Goal: Task Accomplishment & Management: Complete application form

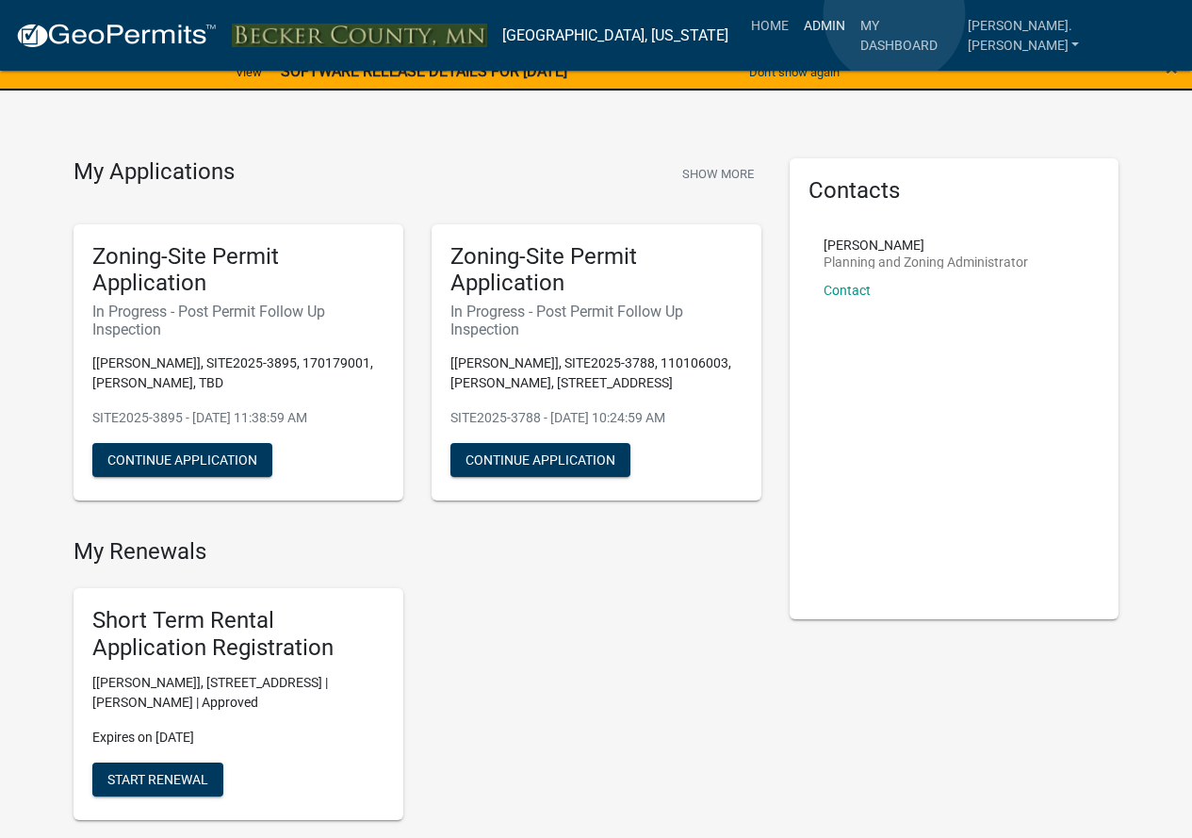
click at [853, 14] on link "Admin" at bounding box center [824, 26] width 57 height 36
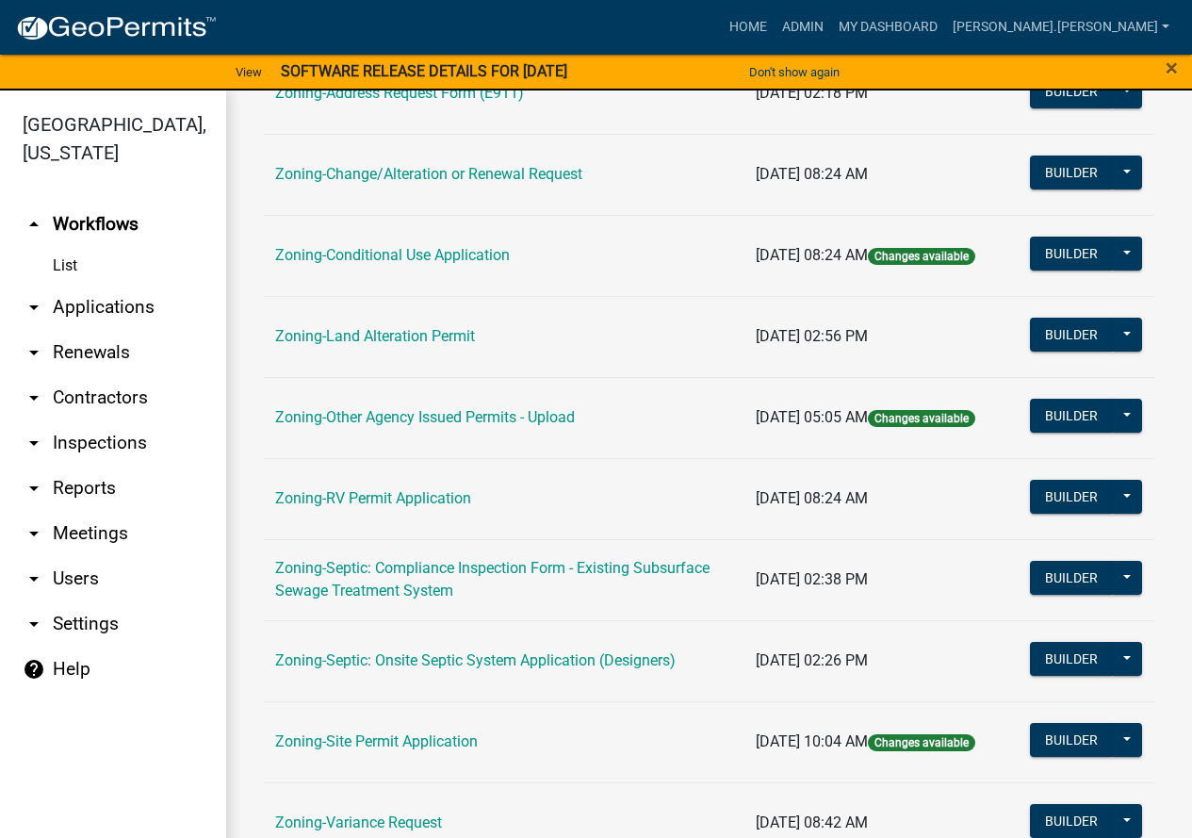
scroll to position [566, 0]
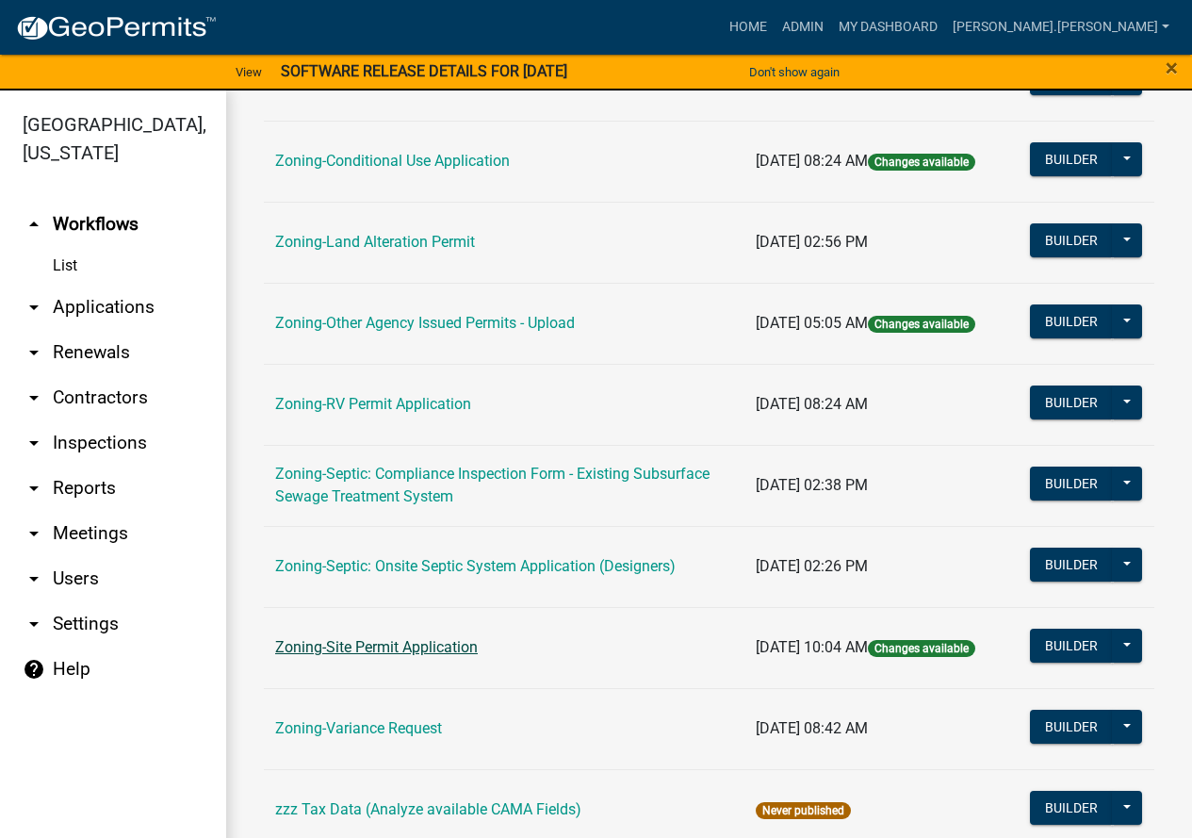
click at [388, 644] on link "Zoning-Site Permit Application" at bounding box center [376, 647] width 203 height 18
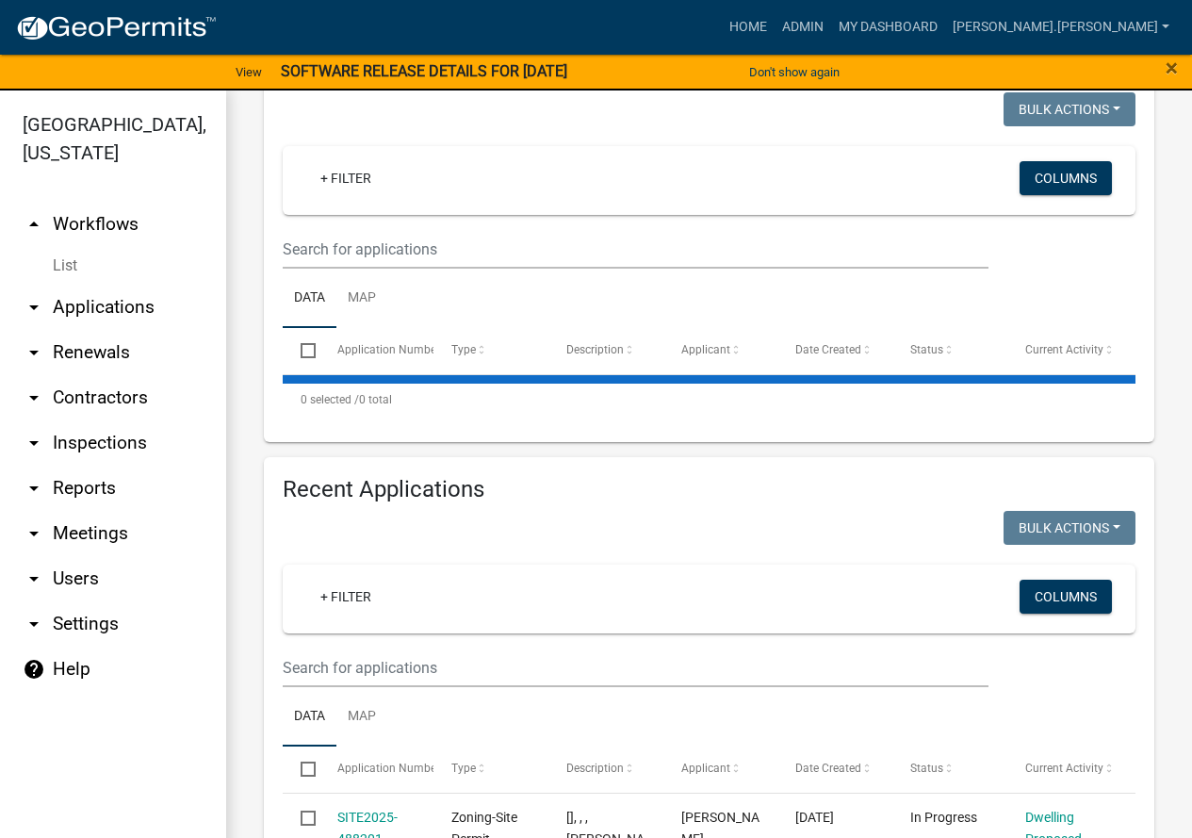
scroll to position [471, 0]
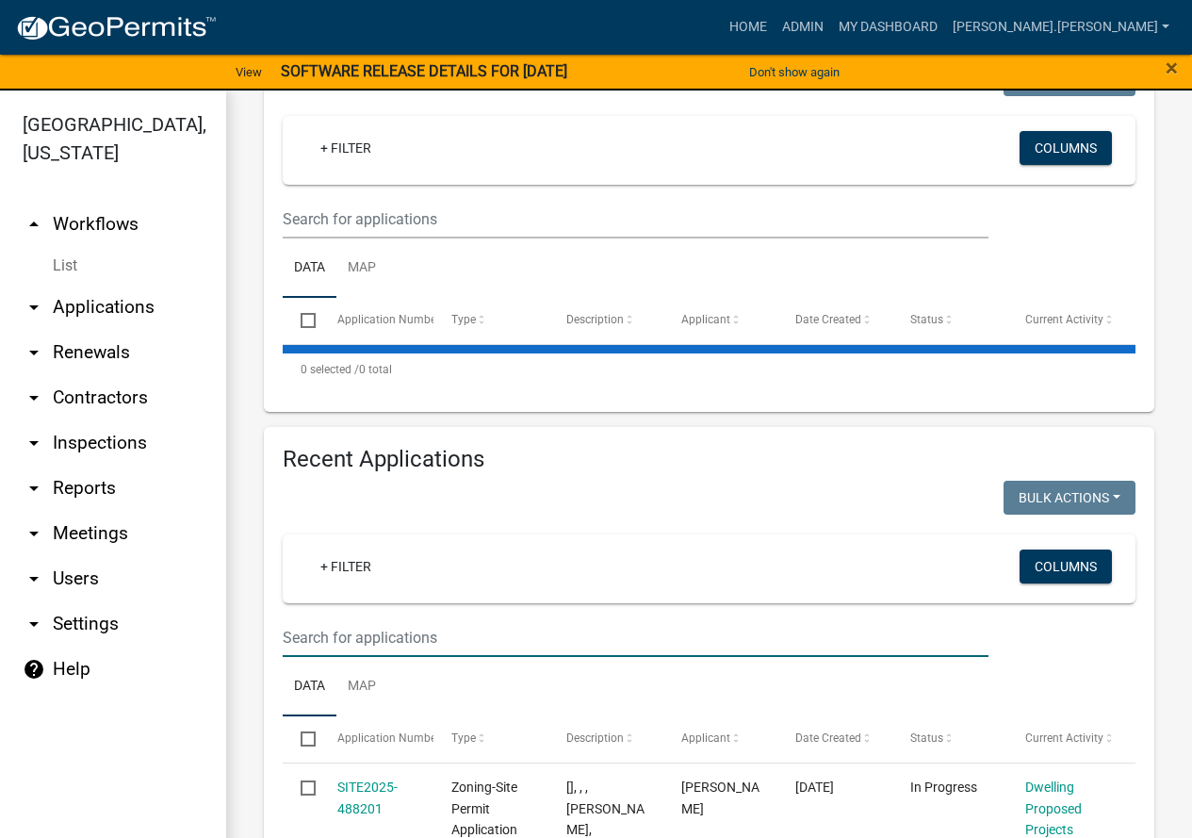
click at [575, 618] on input "text" at bounding box center [636, 637] width 706 height 39
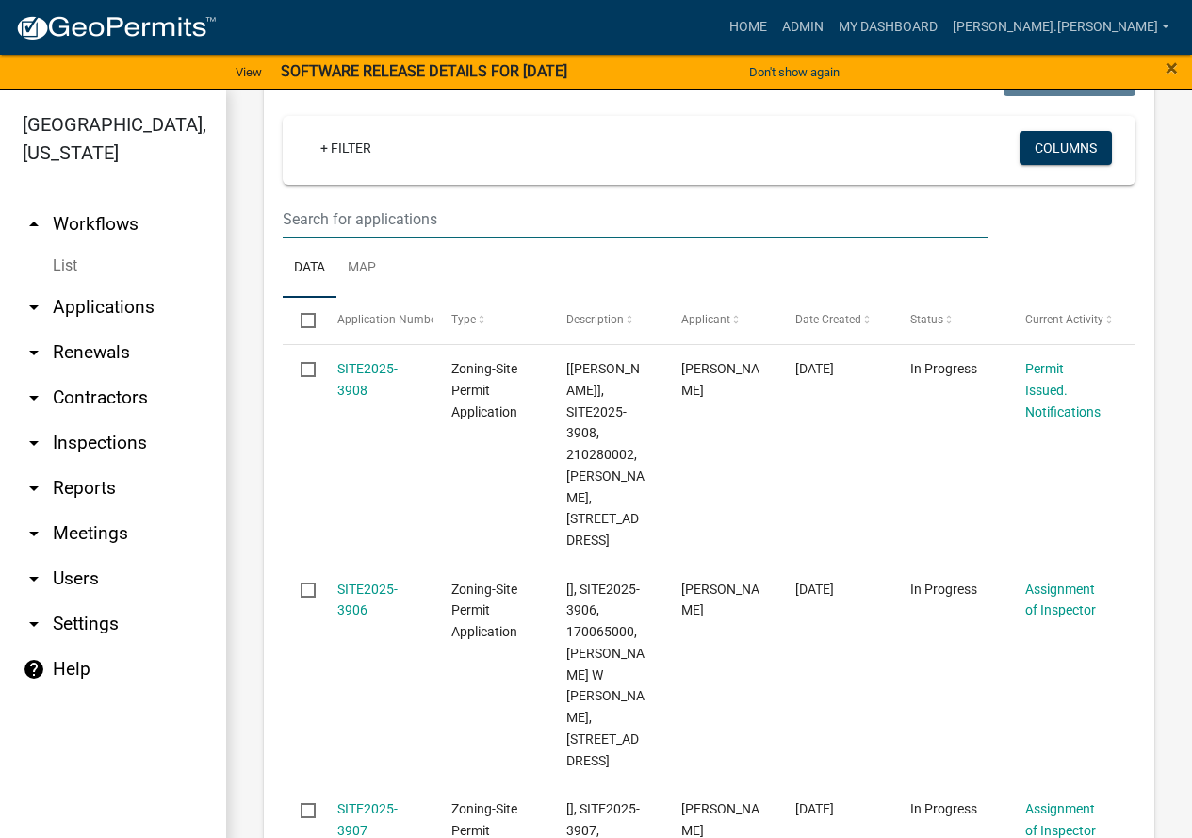
click at [555, 200] on input "text" at bounding box center [636, 219] width 706 height 39
paste input "150439000"
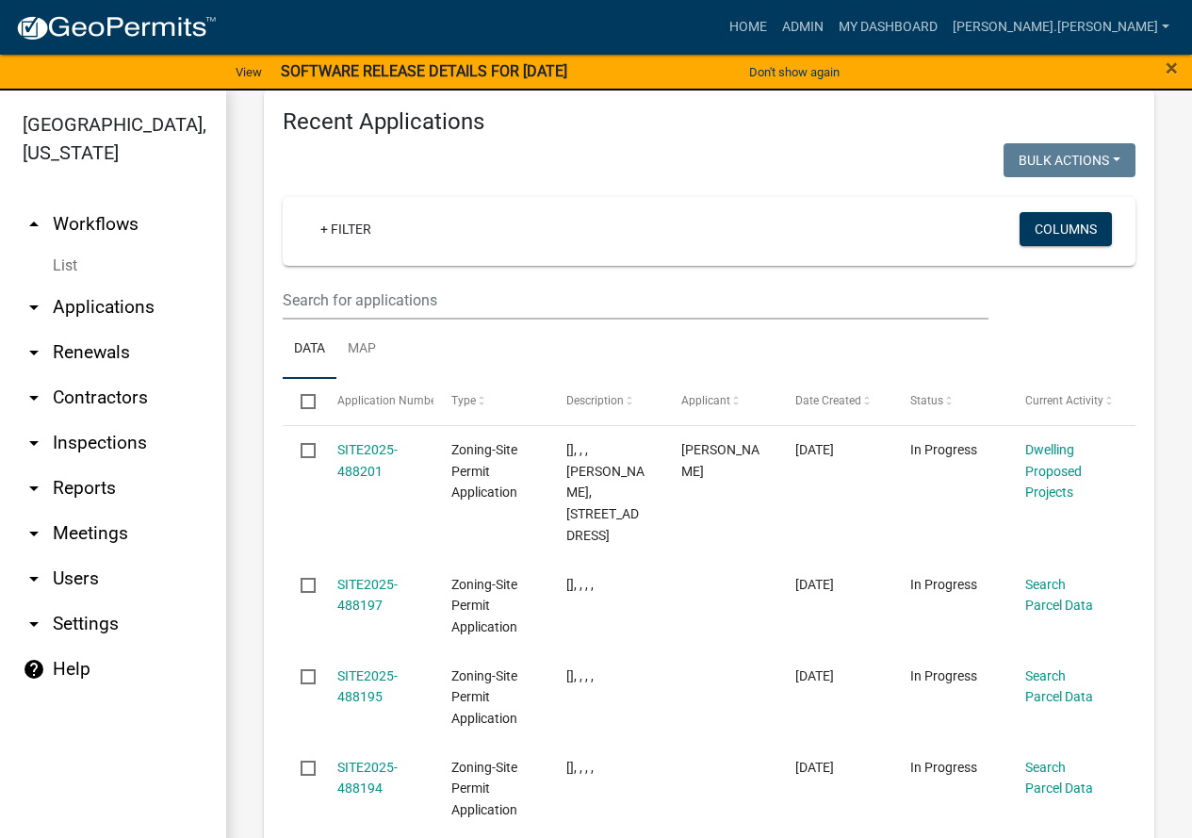
scroll to position [754, 0]
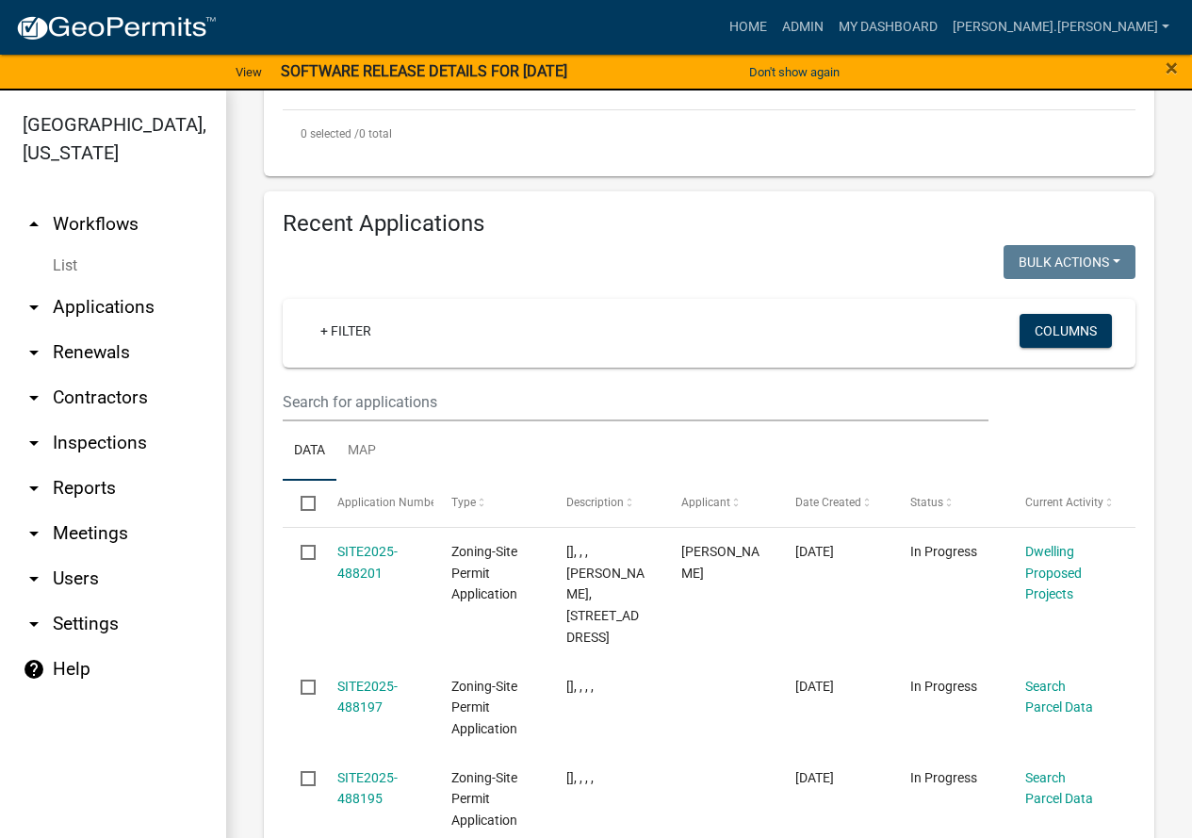
type input "150439000"
click at [511, 386] on input "text" at bounding box center [636, 402] width 706 height 39
paste input "150439000"
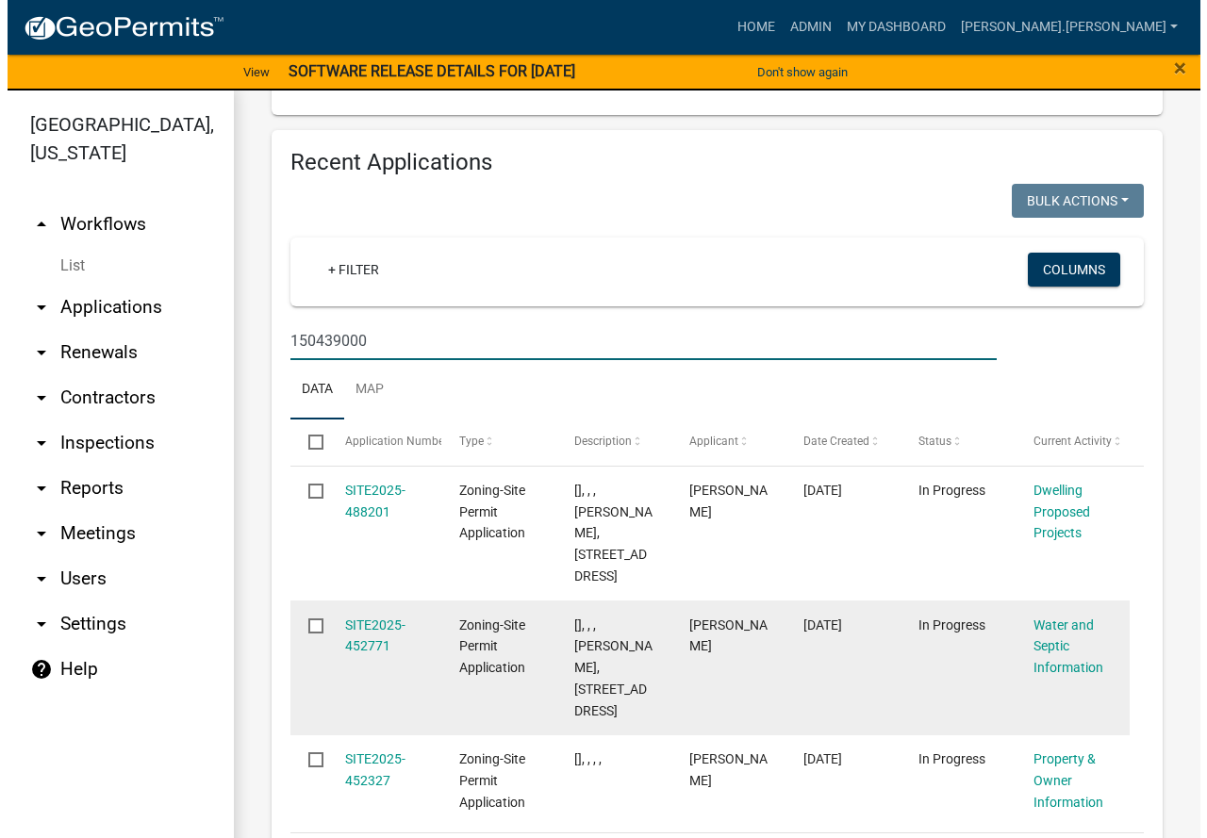
scroll to position [848, 0]
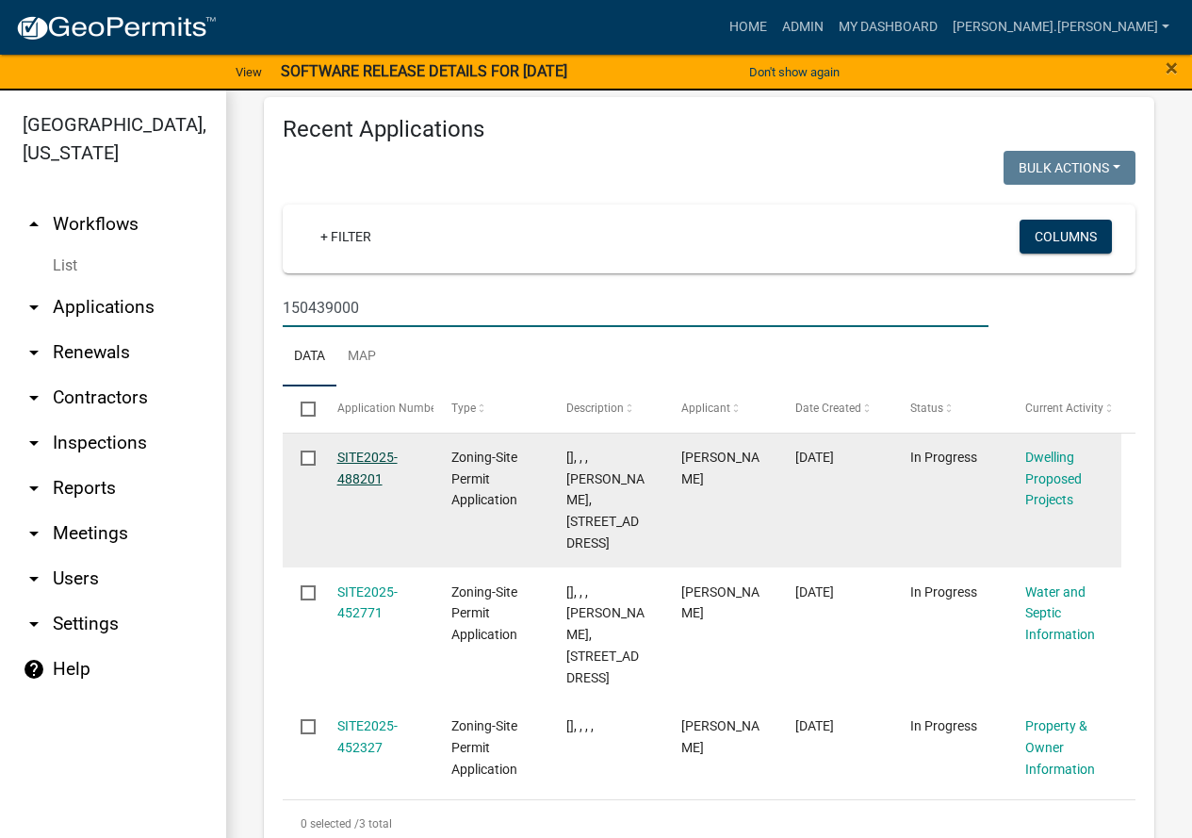
type input "150439000"
click at [382, 450] on link "SITE2025-488201" at bounding box center [367, 468] width 60 height 37
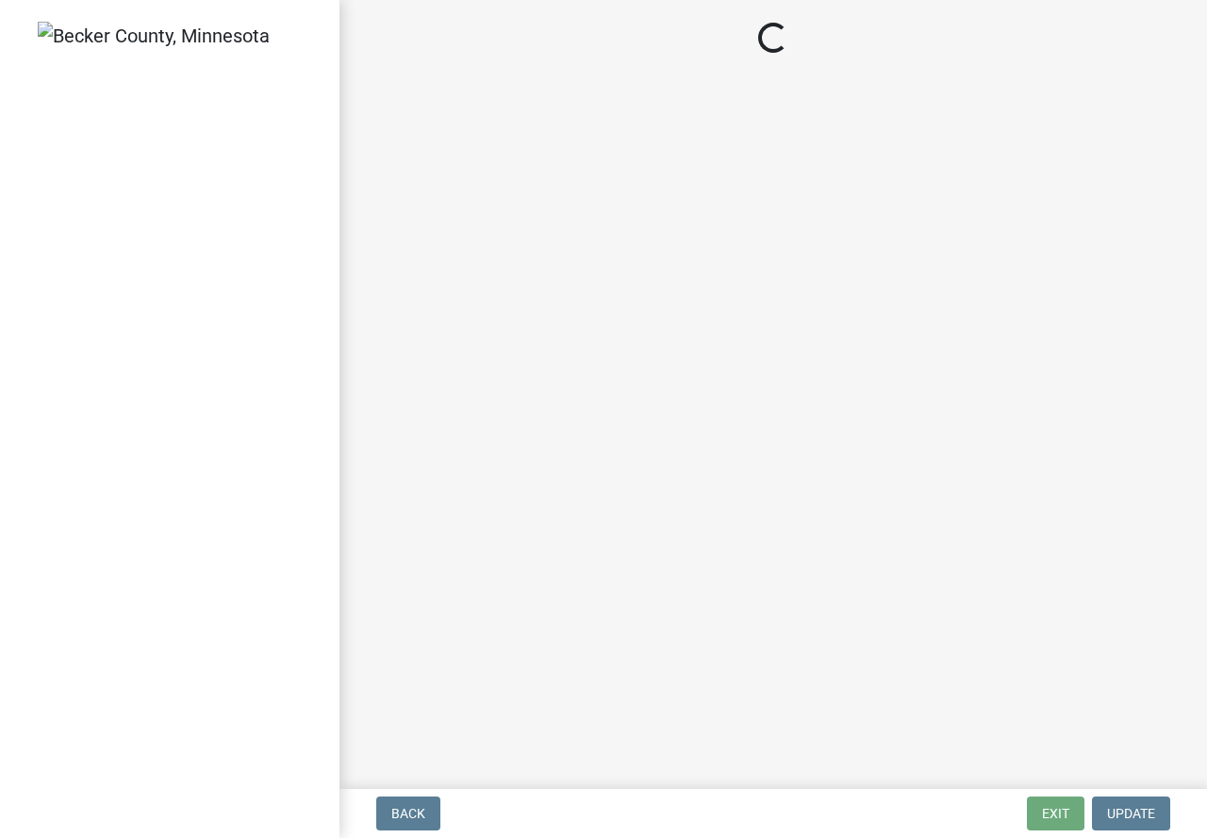
select select "5b8abcc6-67f7-49fb-8f25-c295ccc2b339"
select select "566f81cc-4b3f-4ecb-9f16-a2b313352c61"
select select "4f5e2784-8c40-49a3-b0e9-8f1a3cbab4f4"
select select "744d8552-d7ef-4cf1-b465-42901748f06c"
select select "b63d75fc-5f3c-4949-bc5e-b7a1b42903a6"
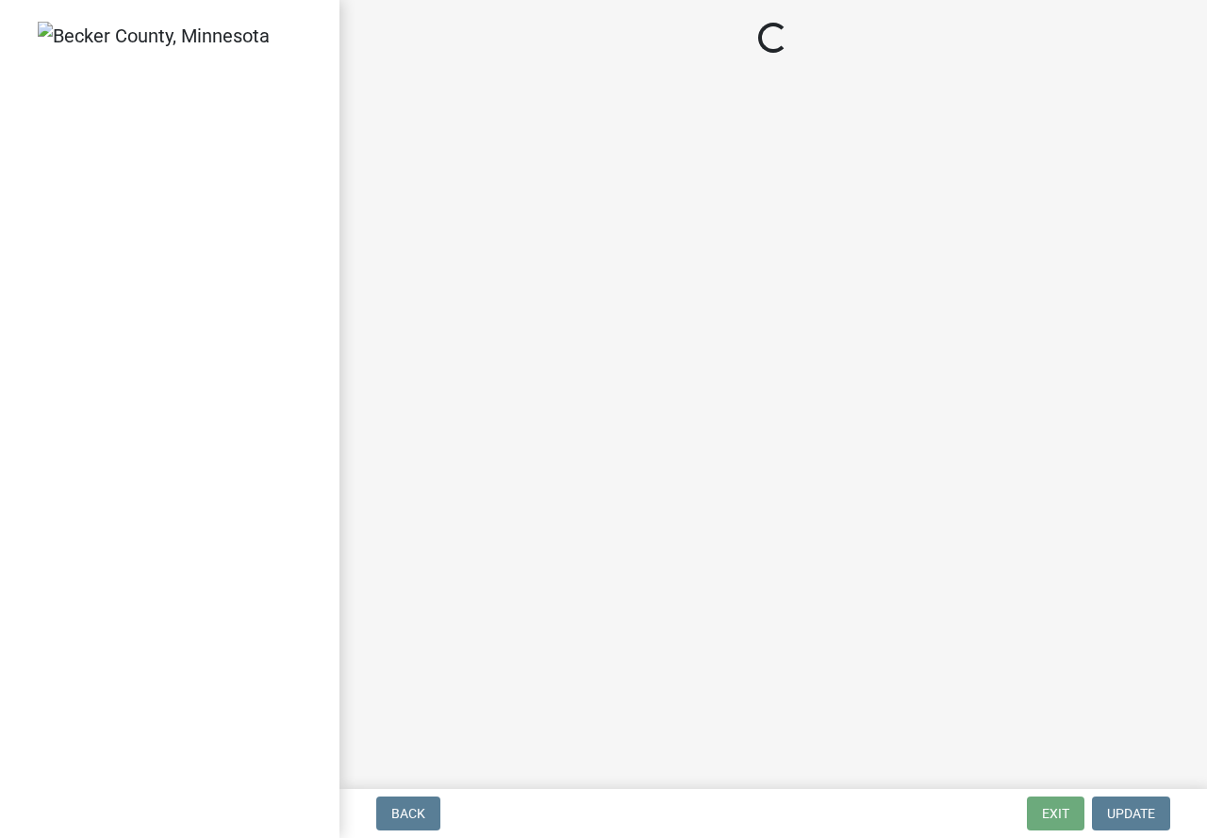
select select "11c1c089-3b44-43c0-9549-3c9eeea2451f"
select select "92a0ce08-7963-4b1d-9a71-a10ef3c9fec5"
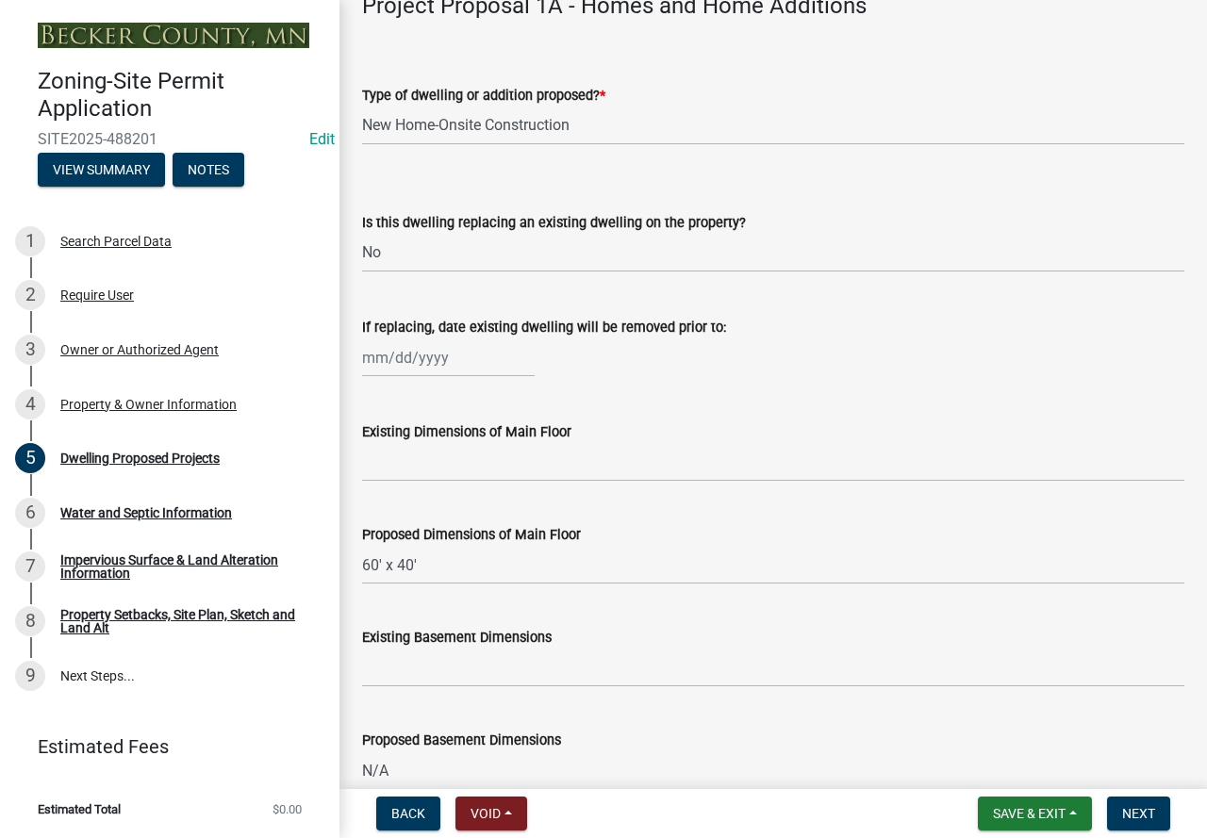
scroll to position [566, 0]
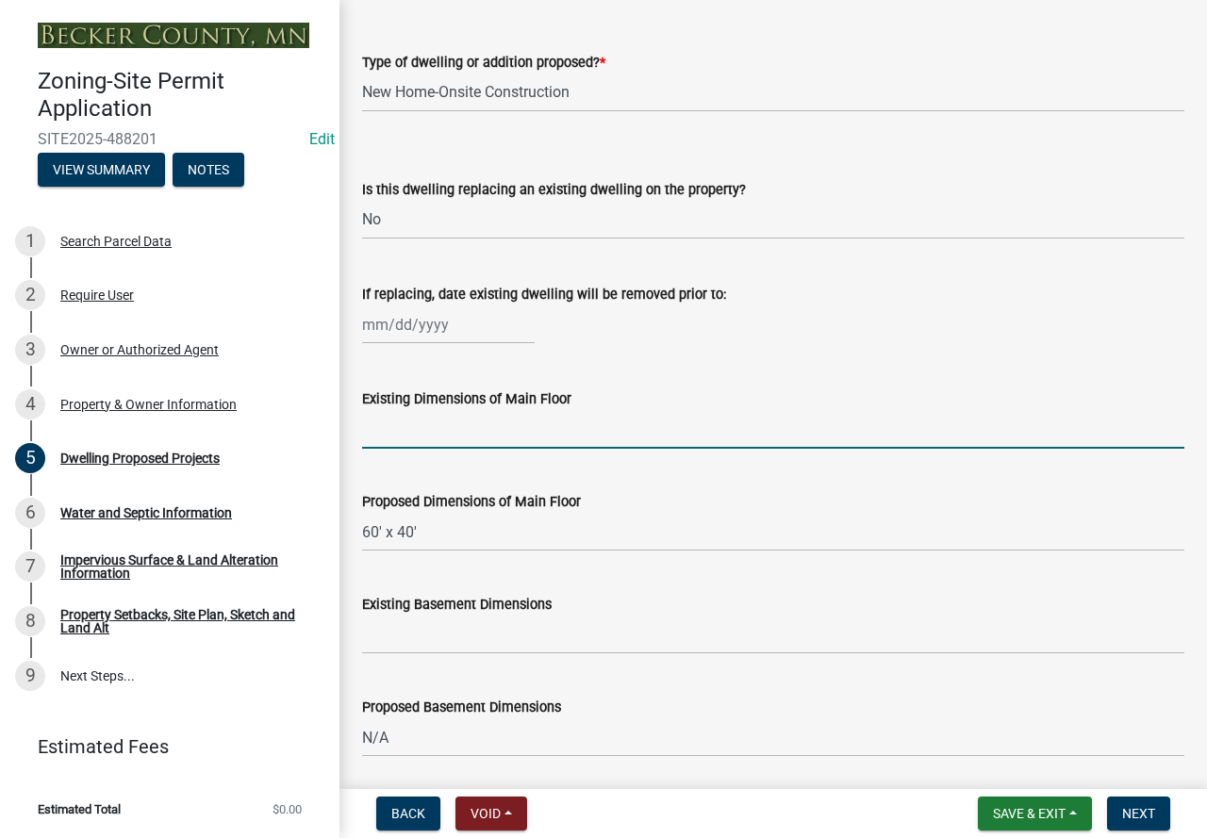
click at [460, 449] on input "Existing Dimensions of Main Floor" at bounding box center [773, 429] width 822 height 39
type input "N/A"
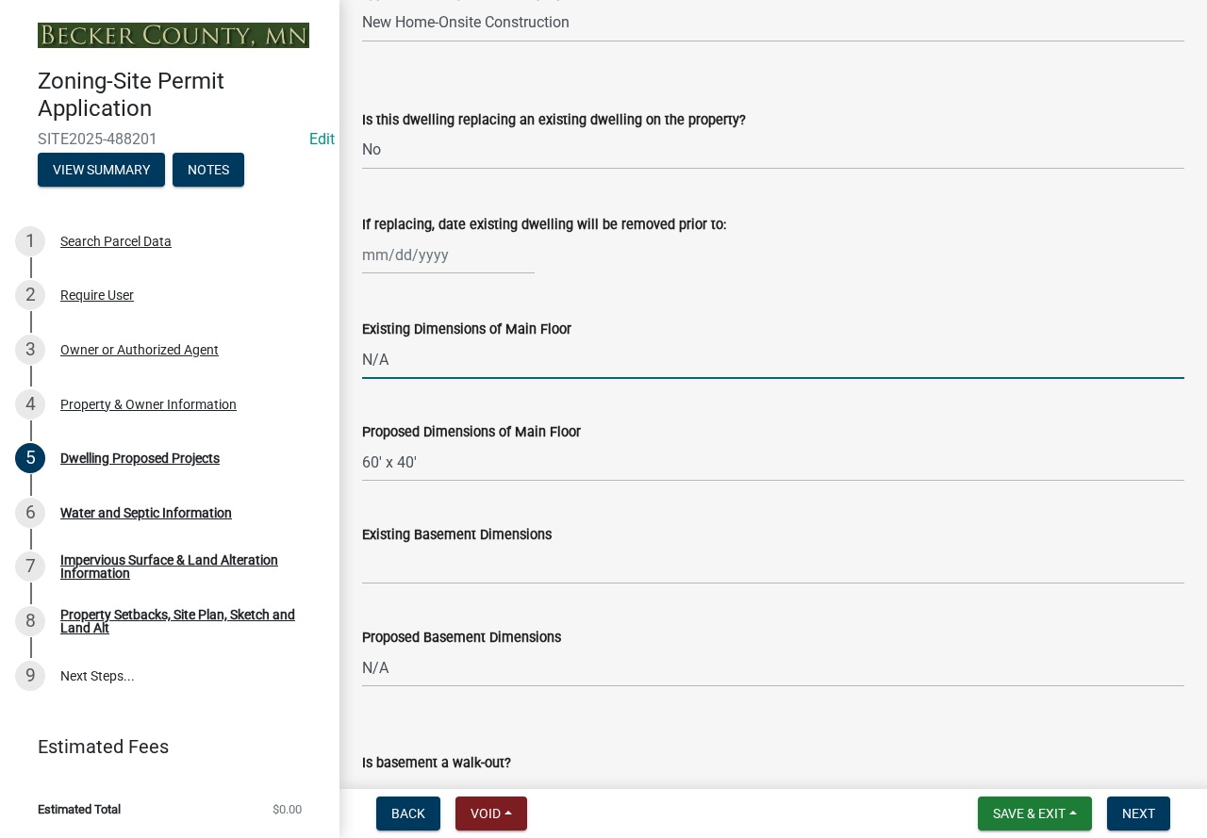
scroll to position [754, 0]
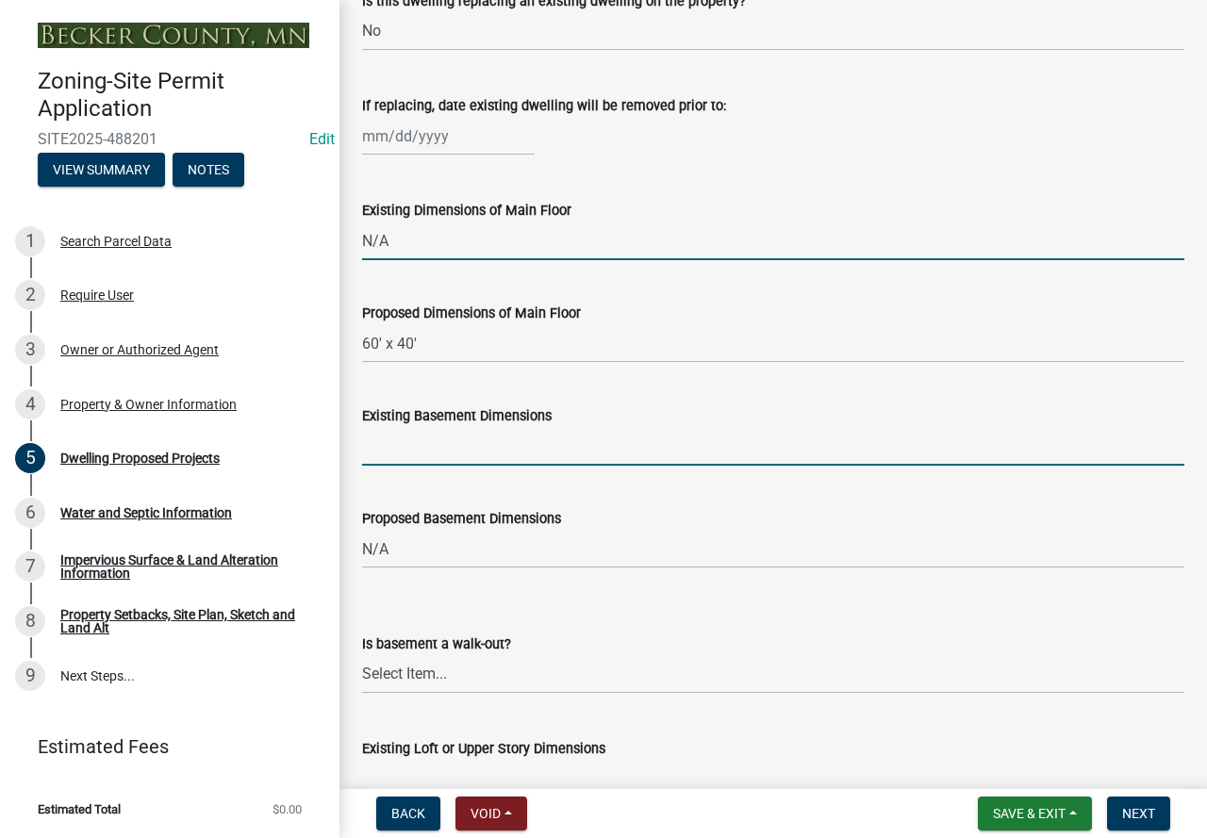
click at [447, 459] on input "Existing Basement Dimensions" at bounding box center [773, 446] width 822 height 39
type input "N/A"
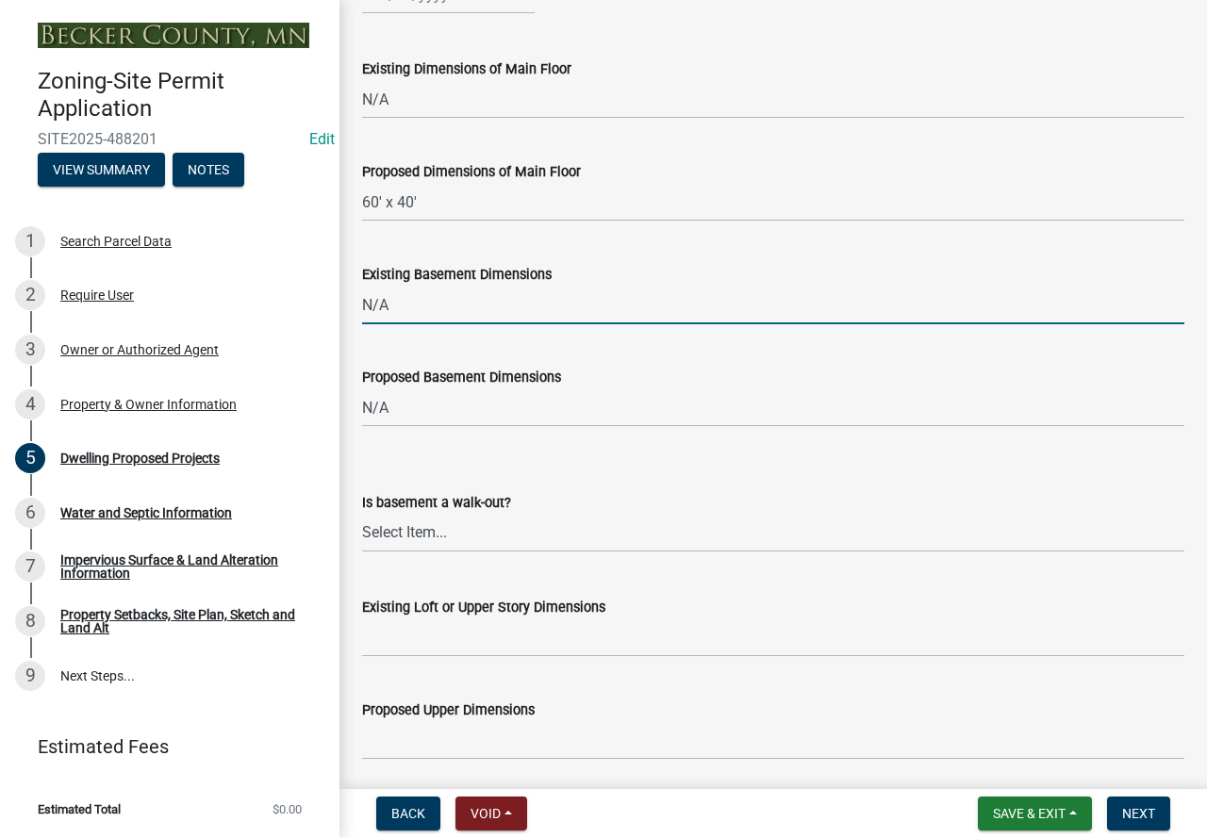
scroll to position [943, 0]
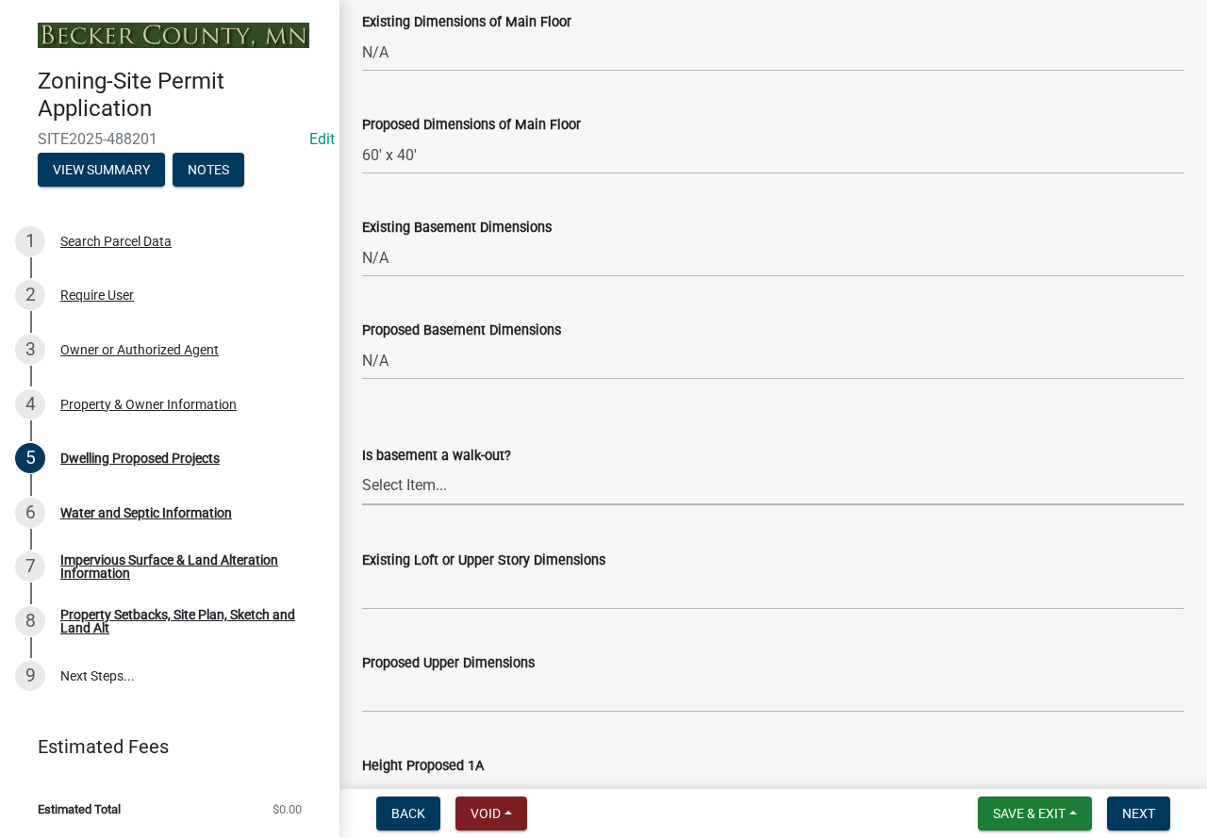
click at [440, 505] on select "Select Item... Yes No N/A" at bounding box center [773, 486] width 822 height 39
click at [362, 488] on select "Select Item... Yes No N/A" at bounding box center [773, 486] width 822 height 39
select select "f4ae0446-41fa-4afd-99aa-409617c58827"
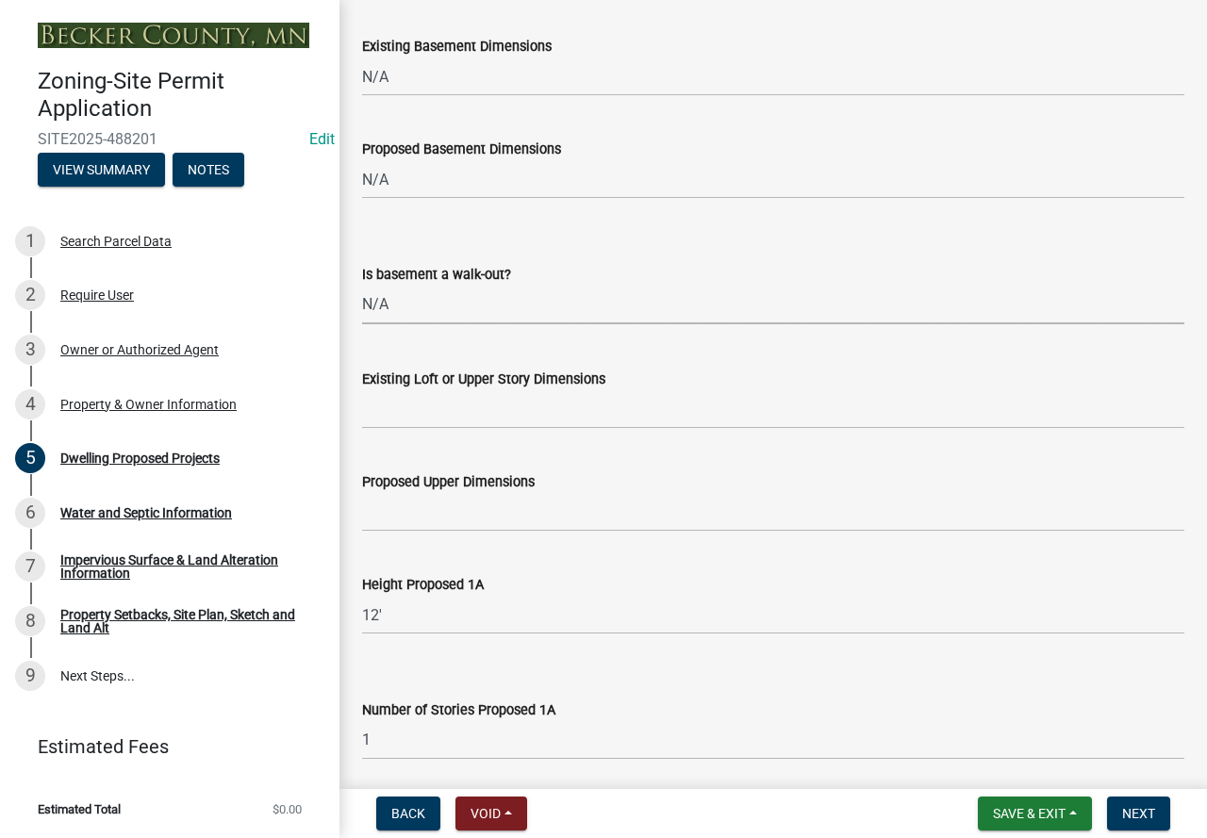
scroll to position [1131, 0]
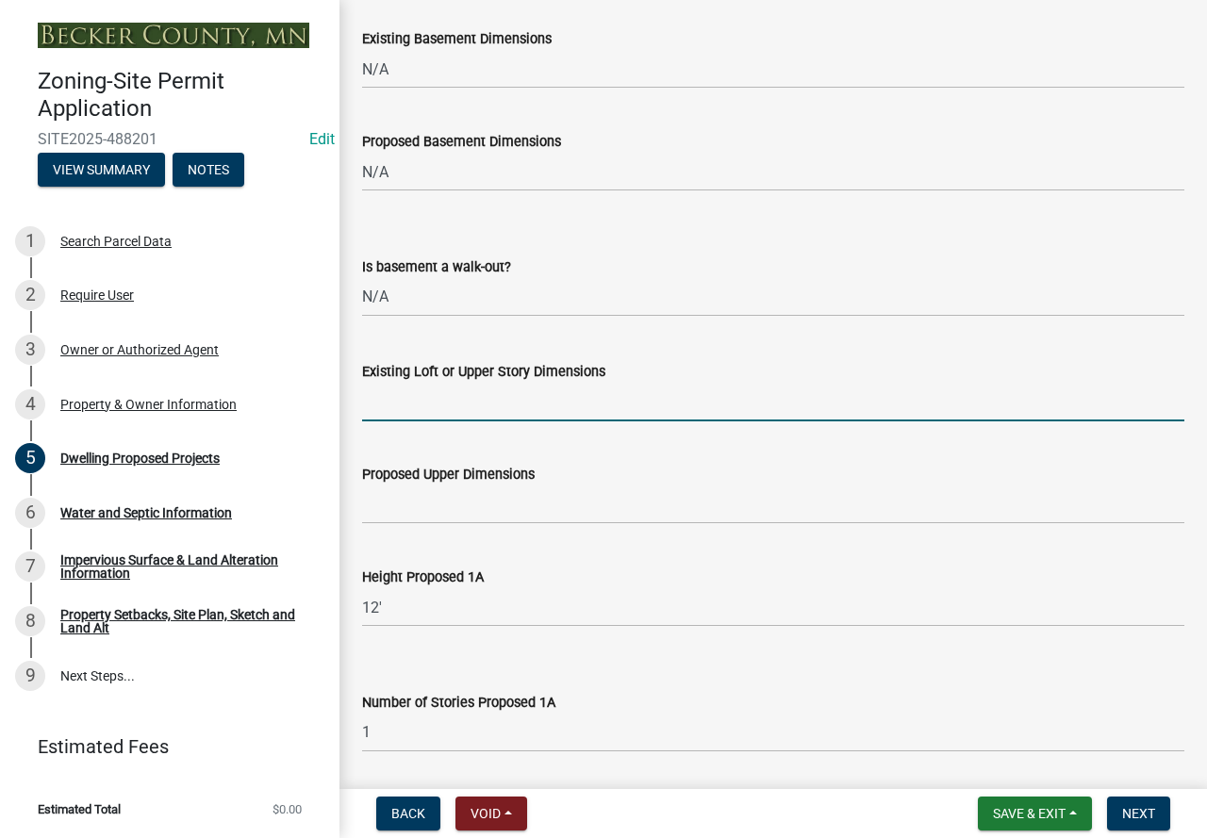
click at [435, 421] on input "Existing Loft or Upper Story Dimensions" at bounding box center [773, 402] width 822 height 39
type input "N/A"
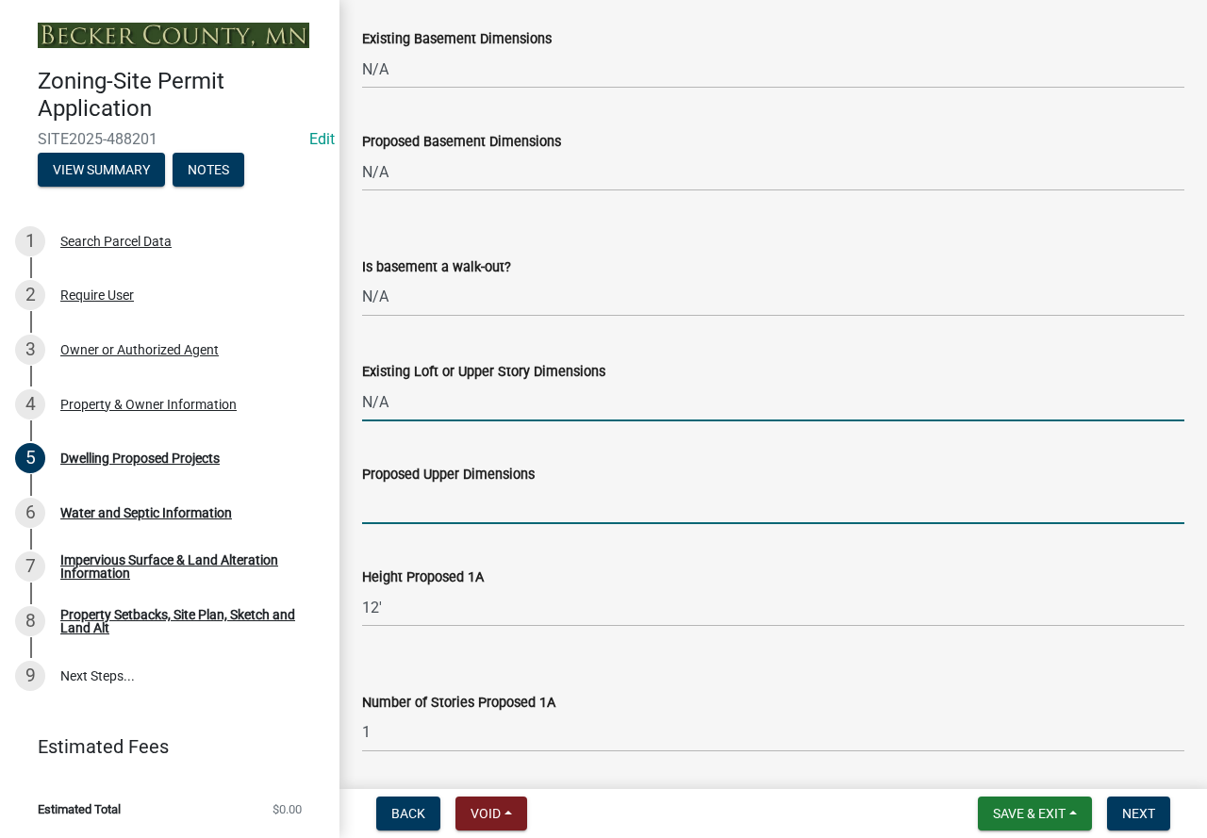
click at [433, 517] on input "Proposed Upper Dimensions" at bounding box center [773, 504] width 822 height 39
type input "N/A"
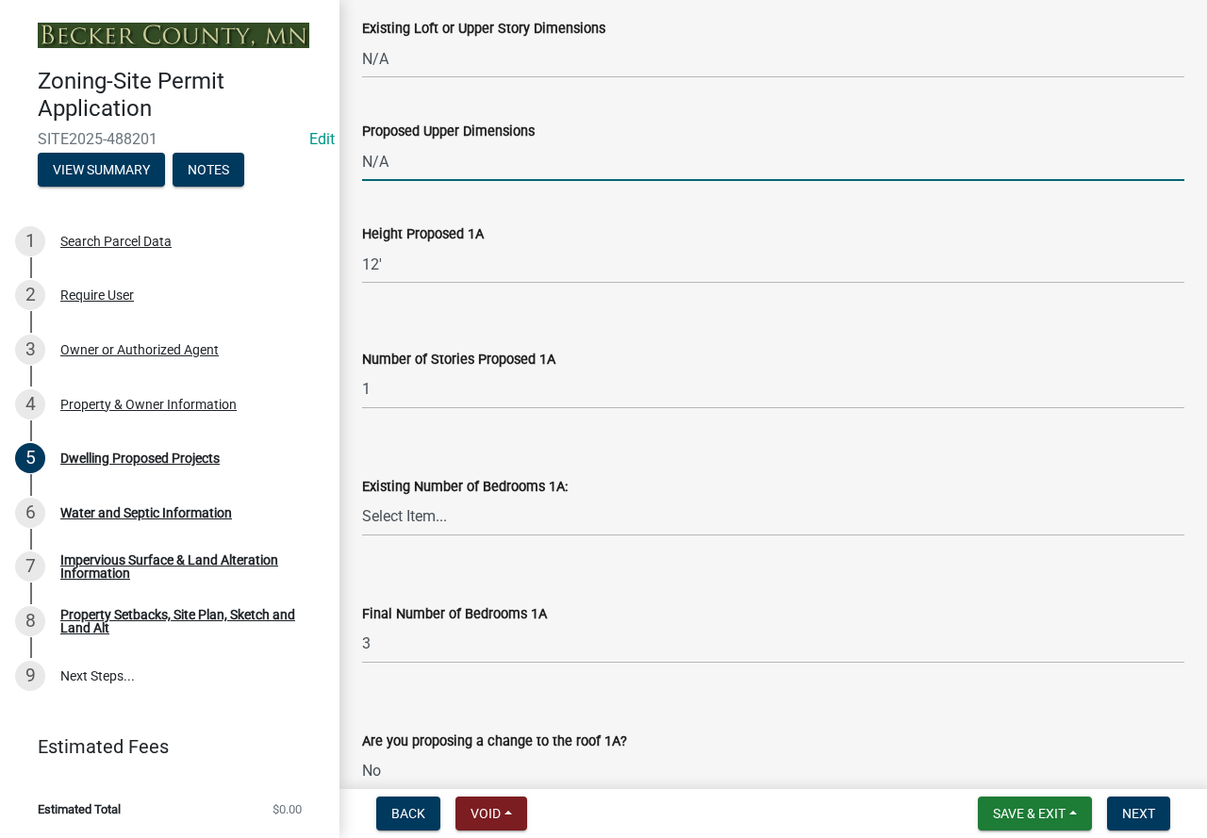
scroll to position [1508, 0]
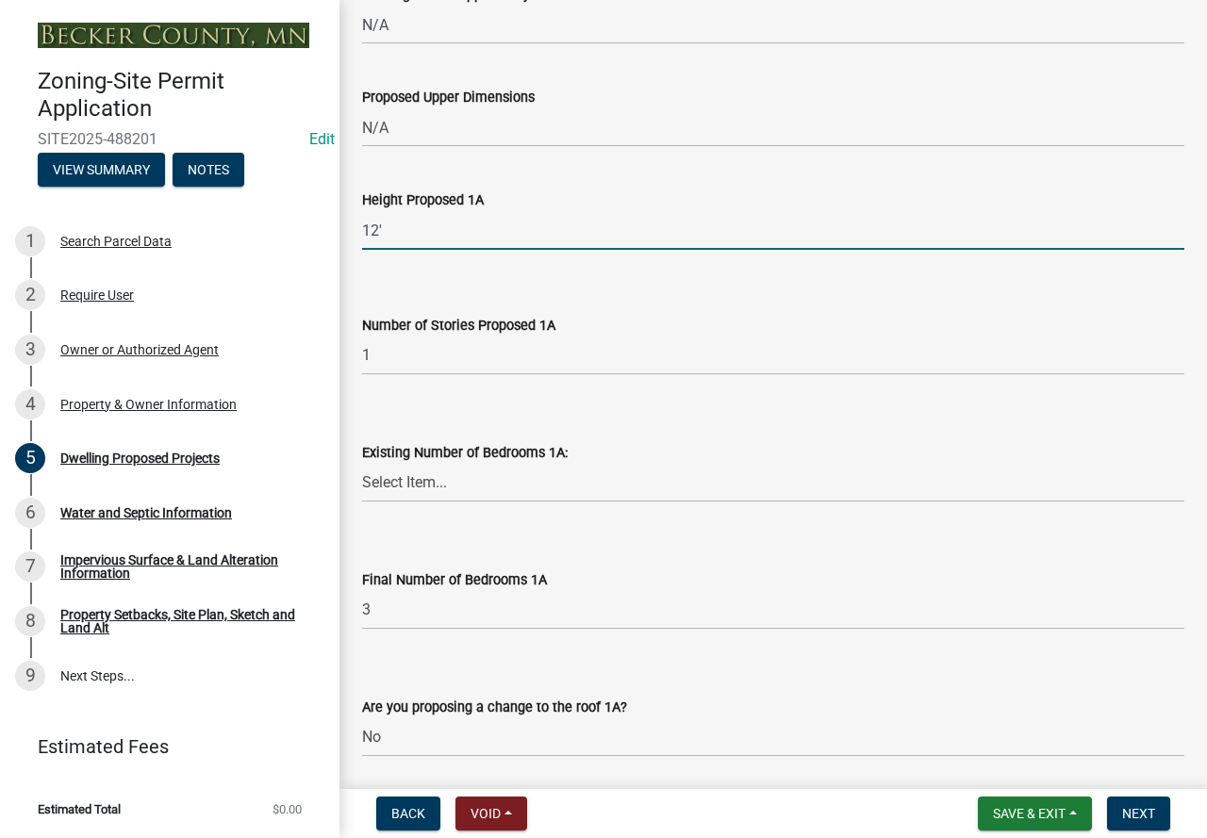
click at [389, 250] on input "12'" at bounding box center [773, 230] width 822 height 39
click at [379, 249] on input "12'" at bounding box center [773, 230] width 822 height 39
type input "15'"
click at [529, 502] on select "Select Item... 0 1 2 3 4 5 6 7 8" at bounding box center [773, 483] width 822 height 39
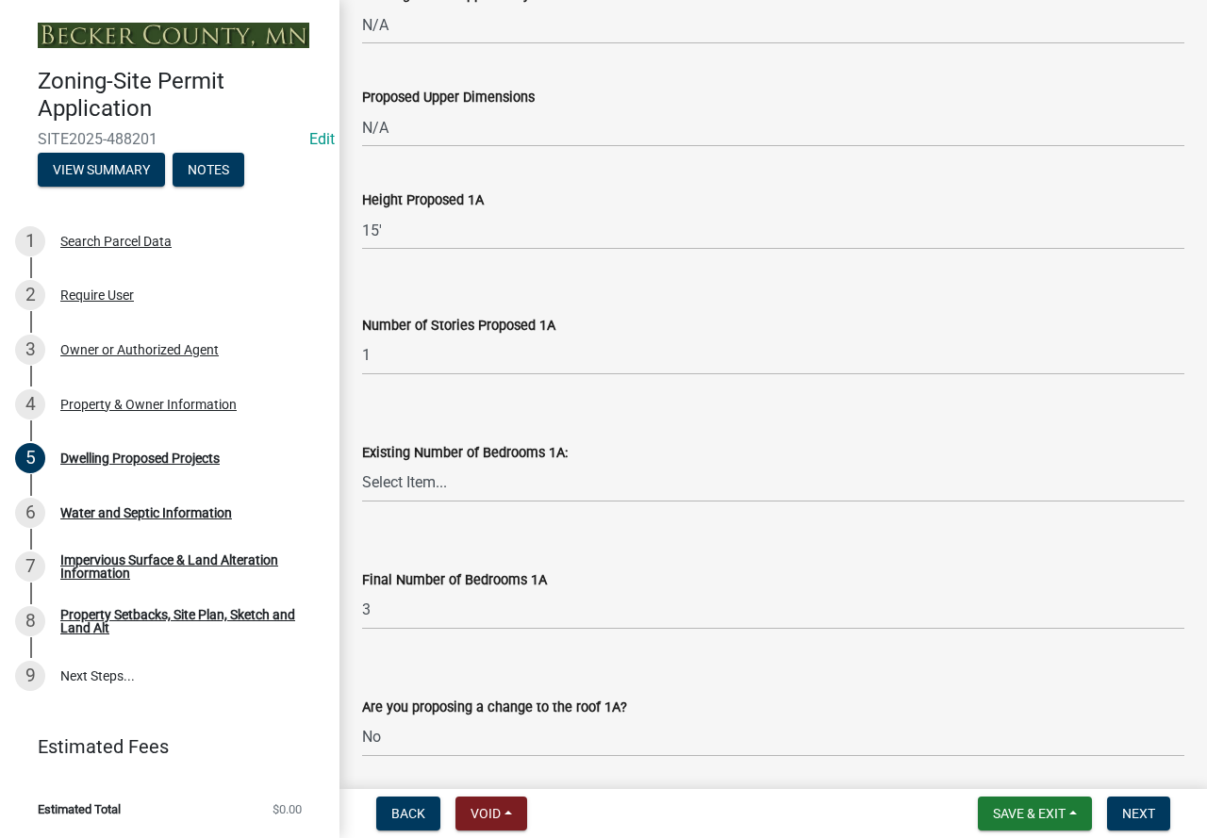
click at [650, 445] on form "Existing Number of Bedrooms 1A: Select Item... 0 1 2 3 4 5 6 7 8" at bounding box center [773, 461] width 822 height 84
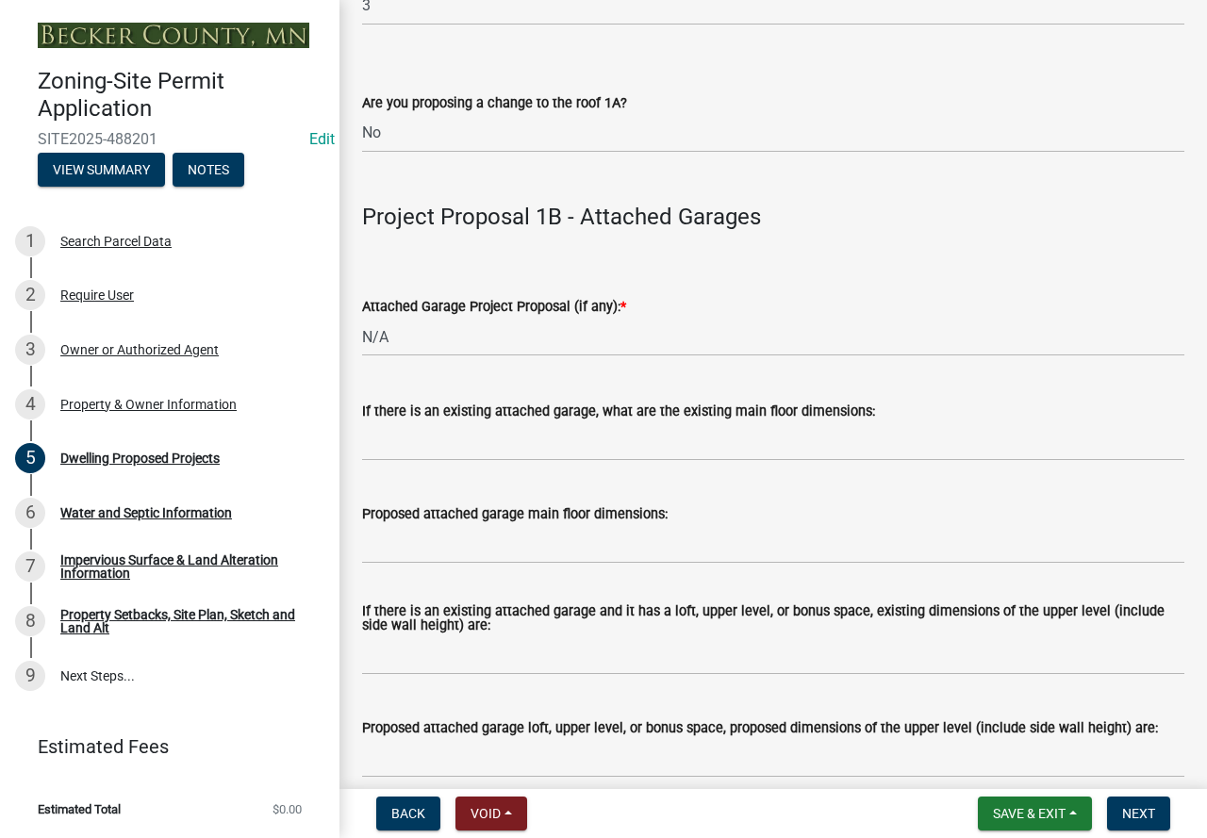
scroll to position [2168, 0]
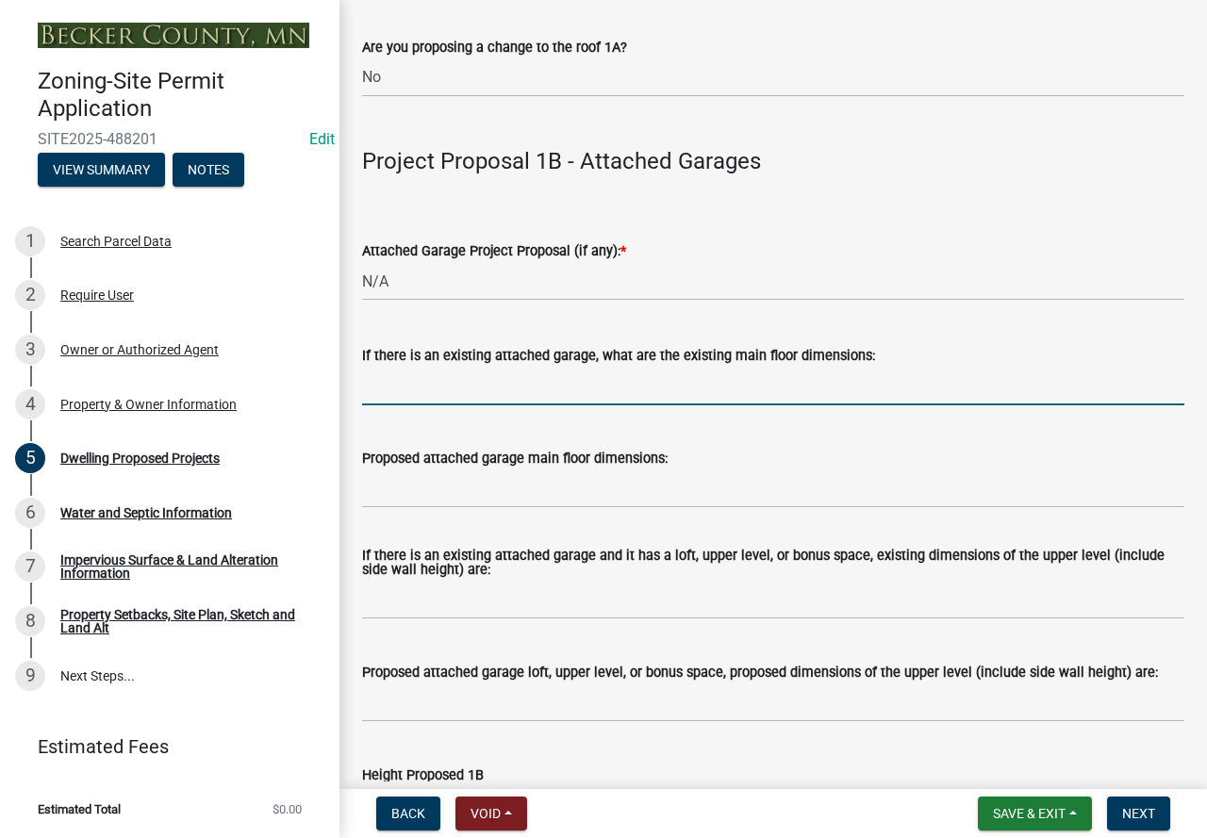
click at [453, 405] on input "If there is an existing attached garage, what are the existing main floor dimen…" at bounding box center [773, 386] width 822 height 39
type input "N/A"
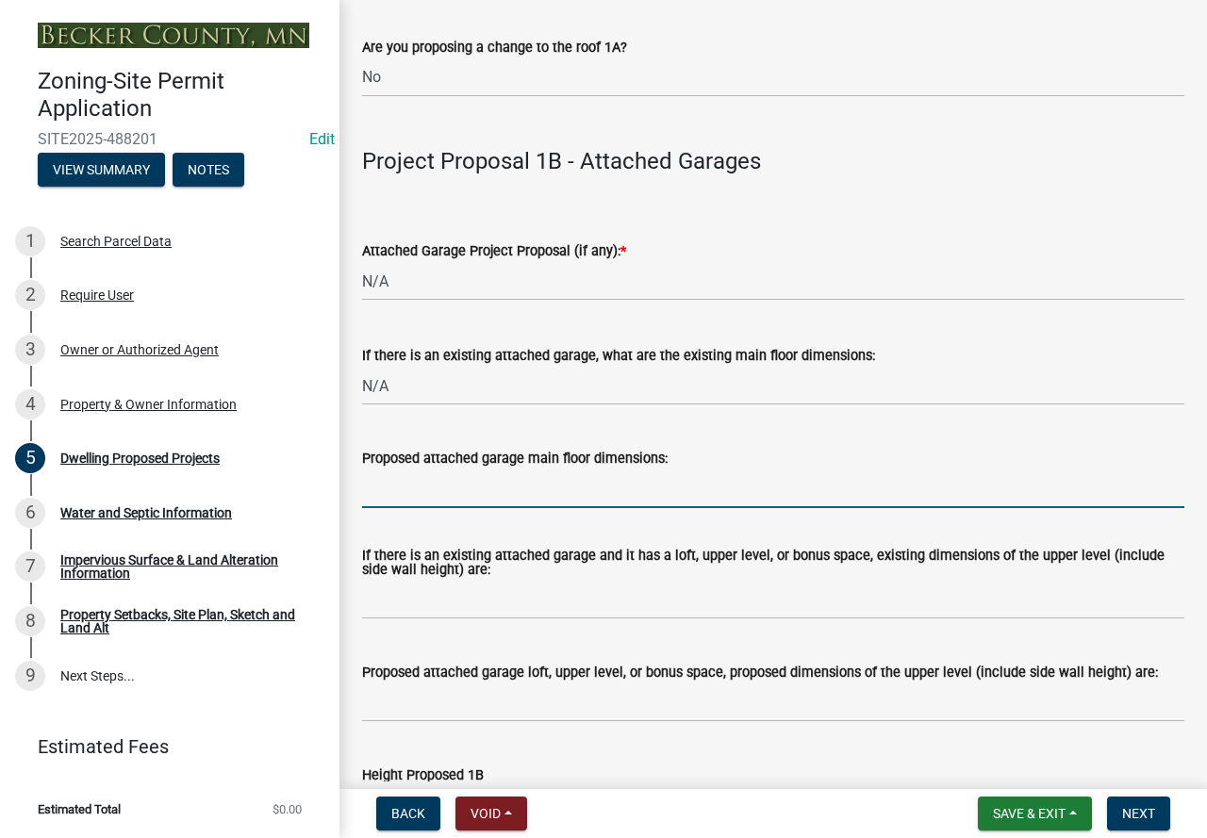
click at [489, 503] on input "Proposed attached garage main floor dimensions:" at bounding box center [773, 488] width 822 height 39
click at [543, 455] on div "Proposed attached garage main floor dimensions:" at bounding box center [773, 464] width 822 height 88
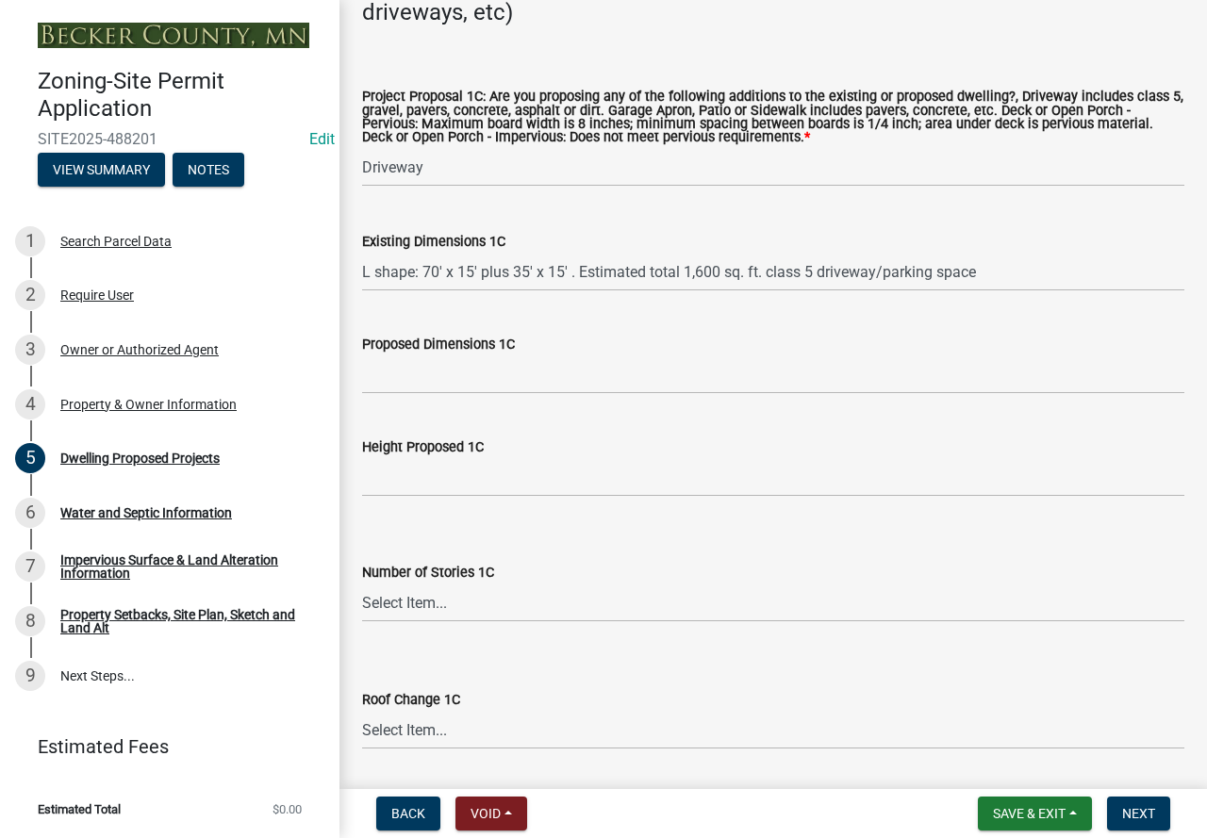
scroll to position [3488, 0]
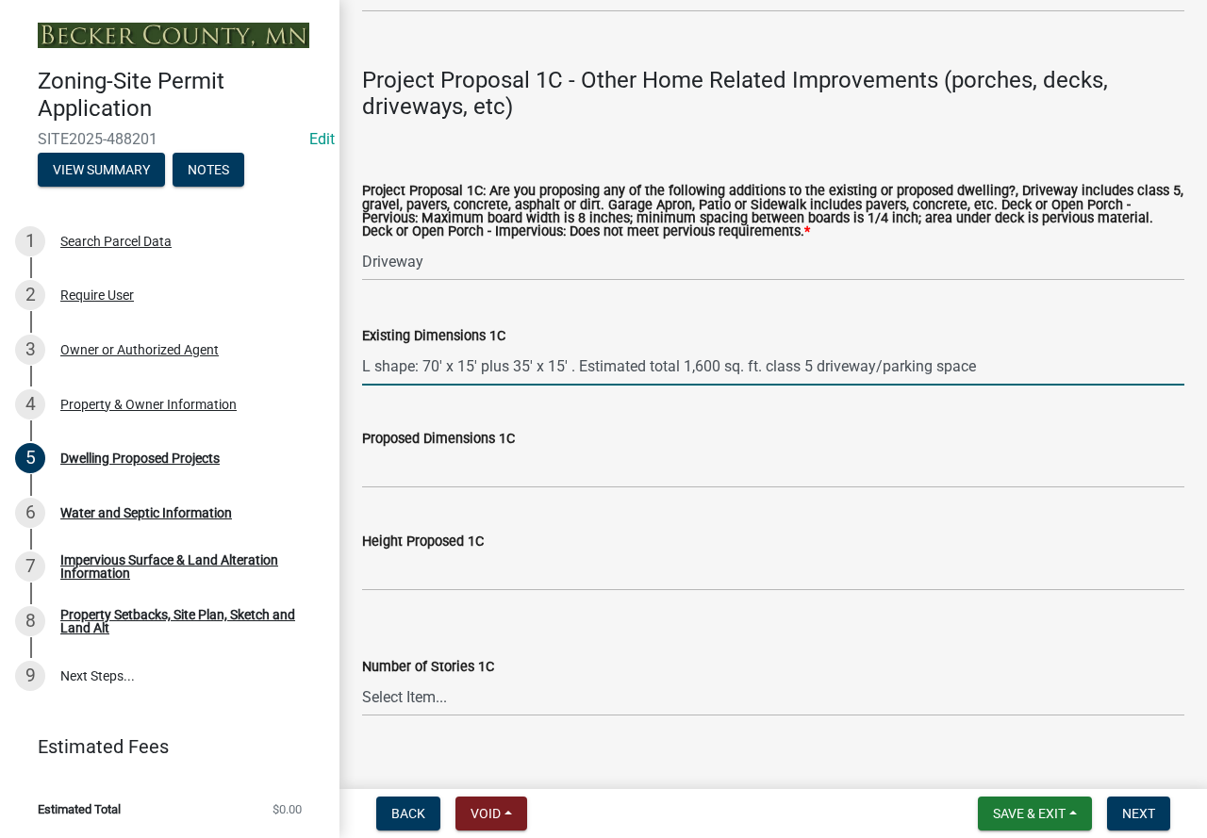
drag, startPoint x: 763, startPoint y: 387, endPoint x: 811, endPoint y: 387, distance: 47.1
click at [811, 386] on input "L shape: 70' x 15' plus 35' x 15' . Estimated total 1,600 sq. ft. class 5 drive…" at bounding box center [773, 366] width 822 height 39
click at [1047, 383] on input "L shape: 70' x 15' plus 35' x 15' . Estimated total 1,600 sq. ft. class 5 drive…" at bounding box center [773, 366] width 822 height 39
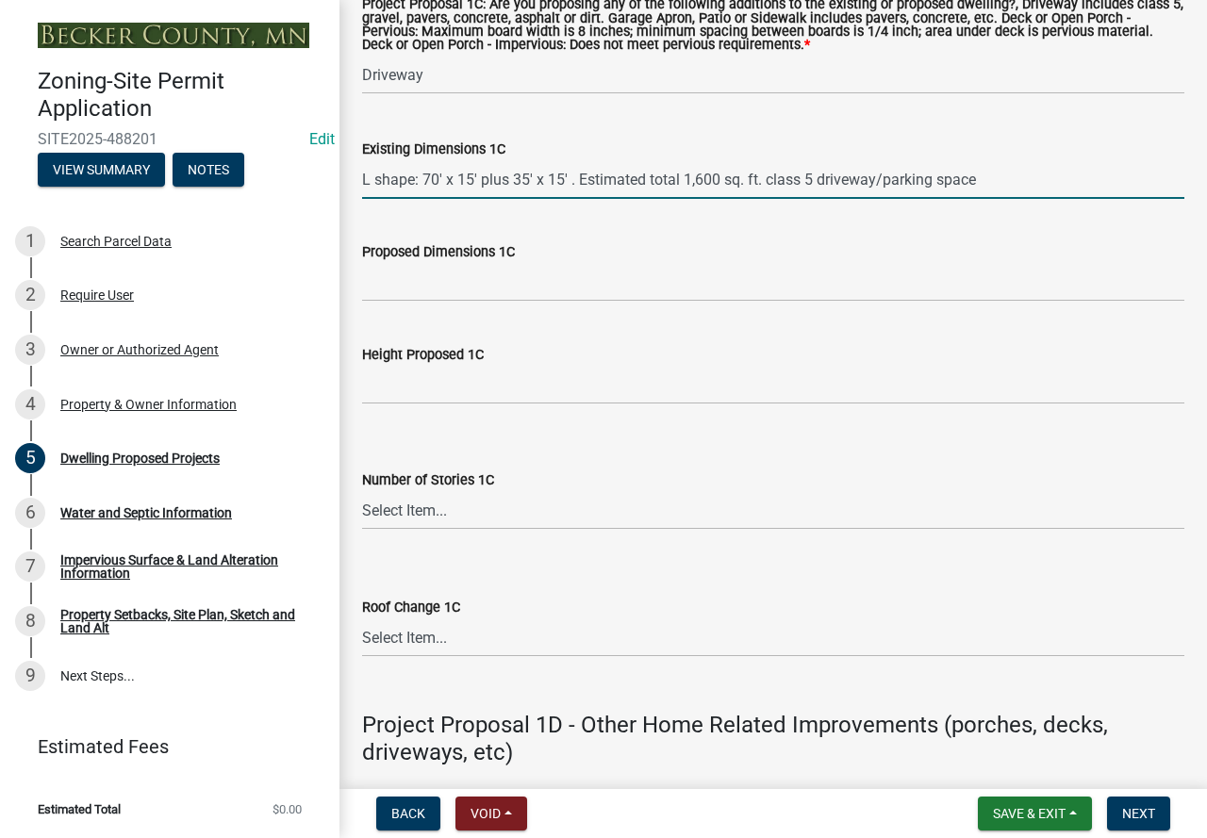
scroll to position [3676, 0]
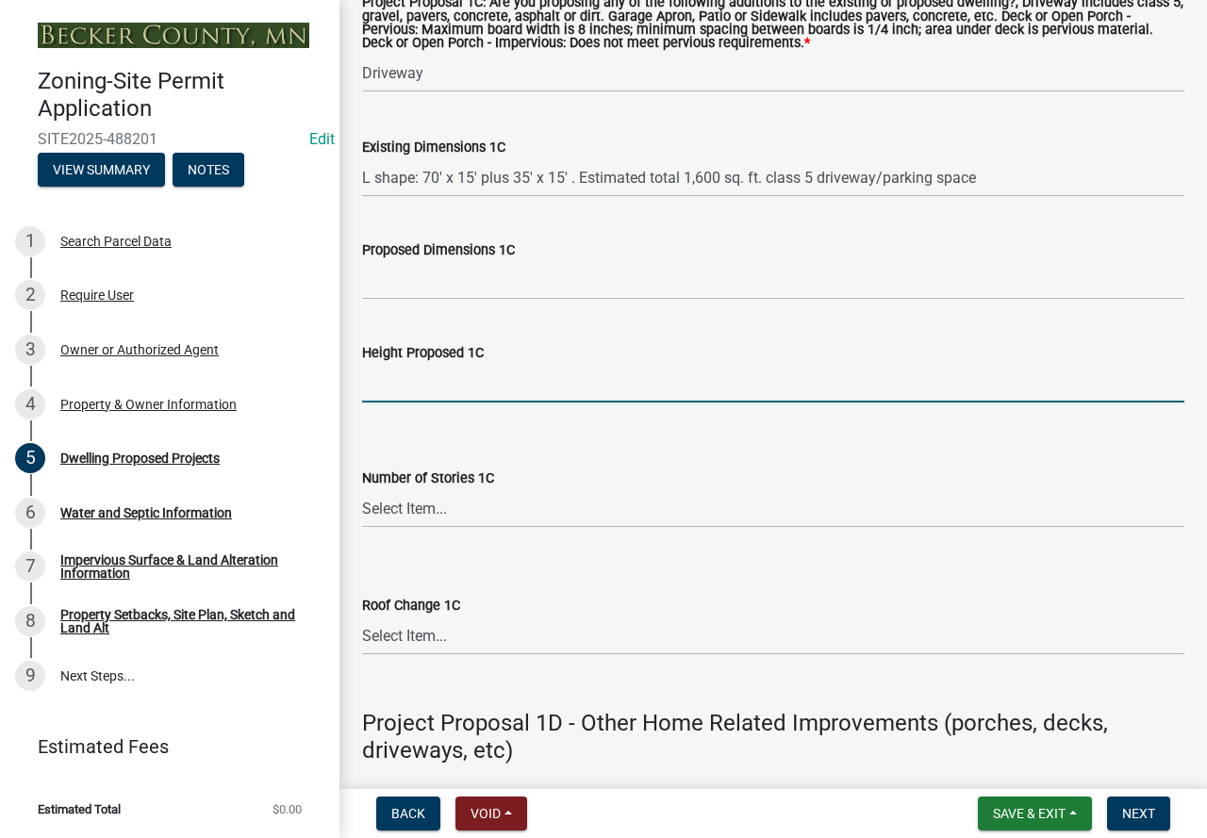
click at [402, 400] on input "Height Proposed 1C" at bounding box center [773, 383] width 822 height 39
type input "0"
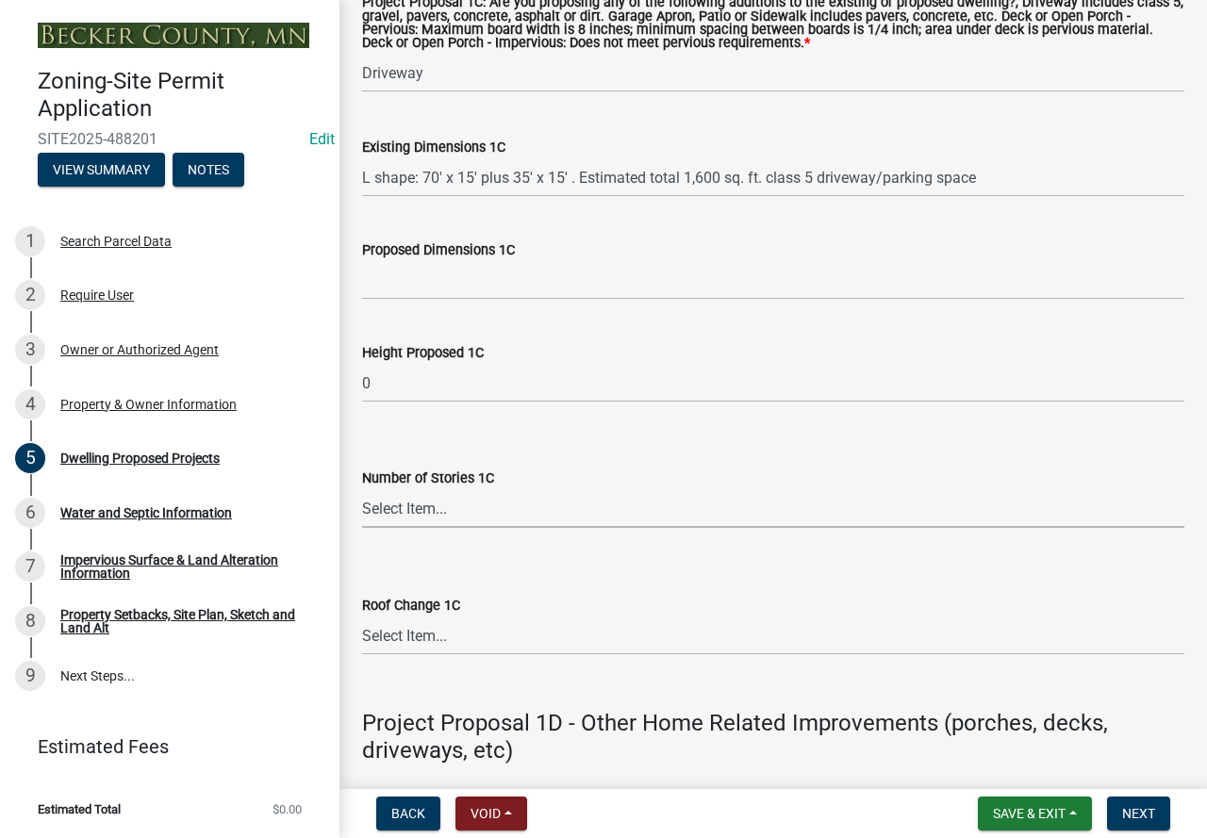
click at [392, 527] on select "Select Item... N\A 1 1.25 1.5 1.75 2 2.25 2.5" at bounding box center [773, 508] width 822 height 39
click at [362, 514] on select "Select Item... N\A 1 1.25 1.5 1.75 2 2.25 2.5" at bounding box center [773, 508] width 822 height 39
select select "8e4dc0e1-7dfa-4afc-85b9-5ad40795f204"
click at [437, 655] on select "Select Item... N/A Yes No" at bounding box center [773, 635] width 822 height 39
click at [362, 641] on select "Select Item... N/A Yes No" at bounding box center [773, 635] width 822 height 39
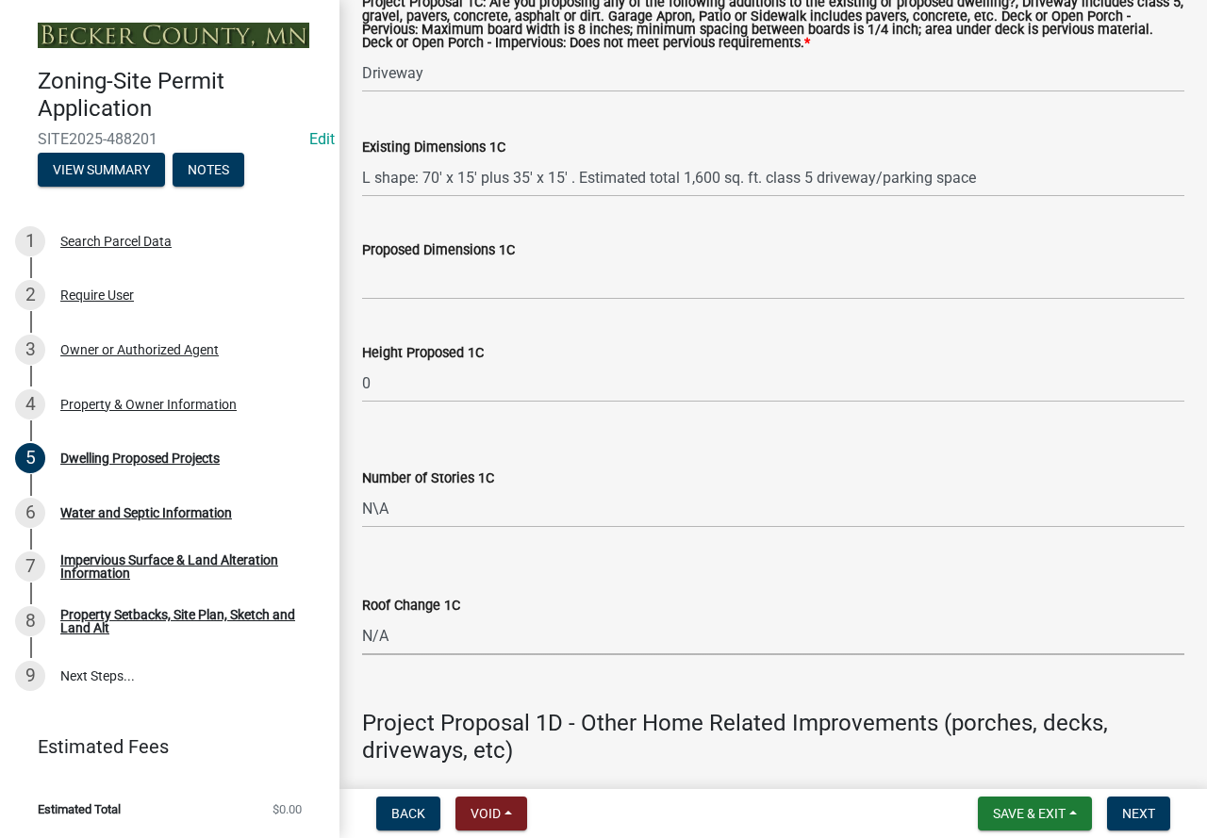
select select "107cbe59-677b-44f2-96fc-816b282ebb79"
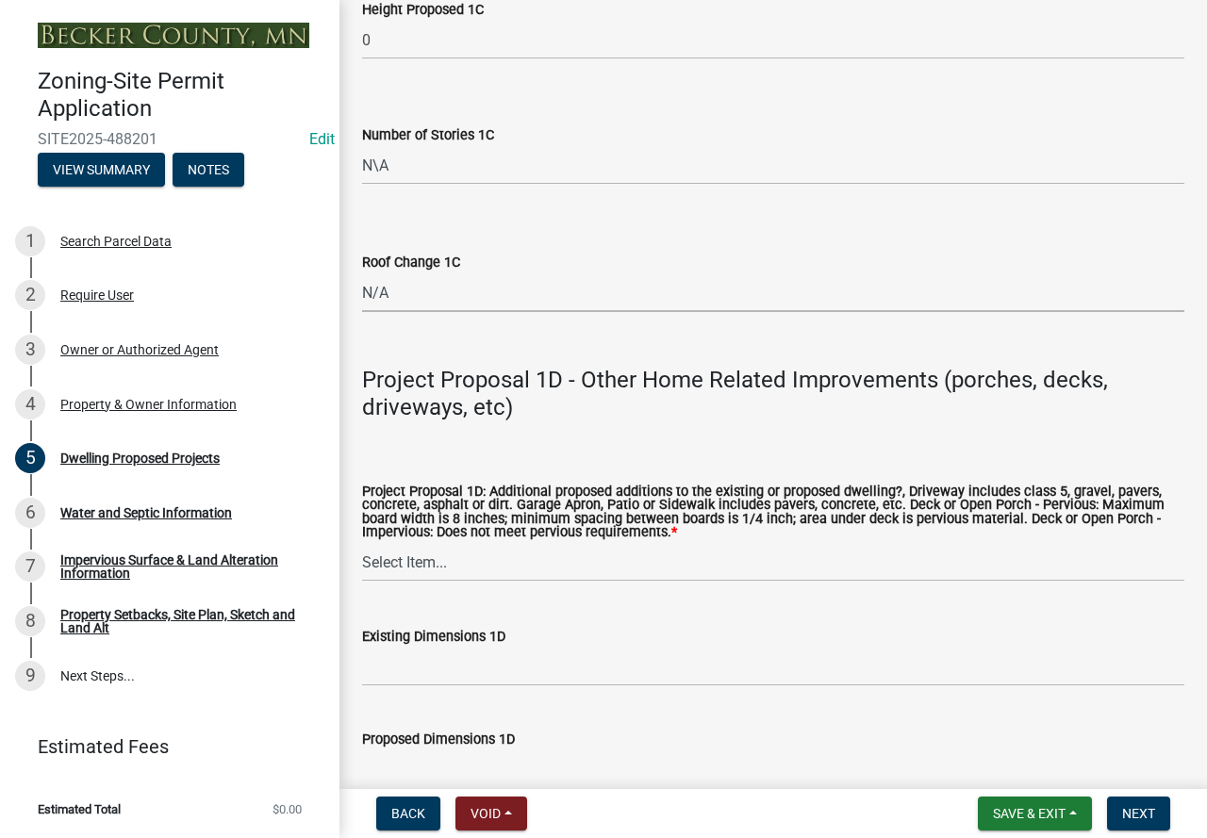
scroll to position [4053, 0]
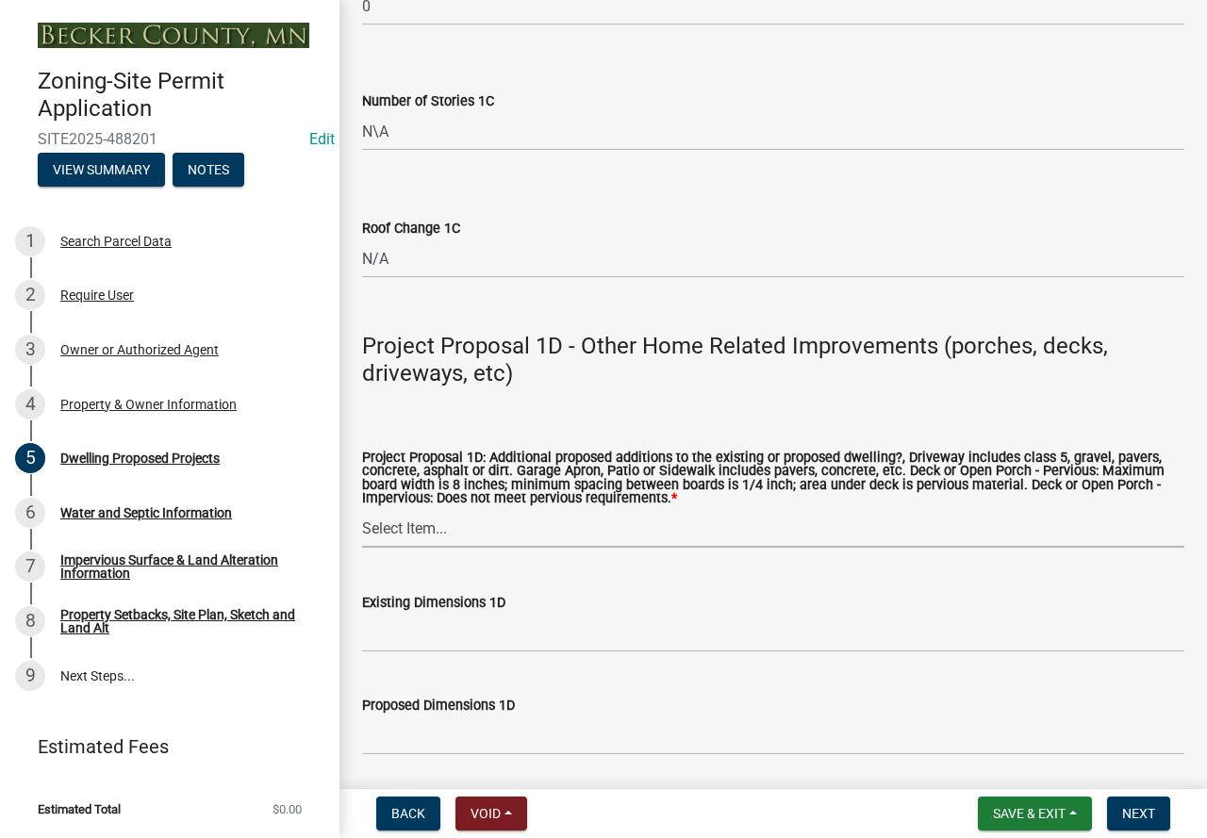
click at [378, 548] on select "Select Item... N/A Driveway Garage Apron Home Patio Sidewalk Deck - Pervious De…" at bounding box center [773, 528] width 822 height 39
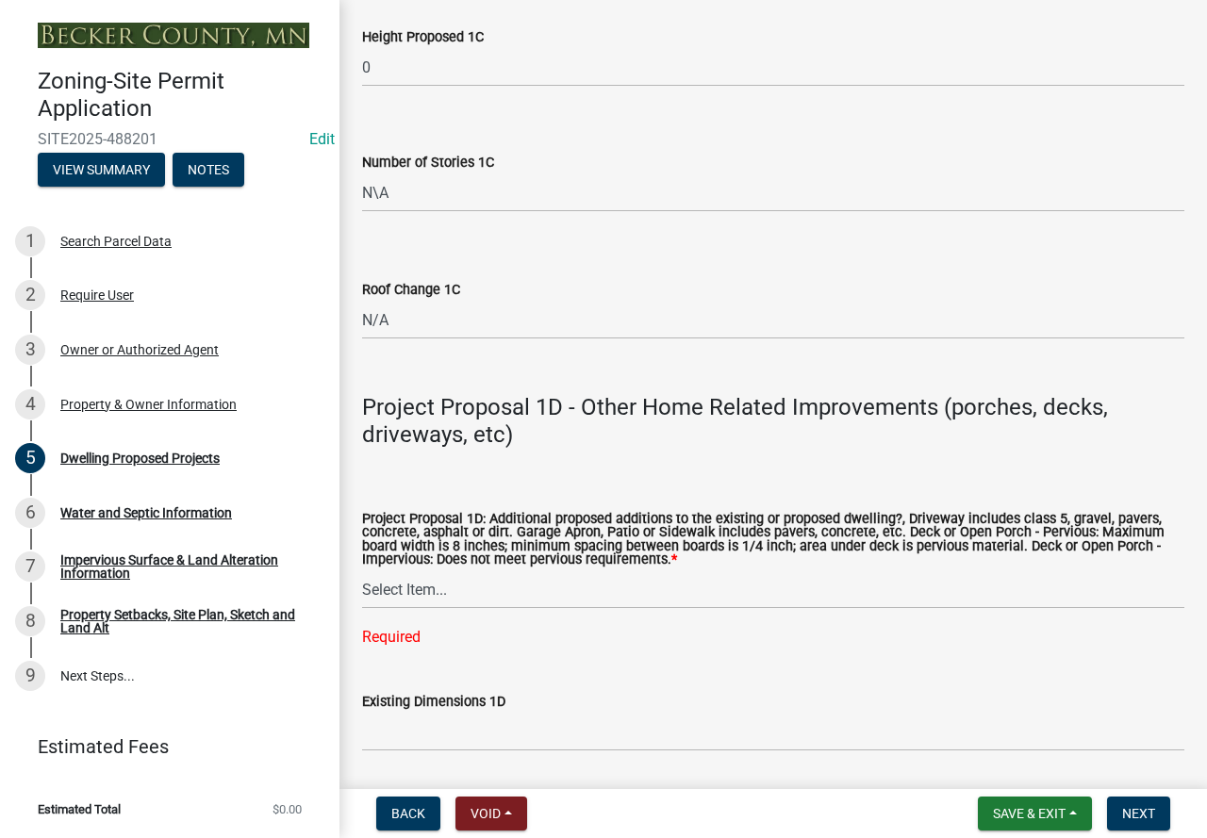
scroll to position [3959, 0]
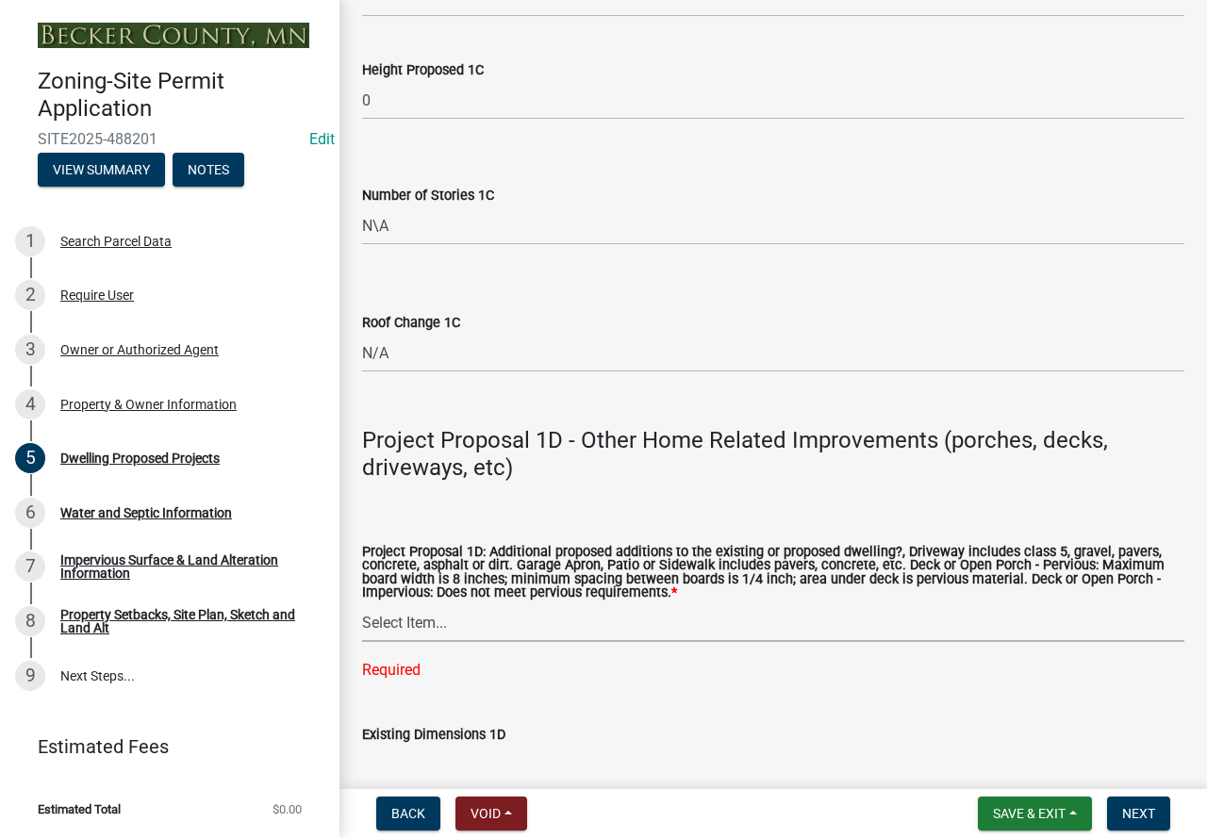
click at [550, 642] on select "Select Item... N/A Driveway Garage Apron Home Patio Sidewalk Deck - Pervious De…" at bounding box center [773, 622] width 822 height 39
click at [362, 629] on select "Select Item... N/A Driveway Garage Apron Home Patio Sidewalk Deck - Pervious De…" at bounding box center [773, 622] width 822 height 39
select select "d54b9e9c-60f6-4a55-a6b8-2dbf67927527"
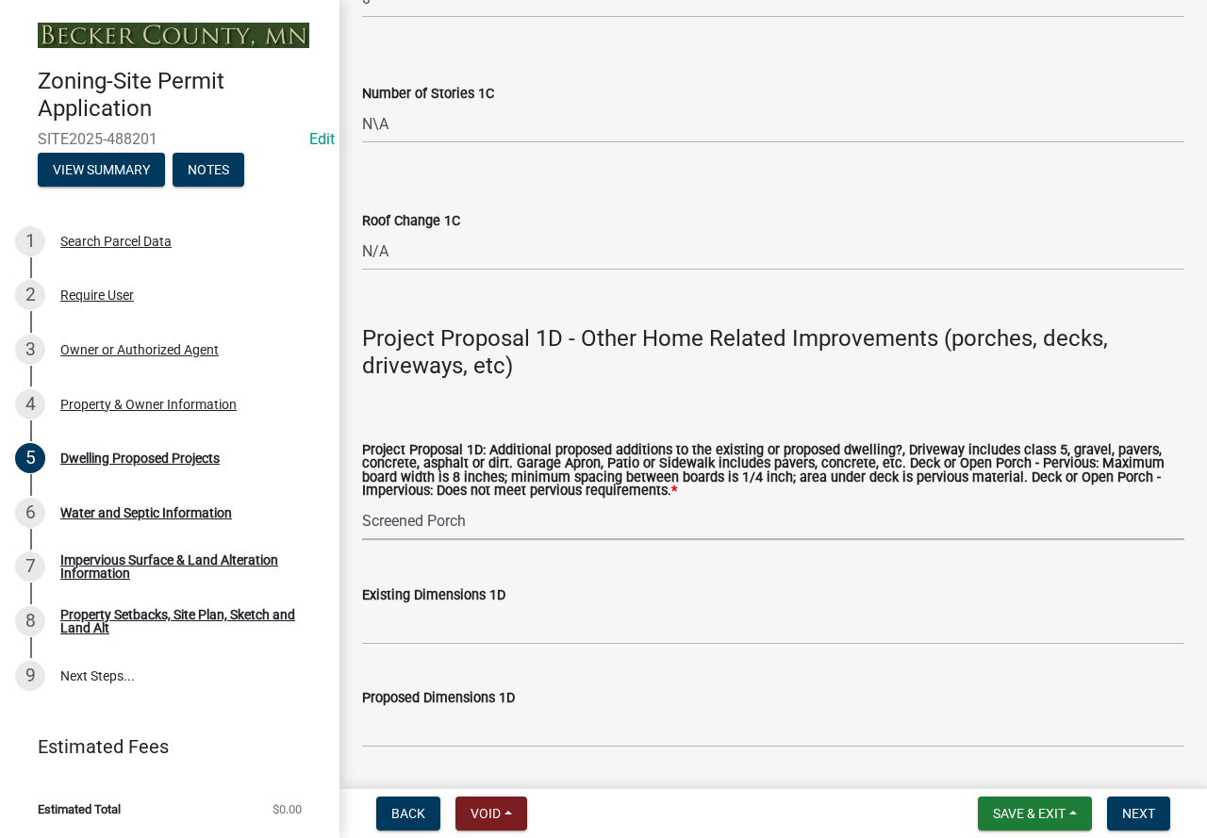
scroll to position [4242, 0]
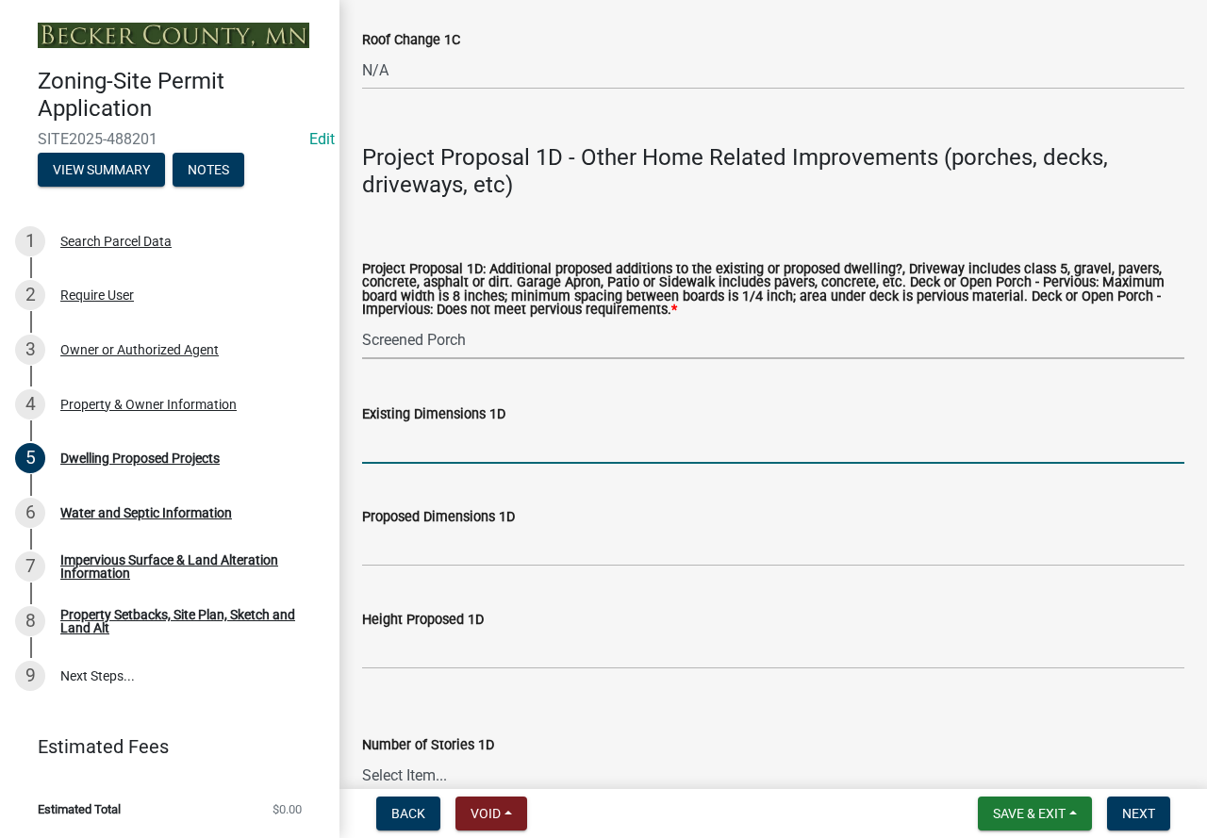
click at [422, 461] on input "Existing Dimensions 1D" at bounding box center [773, 444] width 822 height 39
type input "0"
click at [445, 566] on input "Proposed Dimensions 1D" at bounding box center [773, 547] width 822 height 39
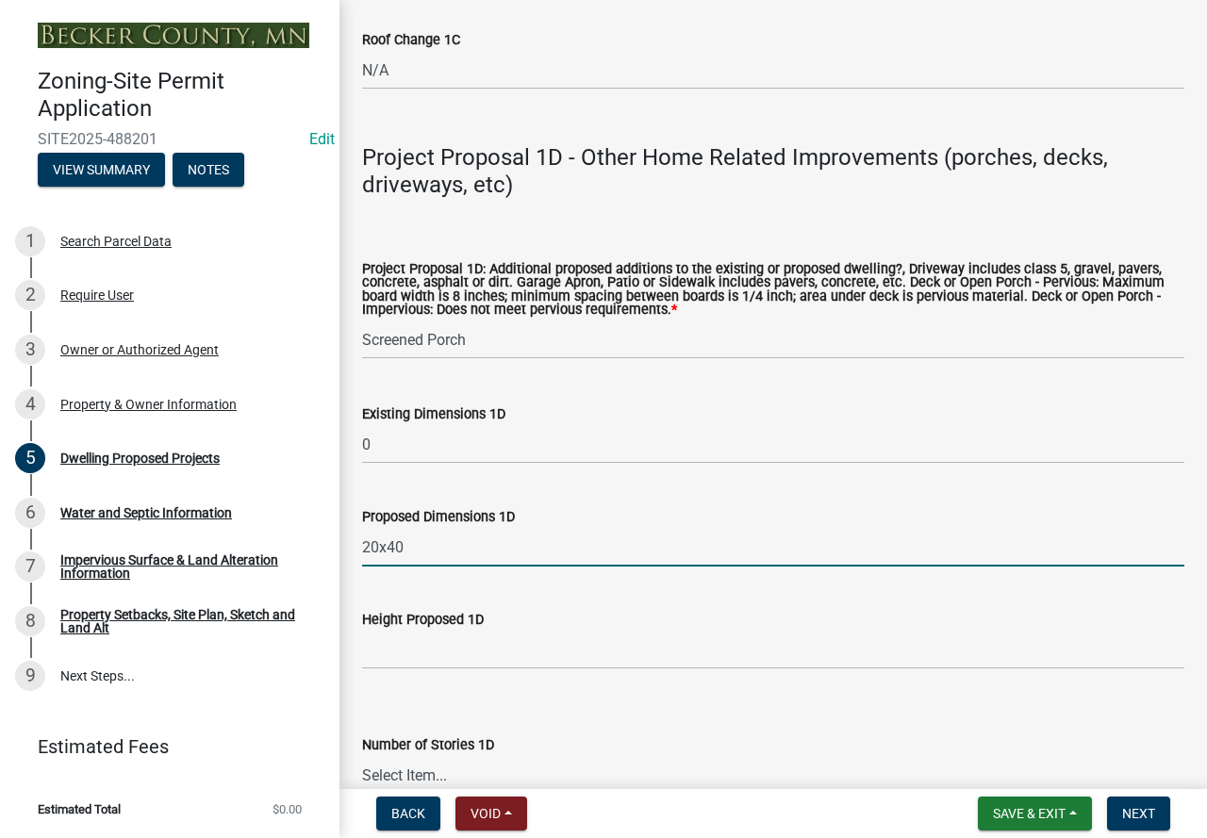
scroll to position [4430, 0]
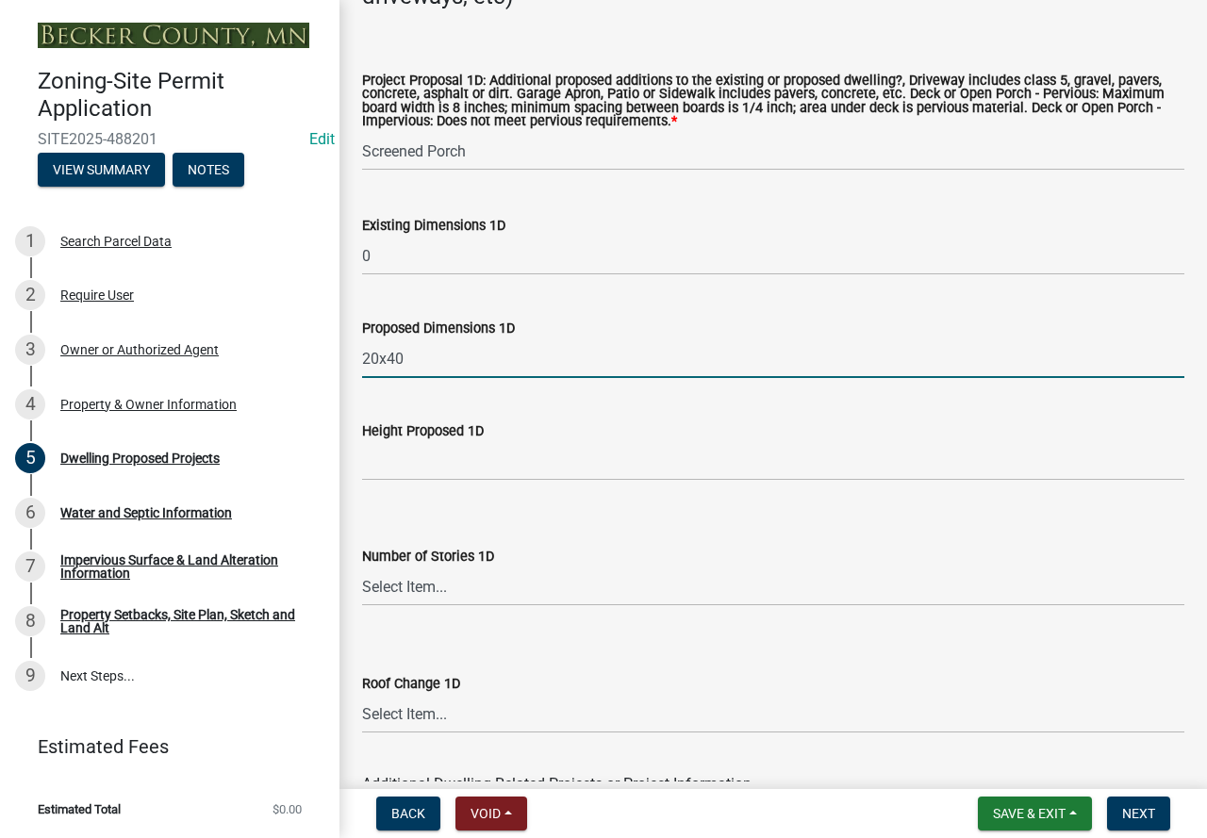
type input "20x40"
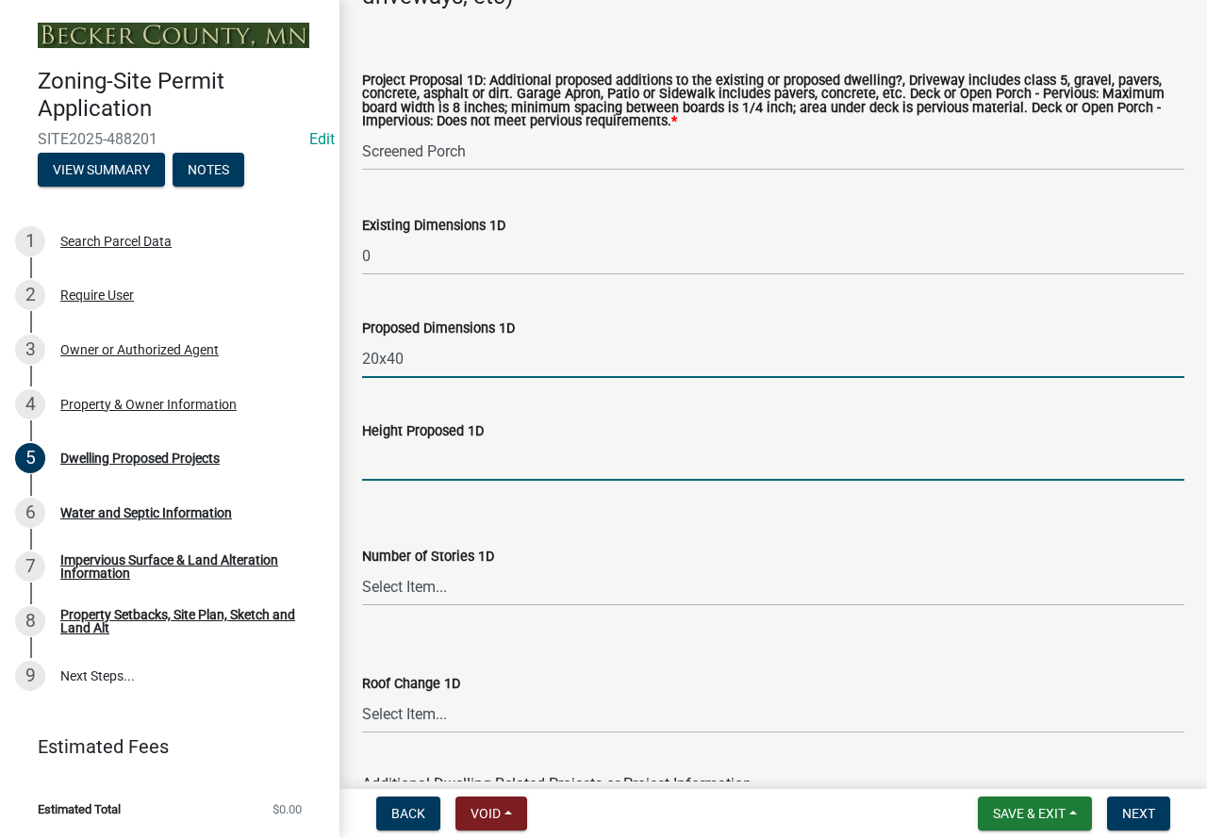
click at [513, 474] on input "Height Proposed 1D" at bounding box center [773, 461] width 822 height 39
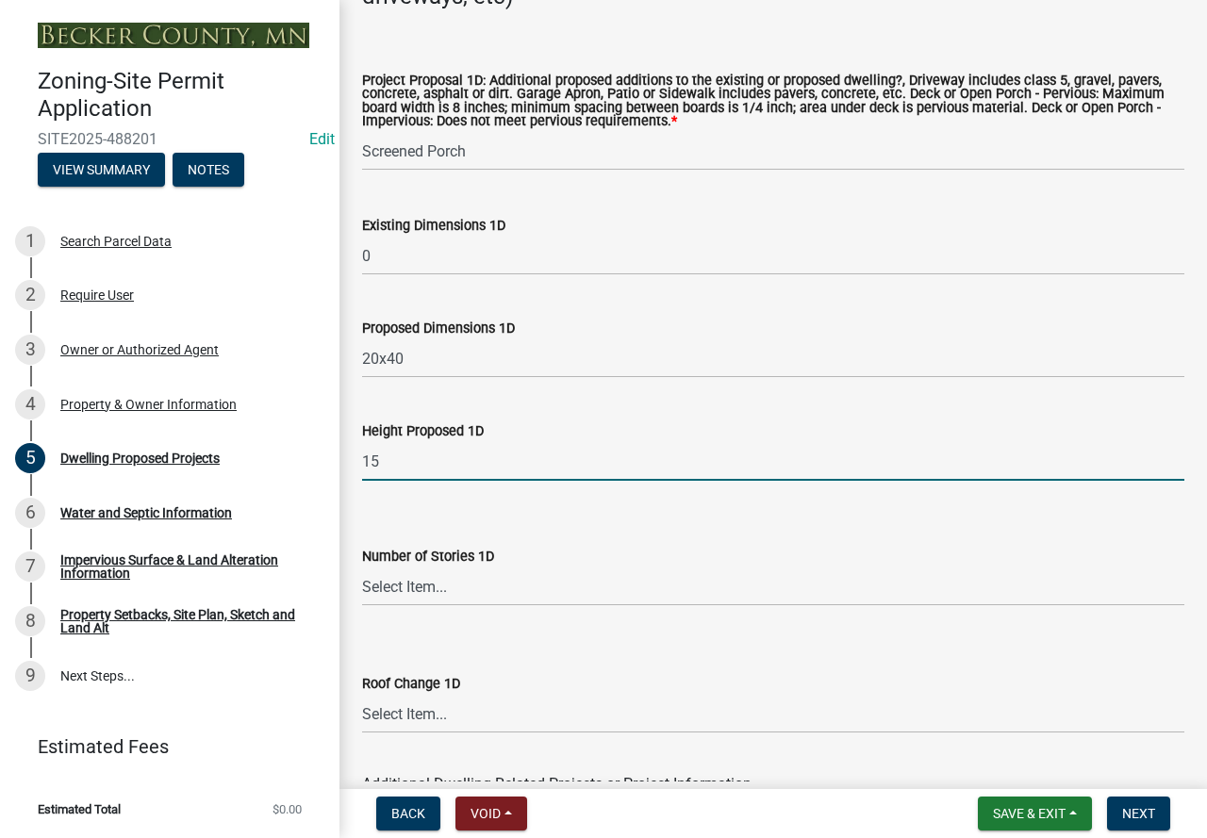
type input "15"
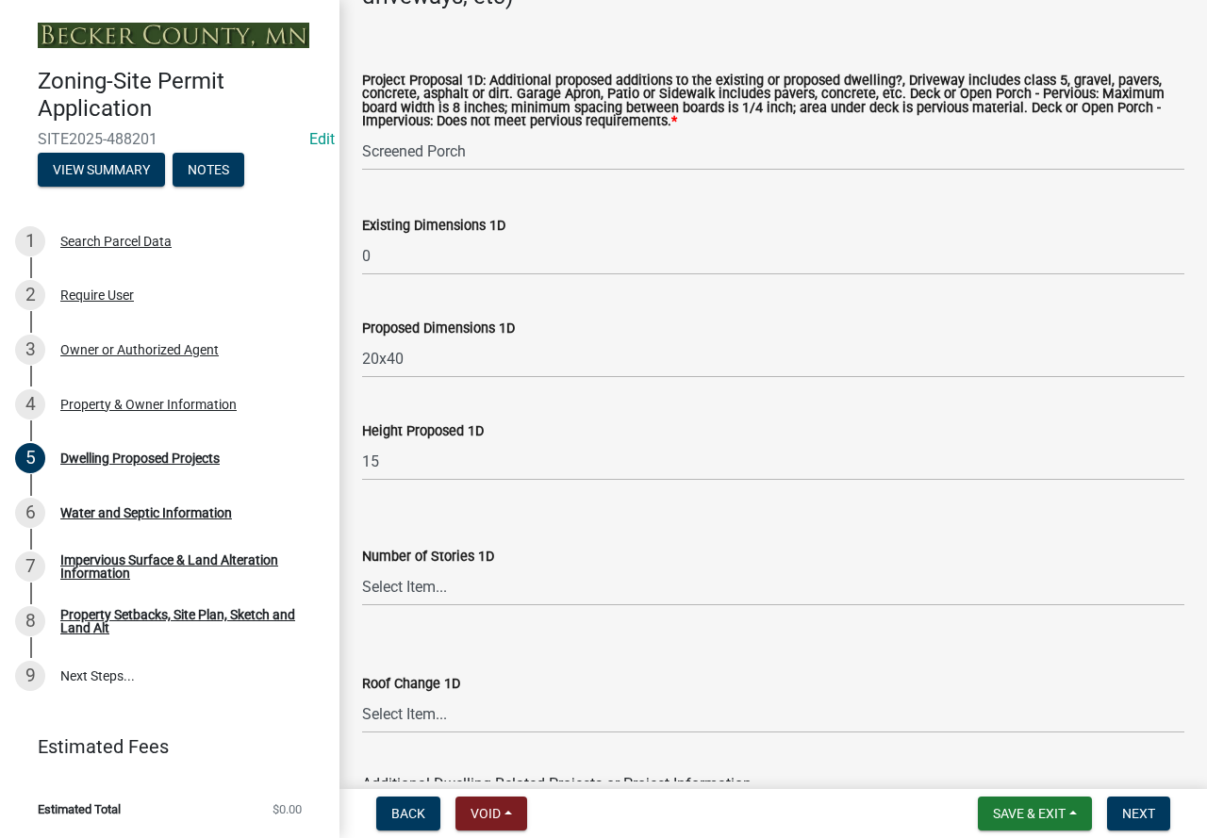
click at [464, 567] on div "Number of Stories 1D" at bounding box center [773, 556] width 822 height 23
click at [458, 600] on select "Select Item... N\A 1 1.25 1.5 1.75 2 2.25 2.5" at bounding box center [773, 586] width 822 height 39
click at [362, 593] on select "Select Item... N\A 1 1.25 1.5 1.75 2 2.25 2.5" at bounding box center [773, 586] width 822 height 39
select select "618e099e-dad[DEMOGRAPHIC_DATA]-49b1-93ea-c38b52b98b82"
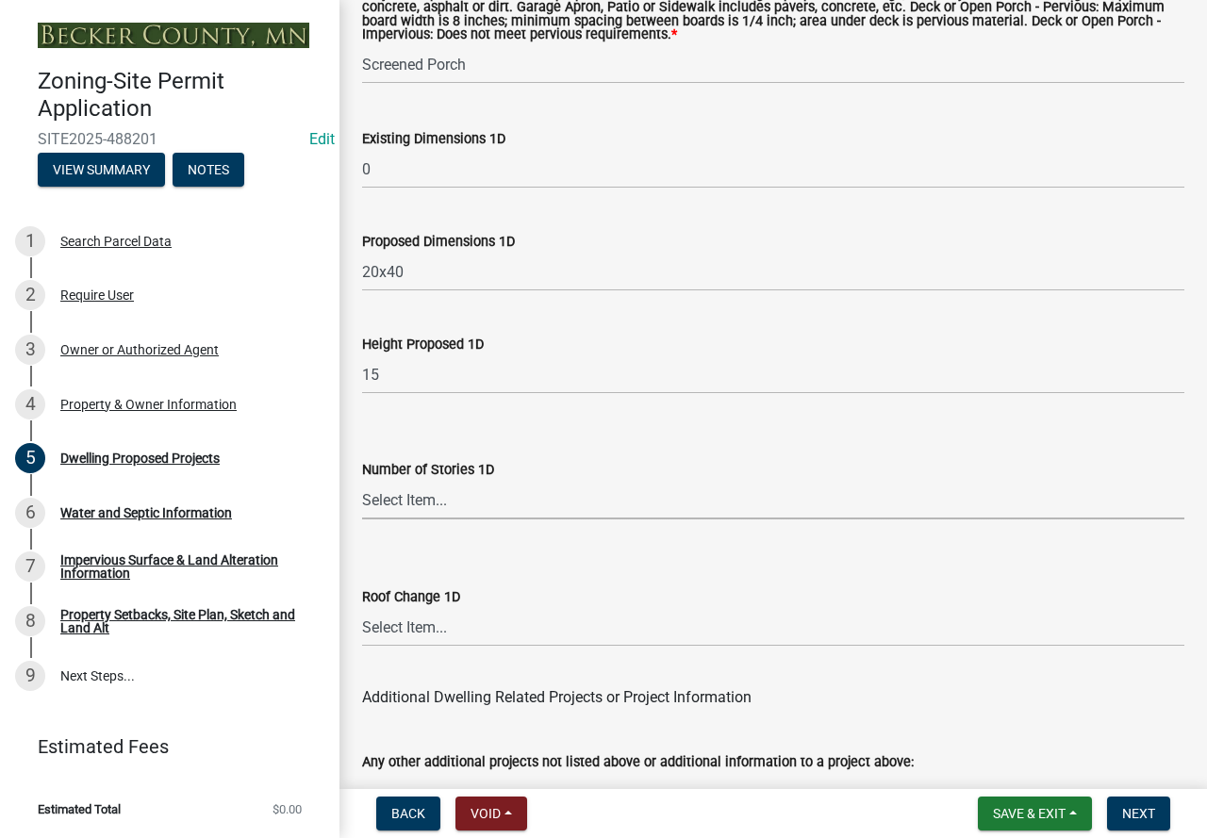
scroll to position [4619, 0]
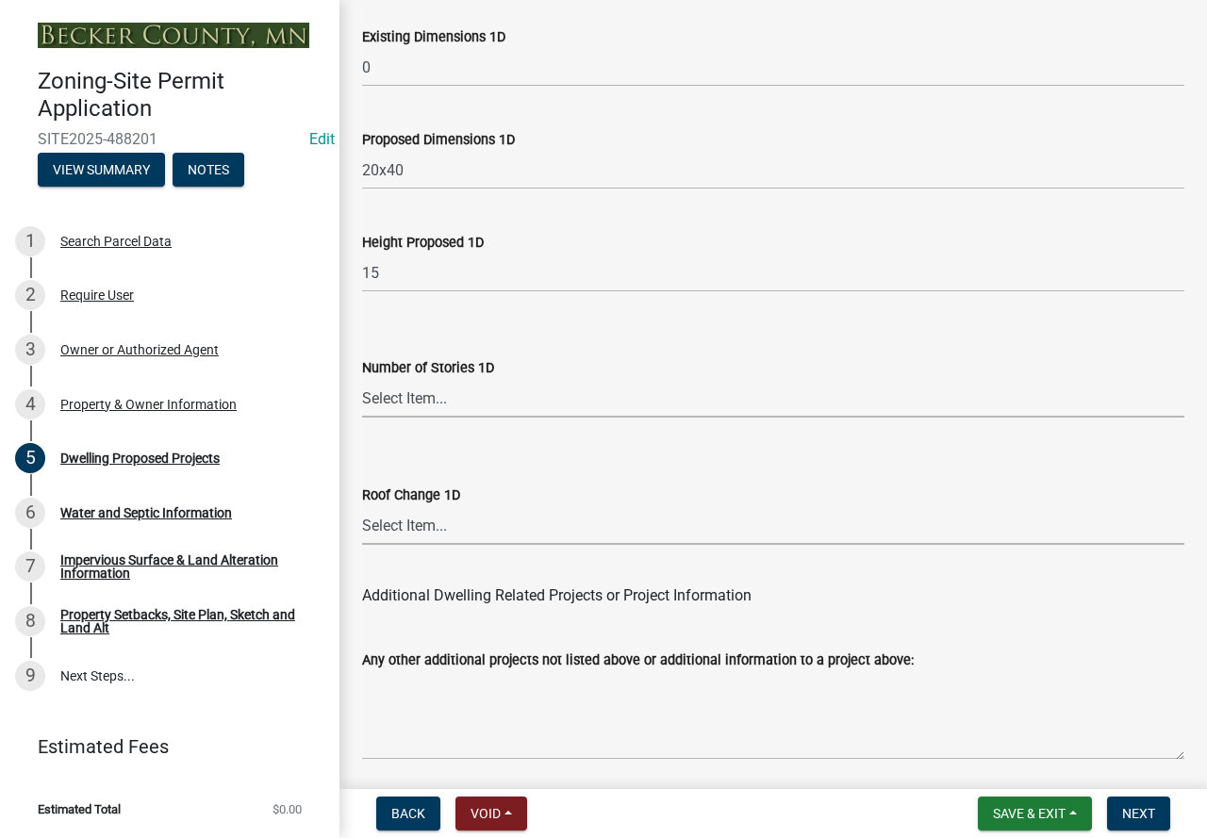
click at [409, 538] on select "Select Item... N/A Yes No" at bounding box center [773, 525] width 822 height 39
click at [362, 532] on select "Select Item... N/A Yes No" at bounding box center [773, 525] width 822 height 39
select select "5c09849d-e6b9-47b1-a1e4-7038f384c9b1"
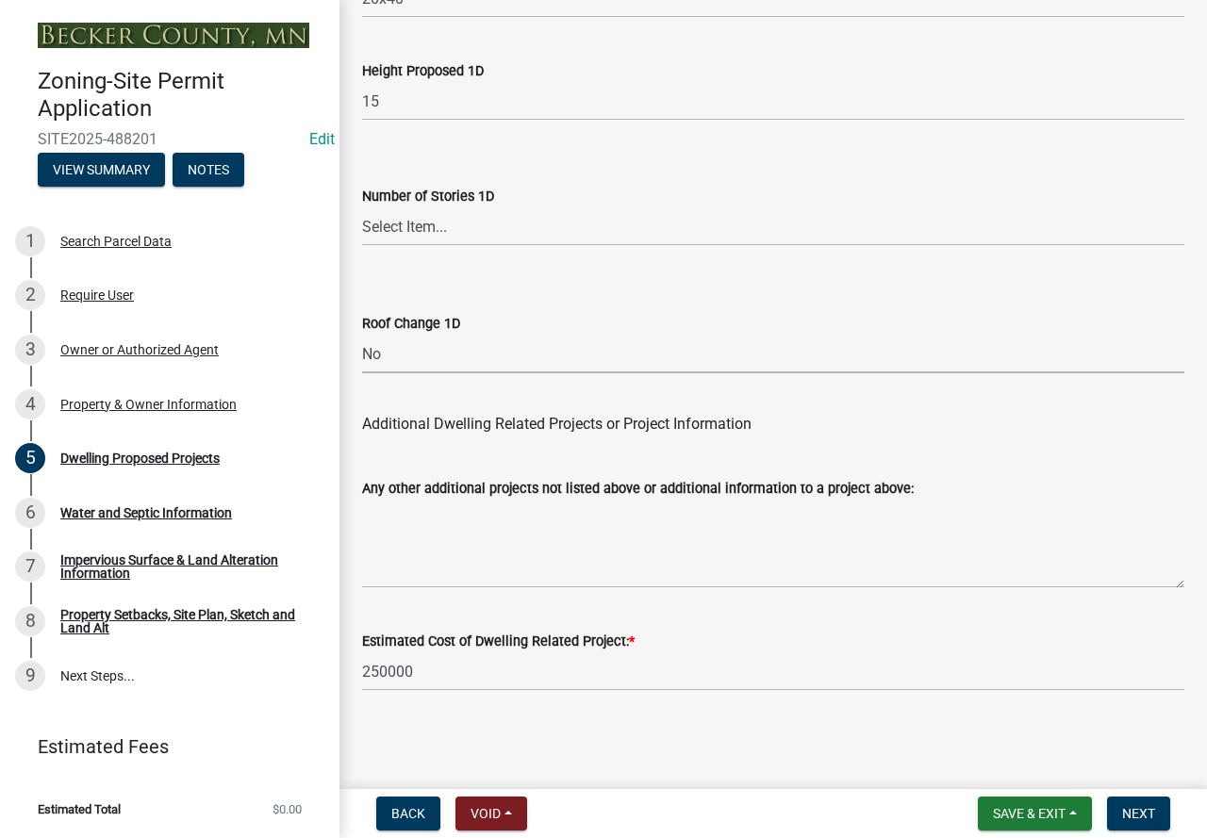
scroll to position [4816, 0]
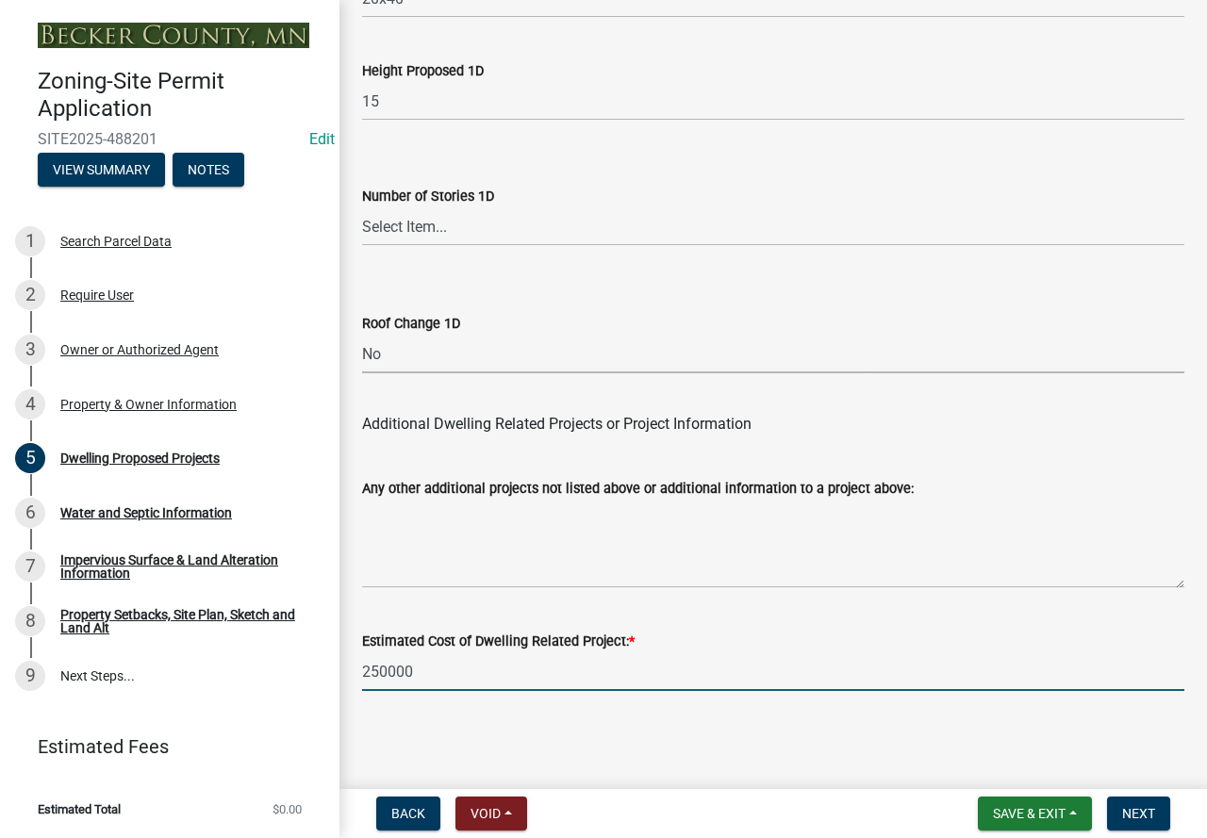
click at [389, 663] on input "250000" at bounding box center [773, 671] width 822 height 39
type input "200000"
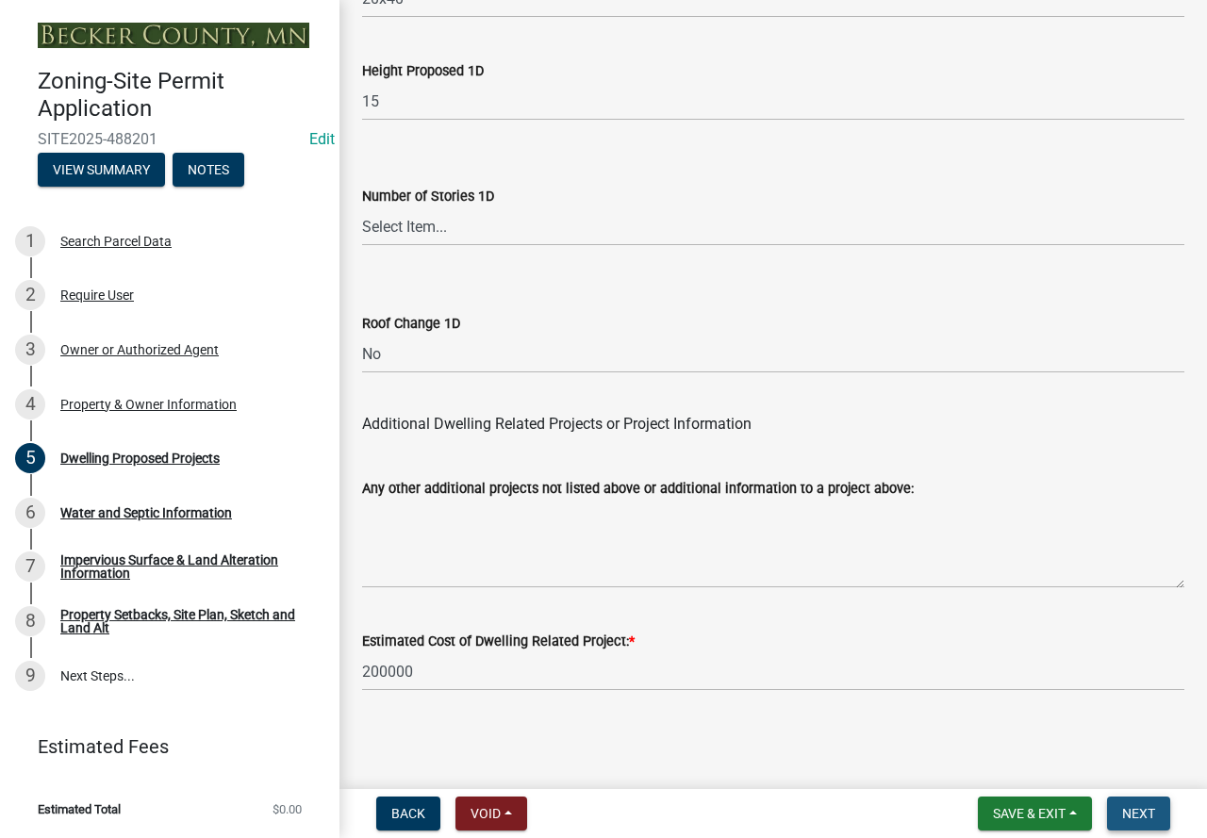
click at [1162, 807] on button "Next" at bounding box center [1138, 813] width 63 height 34
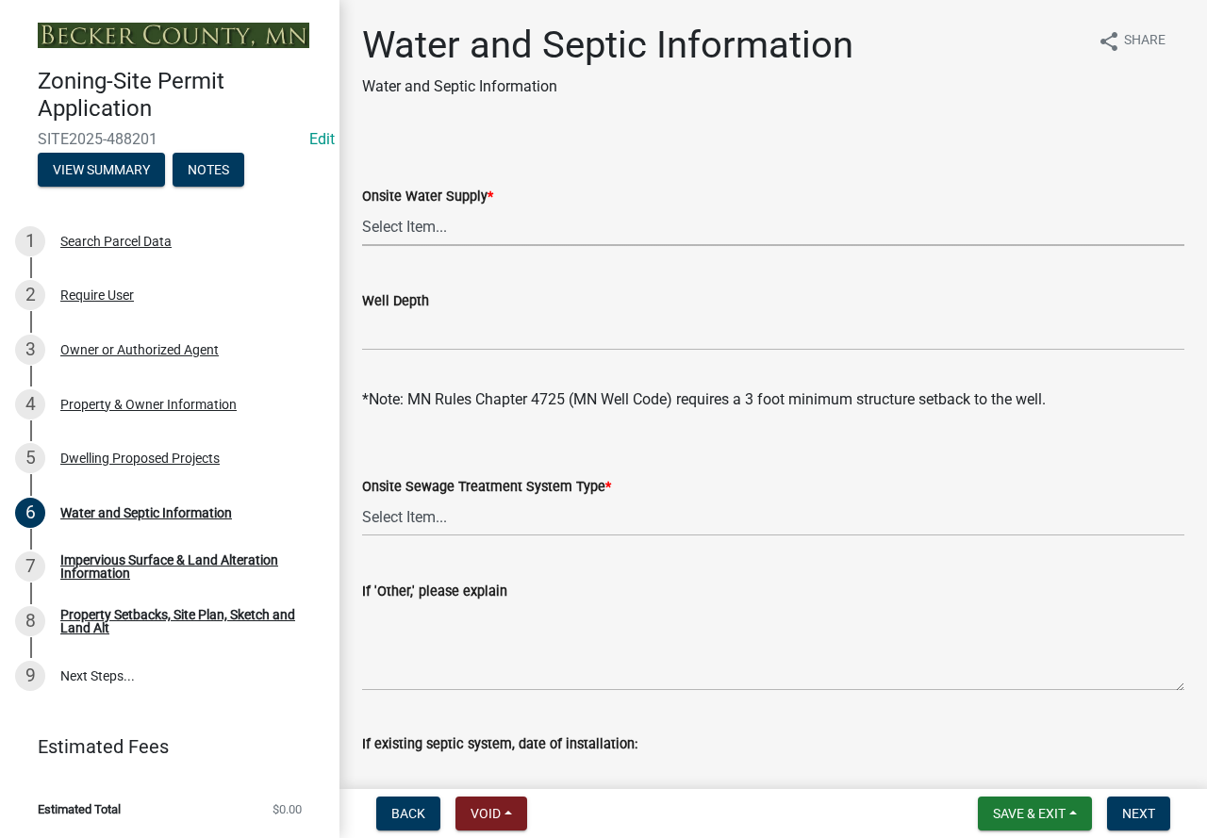
click at [530, 225] on select "Select Item... Well New Well to be Installed Attached to City Water System No o…" at bounding box center [773, 226] width 822 height 39
click at [580, 170] on form "Onsite Water Supply * Select Item... Well New Well to be Installed Attached to …" at bounding box center [773, 204] width 822 height 84
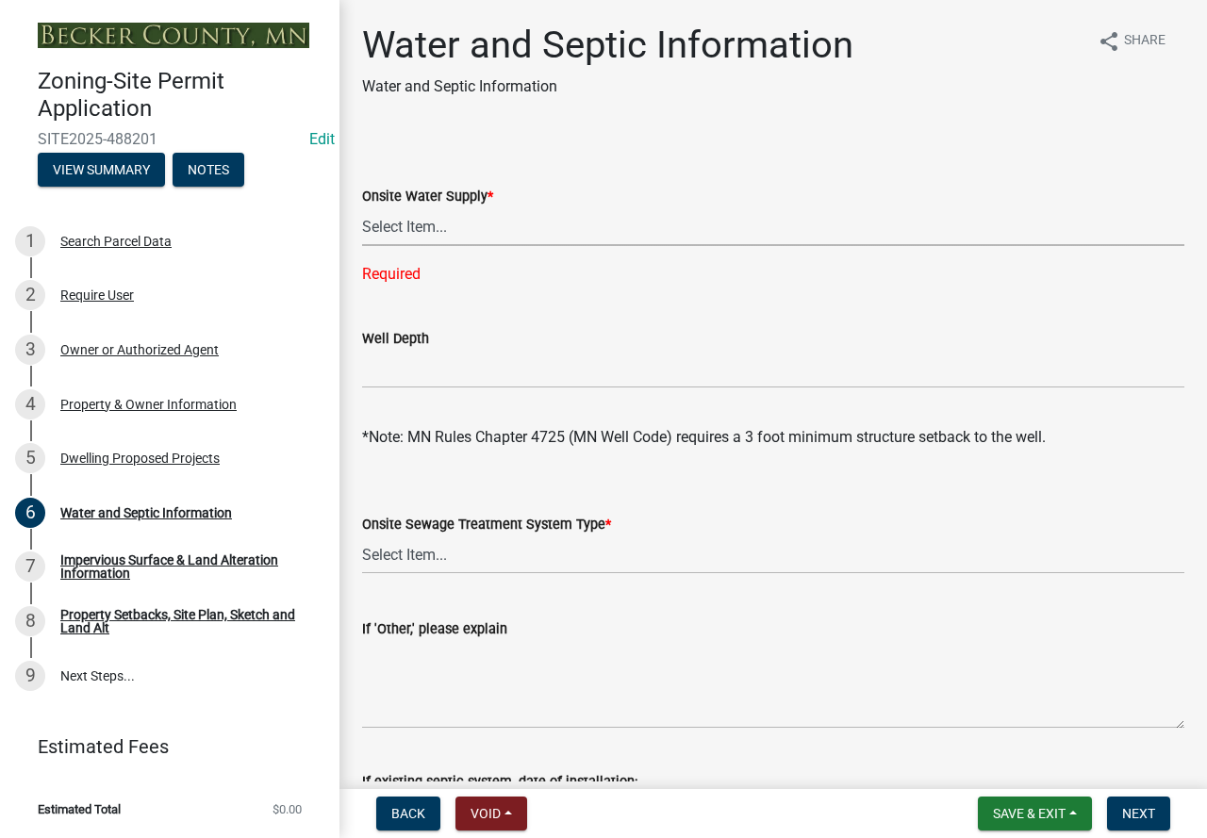
click at [566, 228] on select "Select Item... Well New Well to be Installed Attached to City Water System No o…" at bounding box center [773, 226] width 822 height 39
click at [362, 207] on select "Select Item... Well New Well to be Installed Attached to City Water System No o…" at bounding box center [773, 226] width 822 height 39
select select "36c179e4-d9bc-4e26-9fa7-a2562bd8114c"
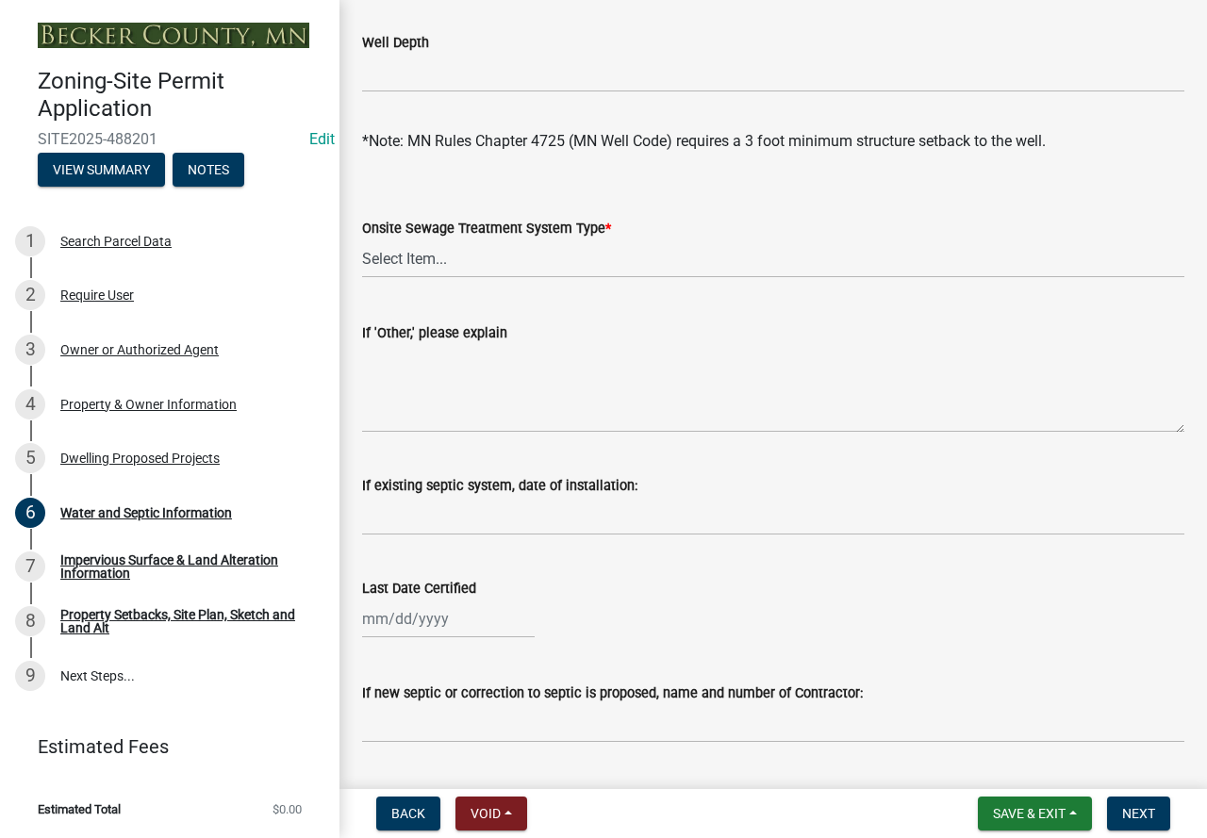
scroll to position [283, 0]
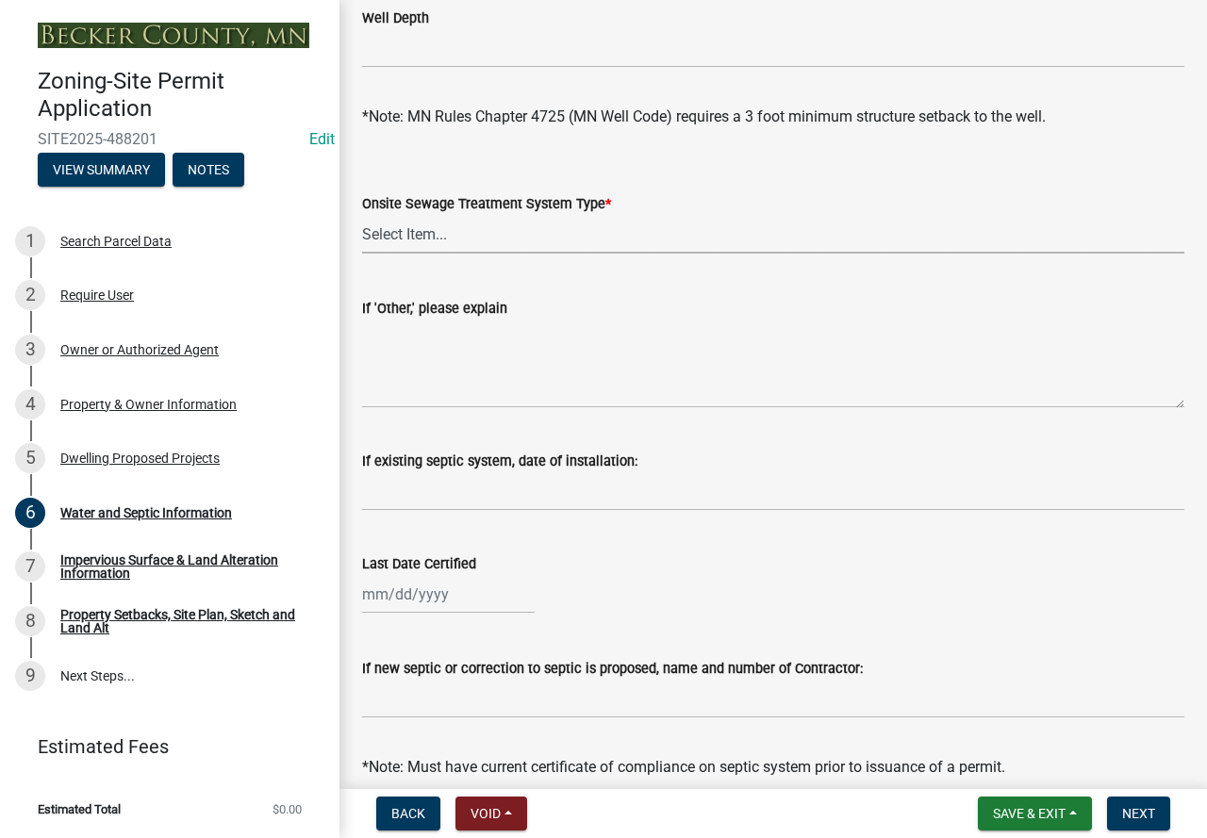
click at [537, 237] on select "Select Item... No existing or proposed septic Proposed New or Corrected Septic …" at bounding box center [773, 234] width 822 height 39
click at [362, 215] on select "Select Item... No existing or proposed septic Proposed New or Corrected Septic …" at bounding box center [773, 234] width 822 height 39
select select "4828487e-2007-429b-991d-671fae0459c9"
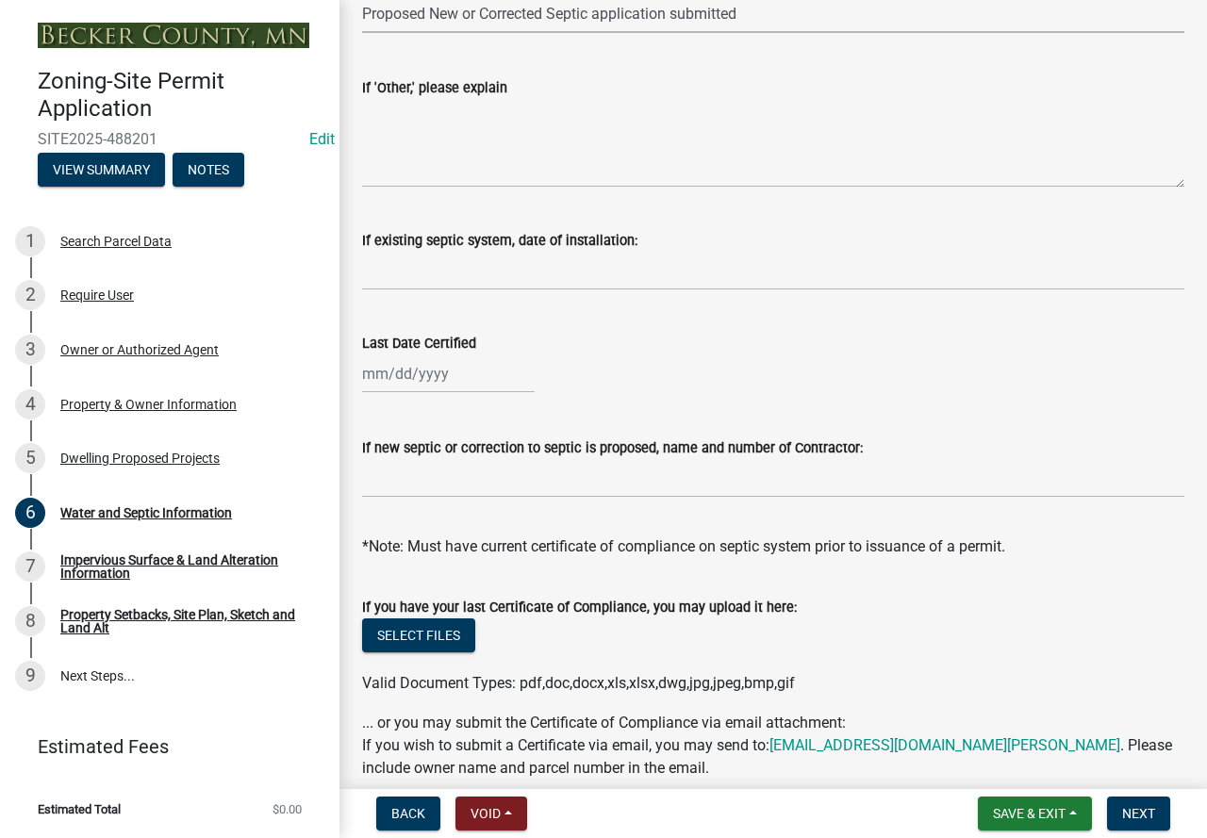
scroll to position [590, 0]
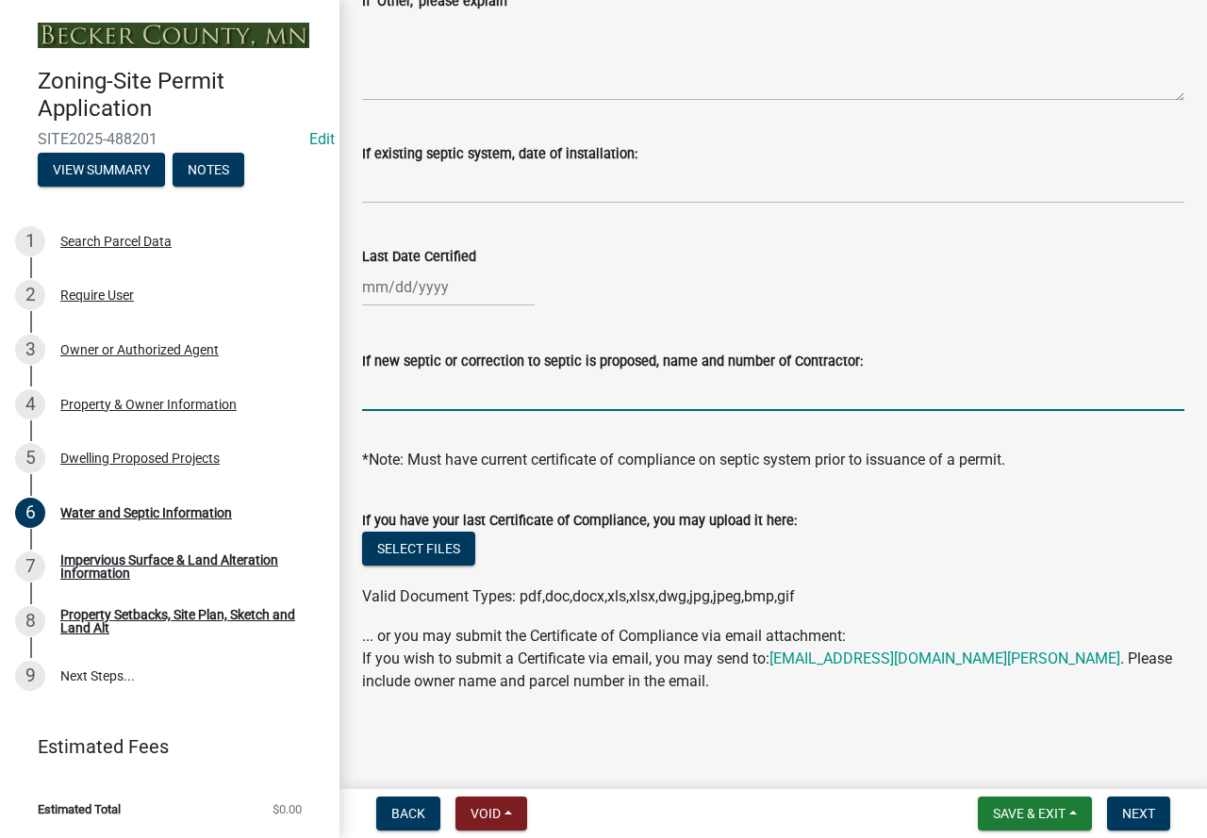
click at [447, 402] on input "If new septic or correction to septic is proposed, name and number of Contracto…" at bounding box center [773, 391] width 822 height 39
type input "Metry Septic & Excavating LLC [GEOGRAPHIC_DATA], [GEOGRAPHIC_DATA] [PHONE_NUMBE…"
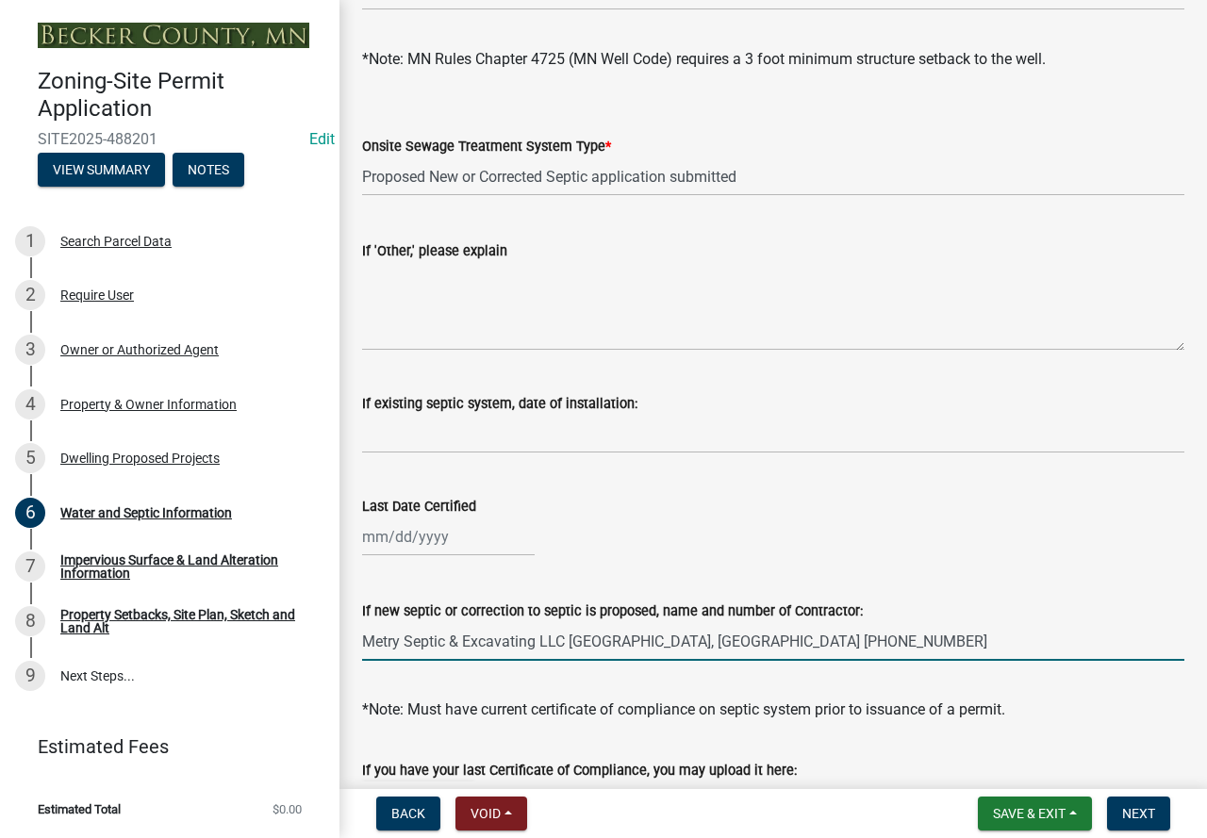
scroll to position [307, 0]
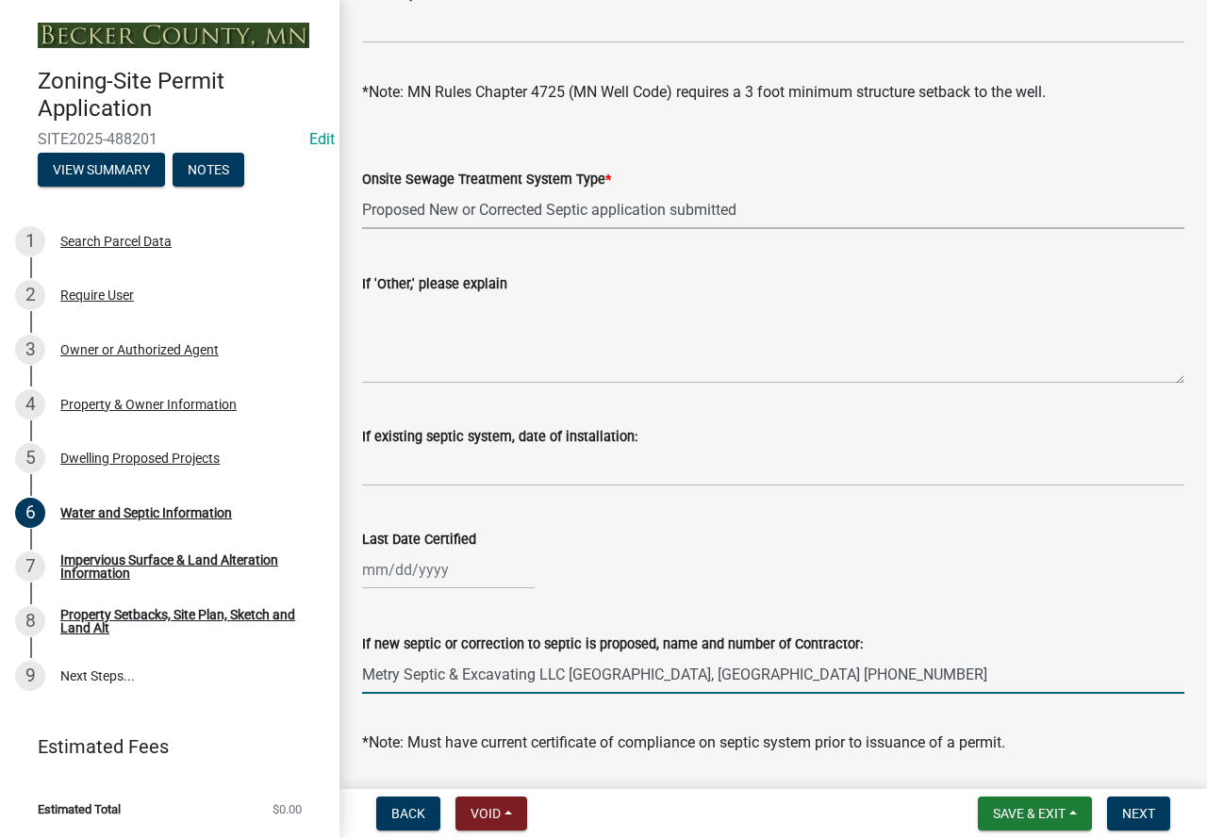
click at [447, 205] on select "Select Item... No existing or proposed septic Proposed New or Corrected Septic …" at bounding box center [773, 209] width 822 height 39
click at [362, 190] on select "Select Item... No existing or proposed septic Proposed New or Corrected Septic …" at bounding box center [773, 209] width 822 height 39
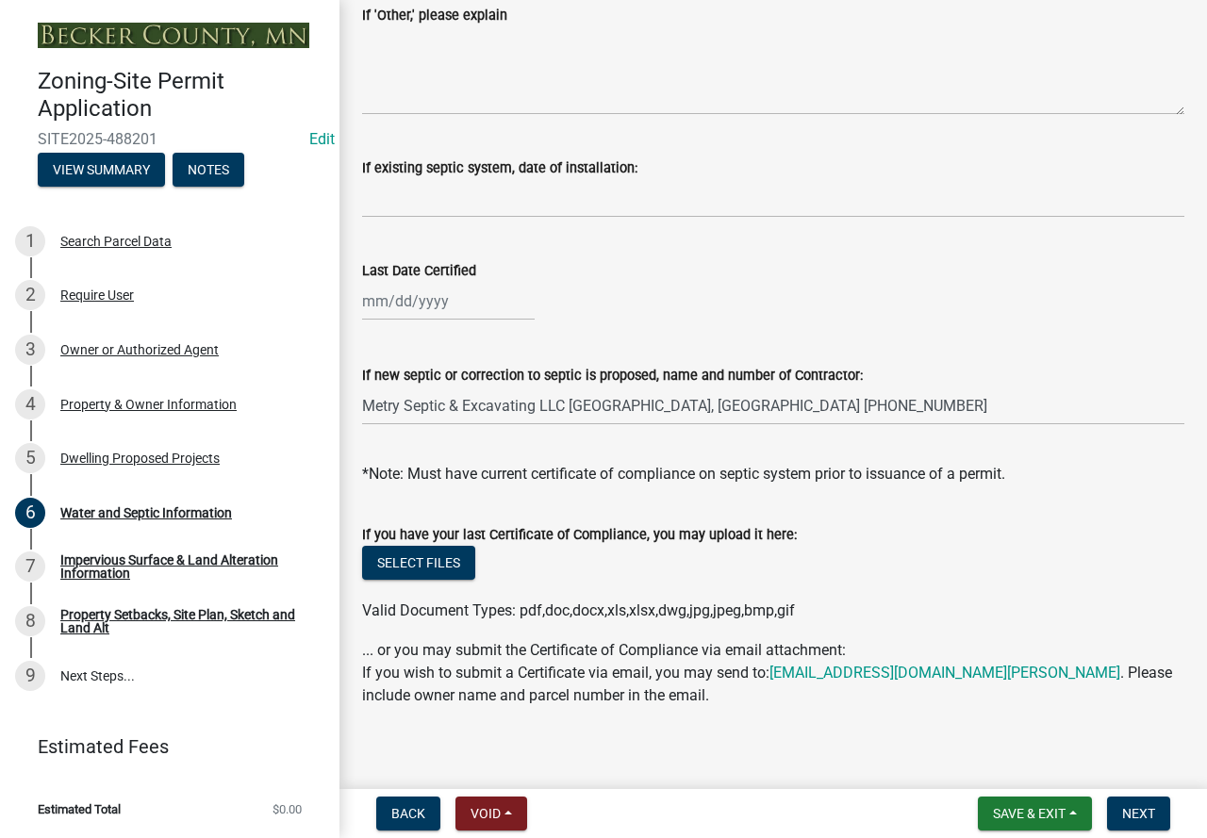
scroll to position [590, 0]
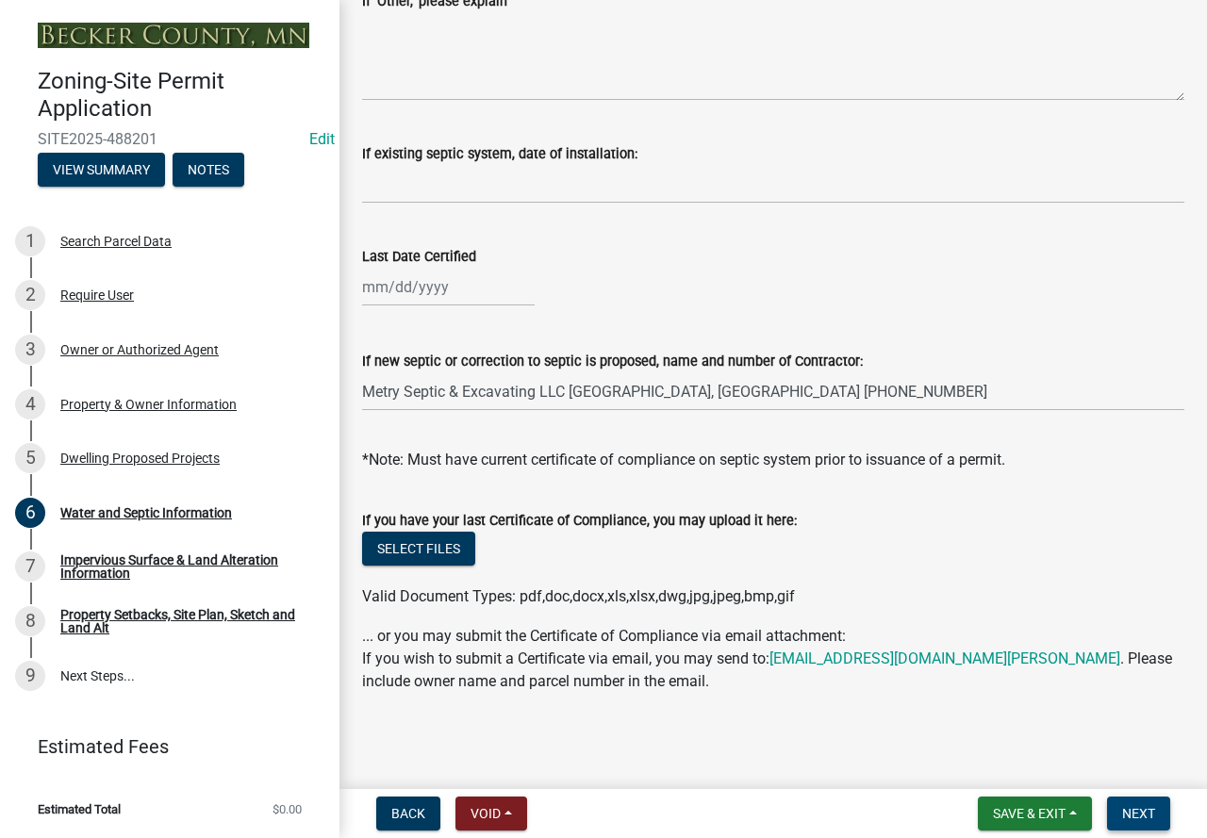
click at [1154, 821] on span "Next" at bounding box center [1138, 813] width 33 height 15
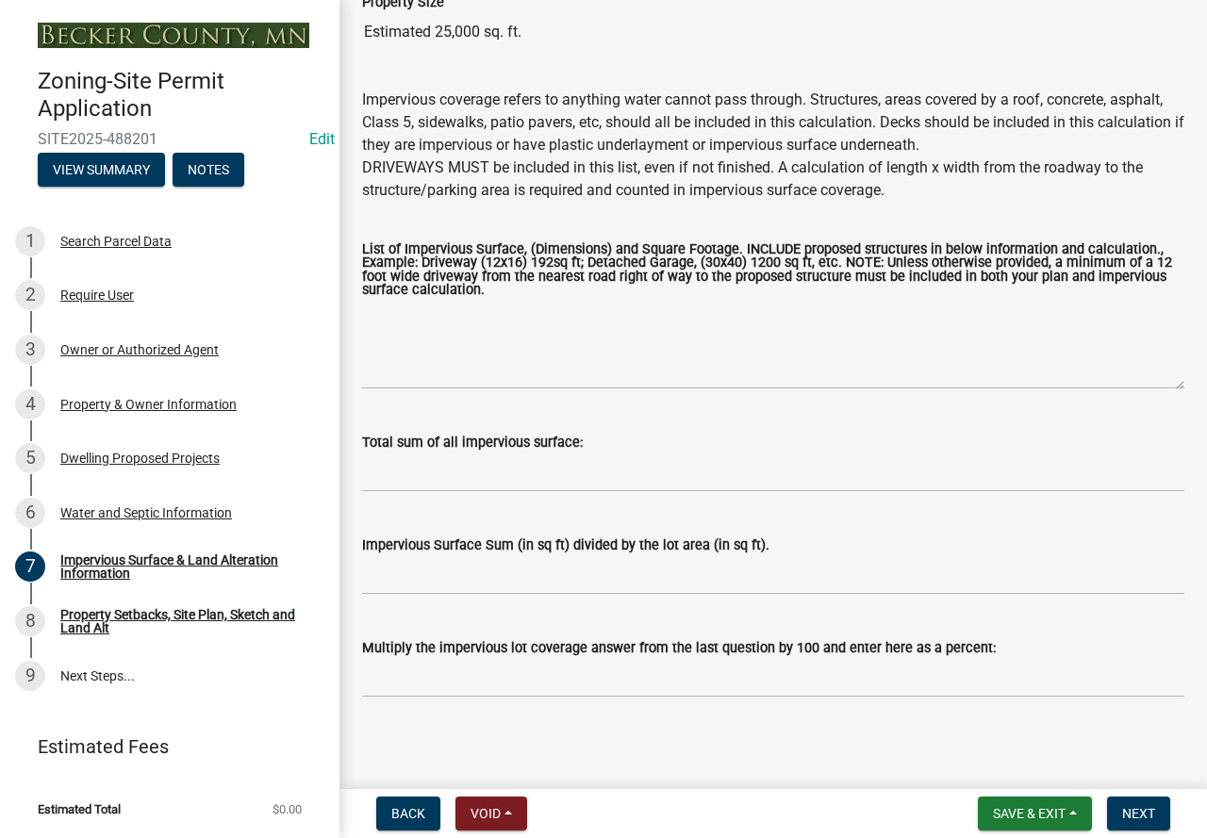
scroll to position [189, 0]
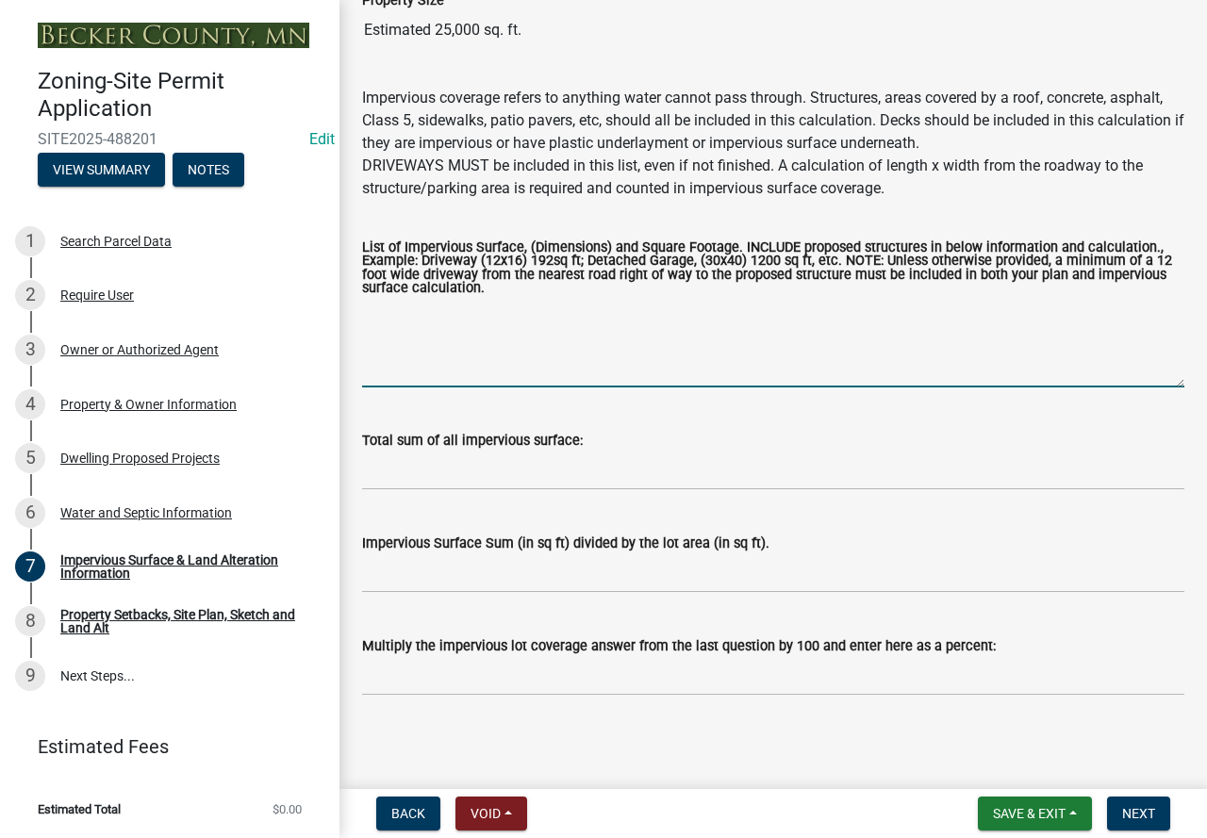
click at [478, 334] on textarea "List of Impervious Surface, (Dimensions) and Square Footage. INCLUDE proposed s…" at bounding box center [773, 343] width 822 height 89
click at [549, 327] on textarea "dwelling 80x40 driveway 35x15, 70x15" at bounding box center [773, 343] width 822 height 89
click at [508, 314] on textarea "dwelling 80x40 driveway 35x15, 70x15 1575" at bounding box center [773, 343] width 822 height 89
type textarea "dwelling 80x40 3200 driveway 35x15, 70x15 1575"
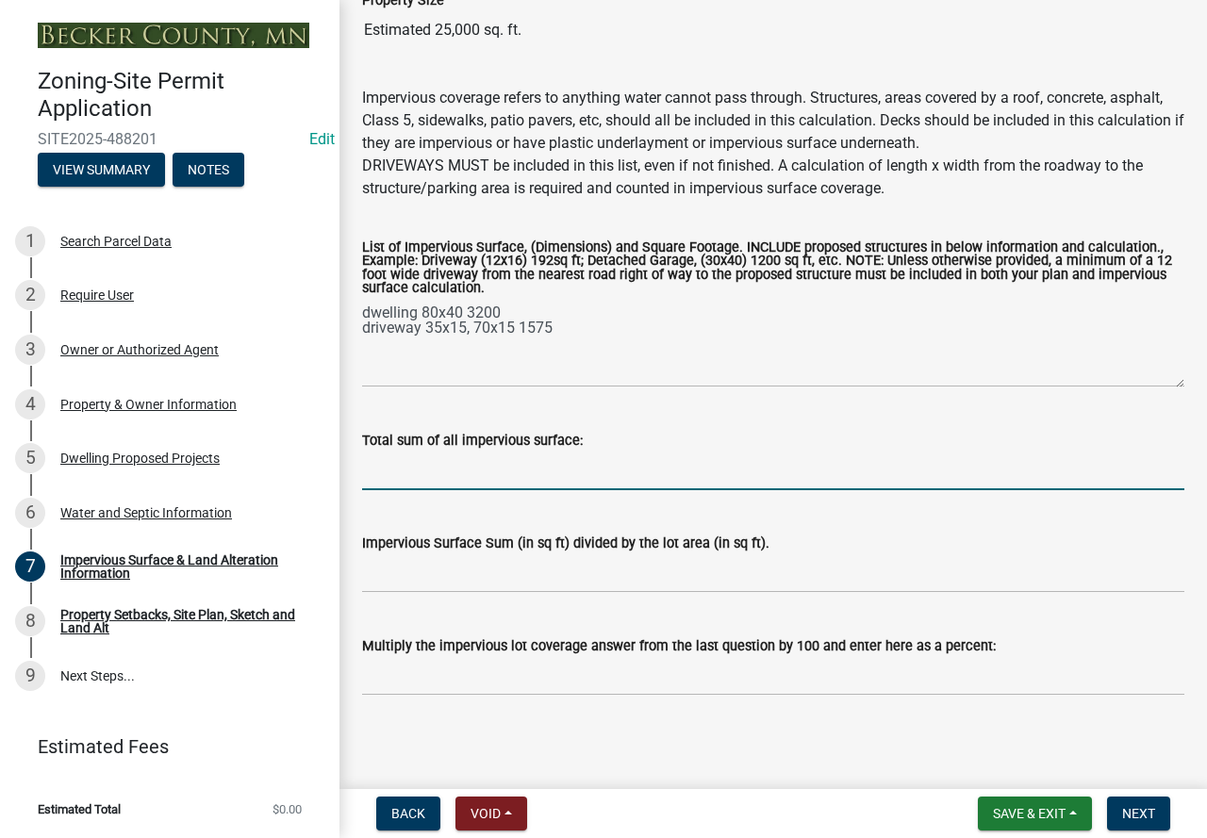
click at [612, 482] on input "Total sum of all impervious surface:" at bounding box center [773, 470] width 822 height 39
click at [444, 478] on input "Total sum of all impervious surface:" at bounding box center [773, 470] width 822 height 39
click at [510, 455] on input "4775/30200=" at bounding box center [773, 470] width 822 height 39
drag, startPoint x: 575, startPoint y: 453, endPoint x: 323, endPoint y: 463, distance: 251.8
click at [323, 463] on div "Zoning-Site Permit Application SITE2025-488201 Edit View Summary Notes 1 Search…" at bounding box center [603, 419] width 1207 height 838
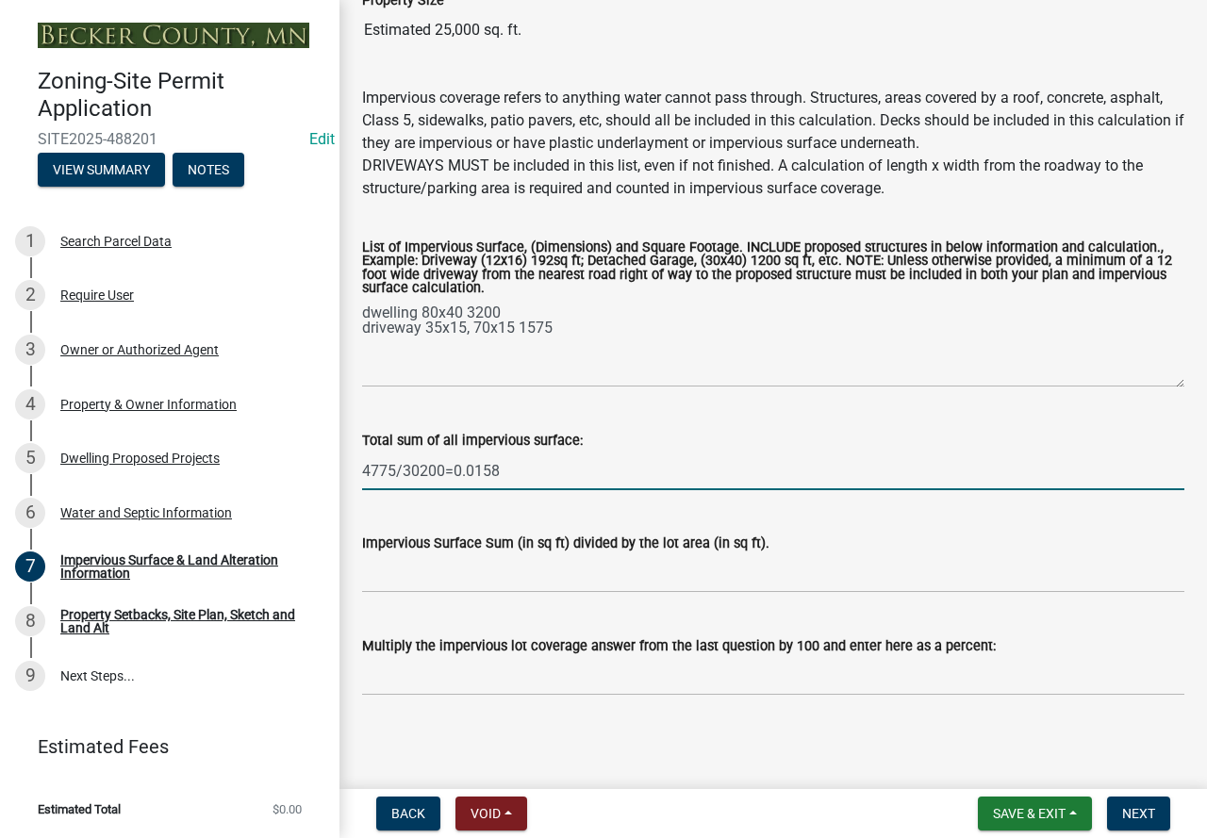
type input "4775/30200=0.0158"
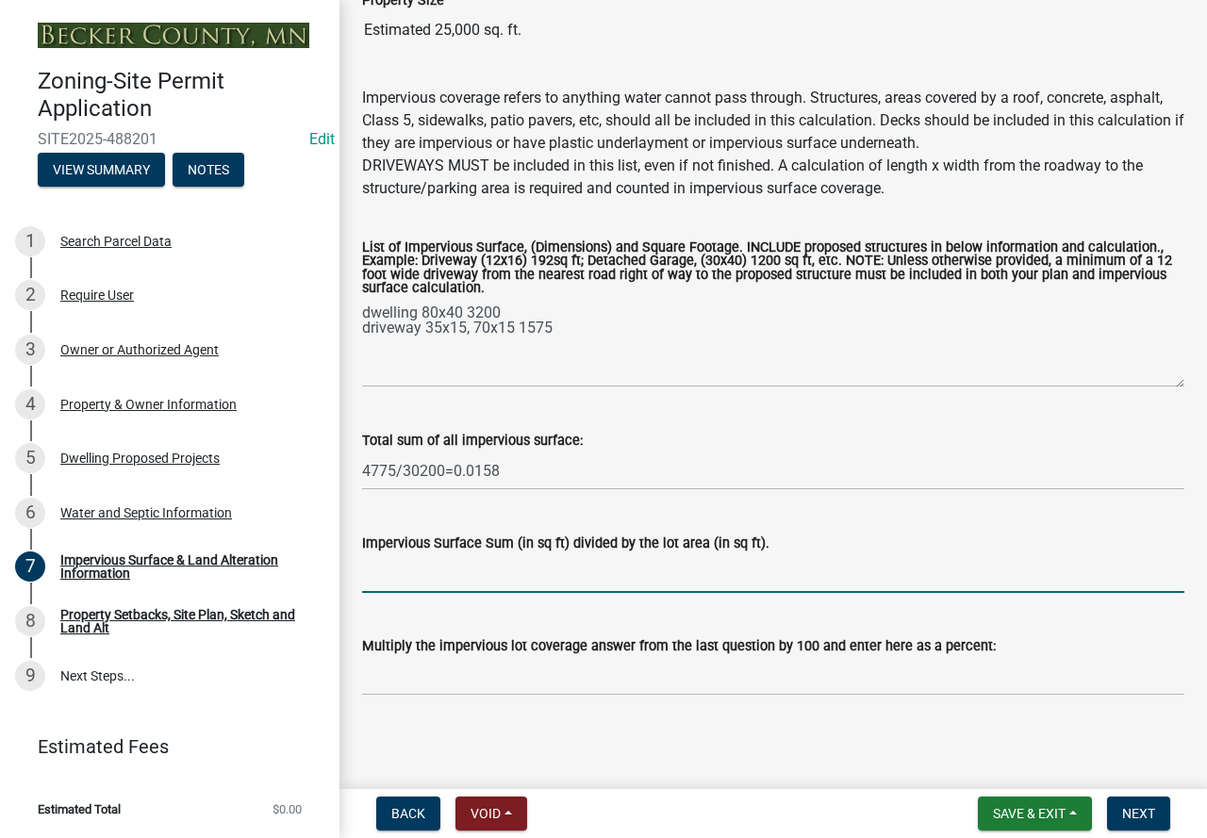
click at [423, 571] on input "Impervious Surface Sum (in sq ft) divided by the lot area (in sq ft)." at bounding box center [773, 573] width 822 height 39
paste input "4775/30200=0.0158"
type input "4775/30200=0.0158"
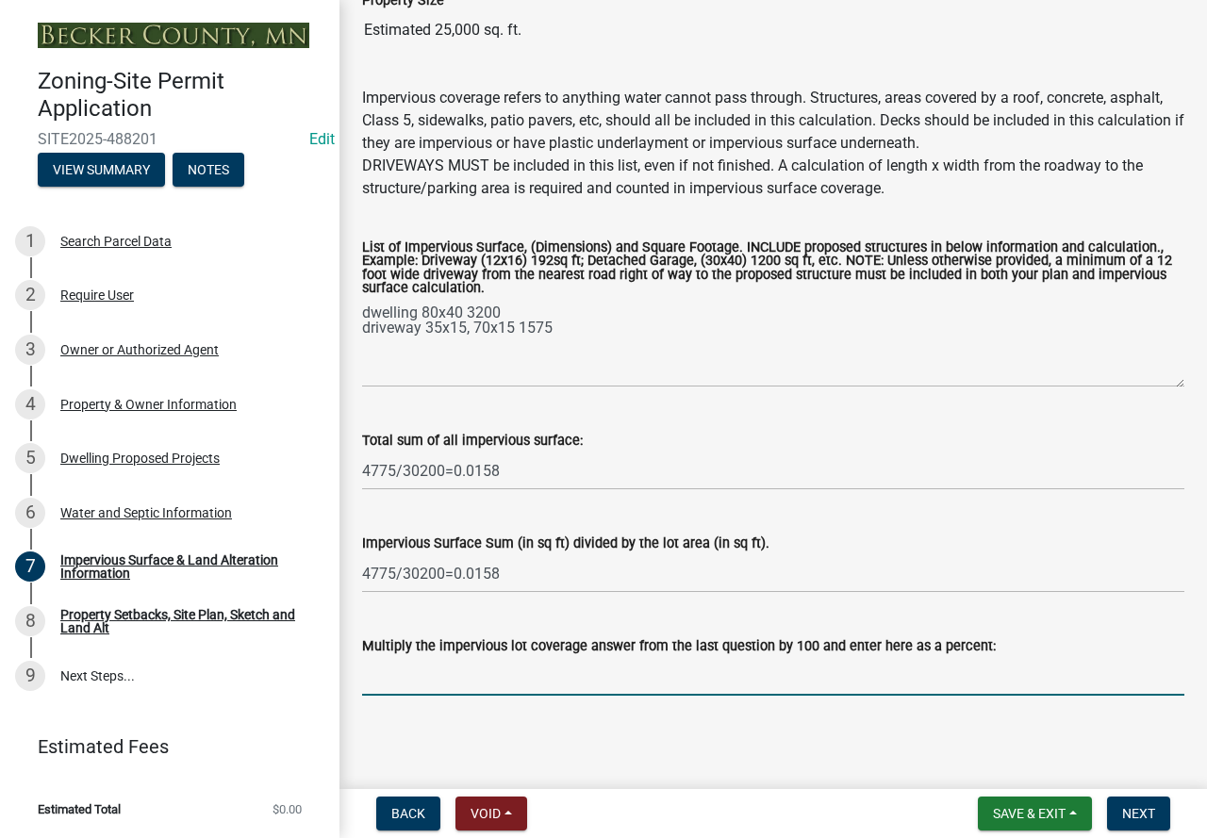
click at [434, 680] on input "Multiply the impervious lot coverage answer from the last question by 100 and e…" at bounding box center [773, 676] width 822 height 39
paste input "4775/30200=0.0158"
type input "4775/30200=0.0158"
click at [1126, 814] on span "Next" at bounding box center [1138, 813] width 33 height 15
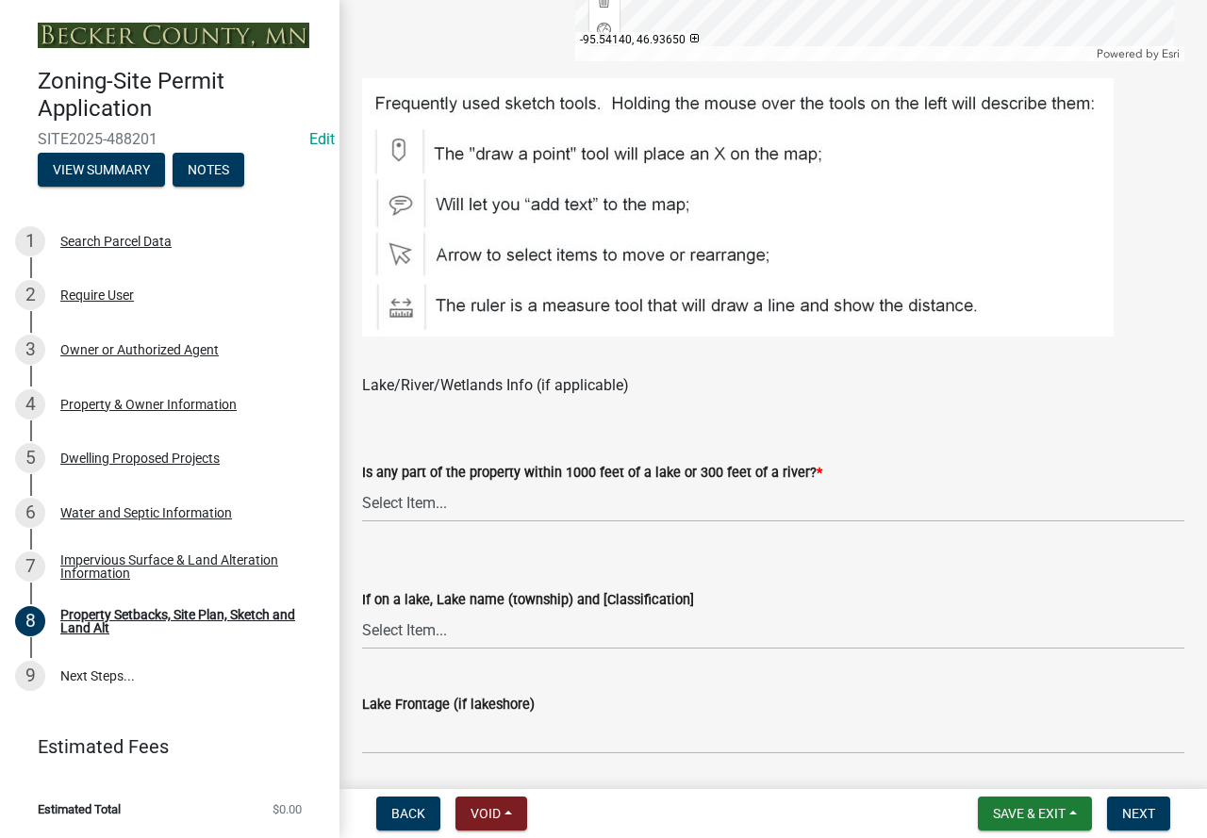
scroll to position [1225, 0]
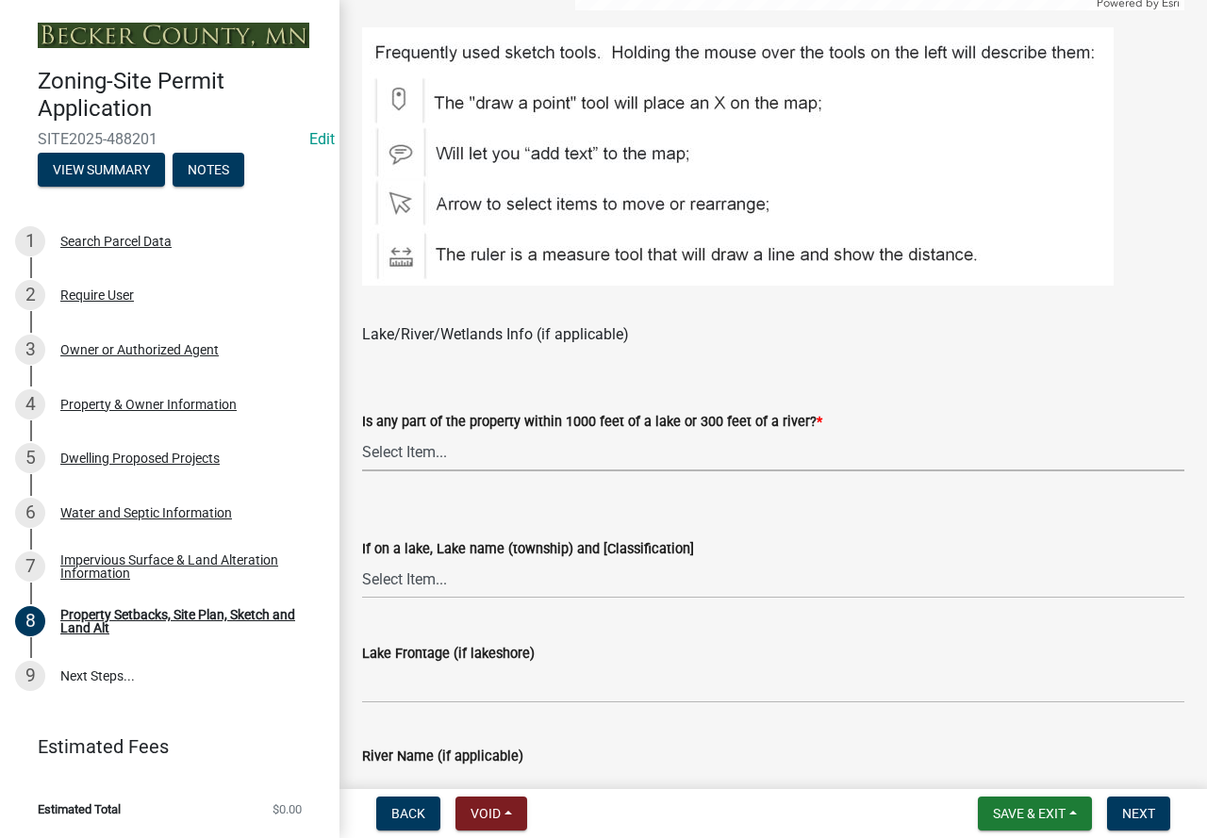
click at [439, 457] on select "Select Item... Shoreland-Riparian (Property is bordering a lake, river or strea…" at bounding box center [773, 452] width 822 height 39
click at [362, 434] on select "Select Item... Shoreland-Riparian (Property is bordering a lake, river or strea…" at bounding box center [773, 452] width 822 height 39
select select "7b13c63f-e699-4112-b373-98fbd28ec536"
click at [468, 570] on select "Select Item... [GEOGRAPHIC_DATA] is not listed below [GEOGRAPHIC_DATA] ([GEOGRA…" at bounding box center [773, 579] width 822 height 39
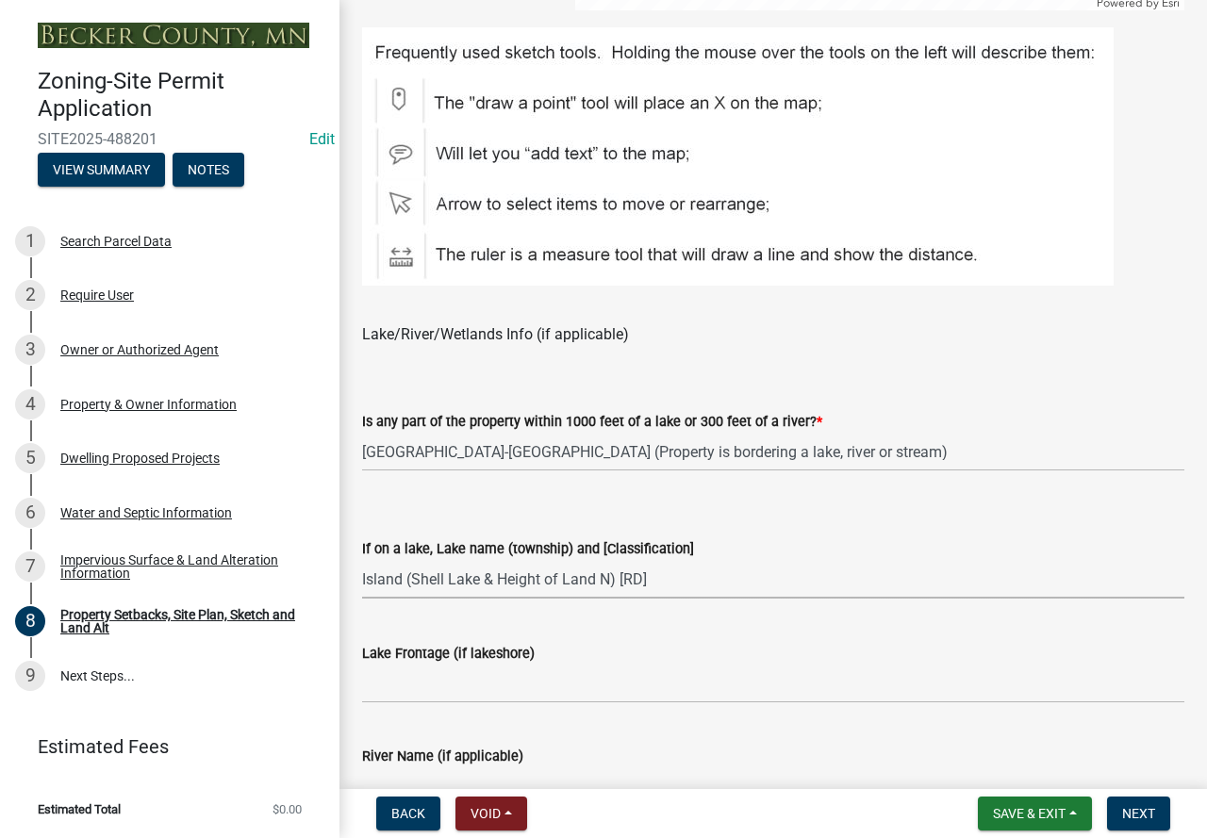
click at [362, 561] on select "Select Item... [GEOGRAPHIC_DATA] is not listed below [GEOGRAPHIC_DATA] ([GEOGRA…" at bounding box center [773, 579] width 822 height 39
select select "66f0b133-84ff-4595-8f2d-ce4031715124"
click at [520, 676] on input "Lake Frontage (if lakeshore)" at bounding box center [773, 684] width 822 height 39
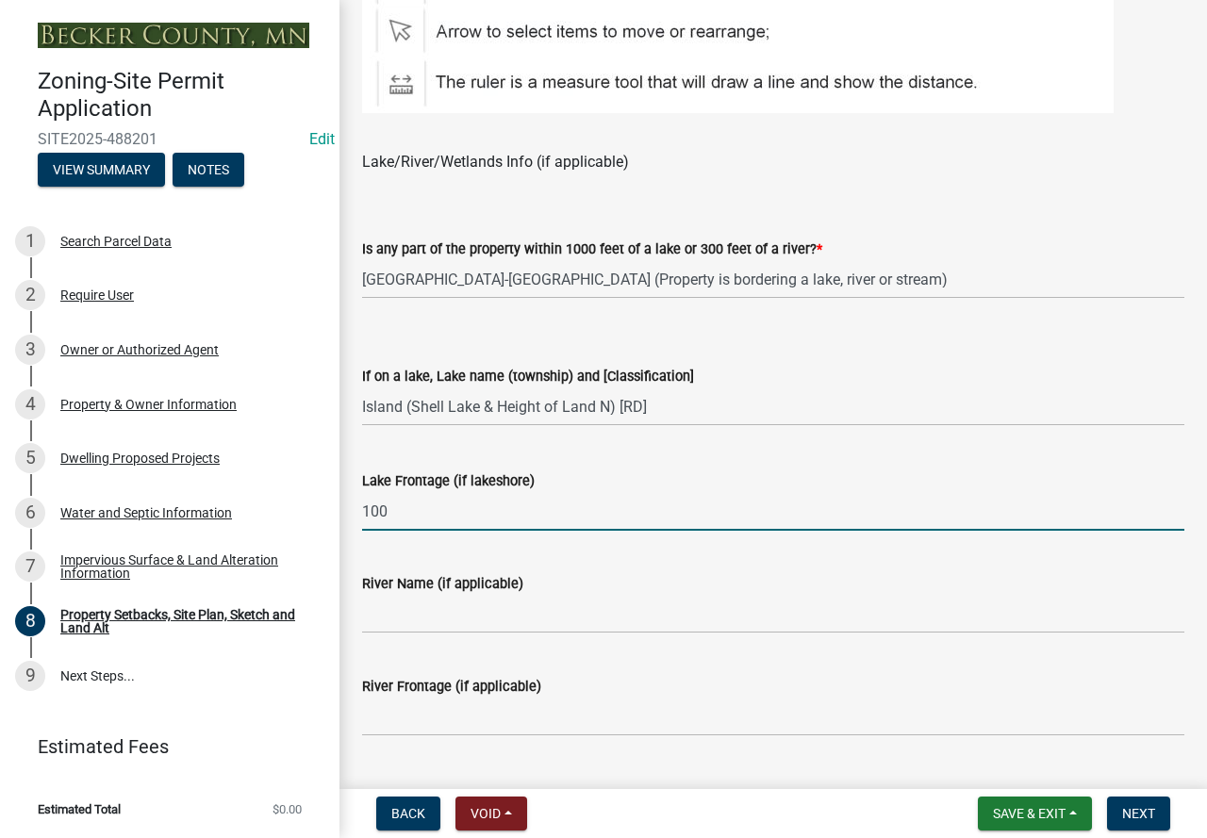
scroll to position [1414, 0]
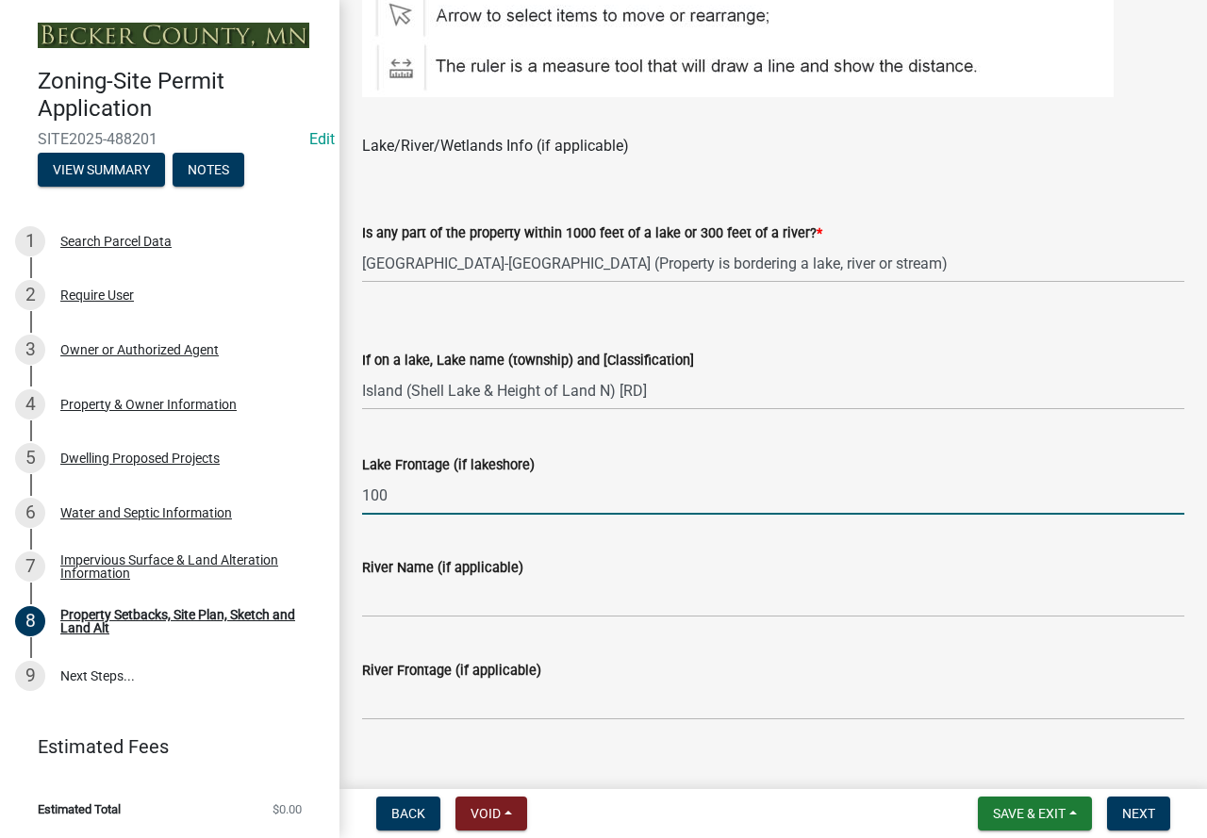
type input "100"
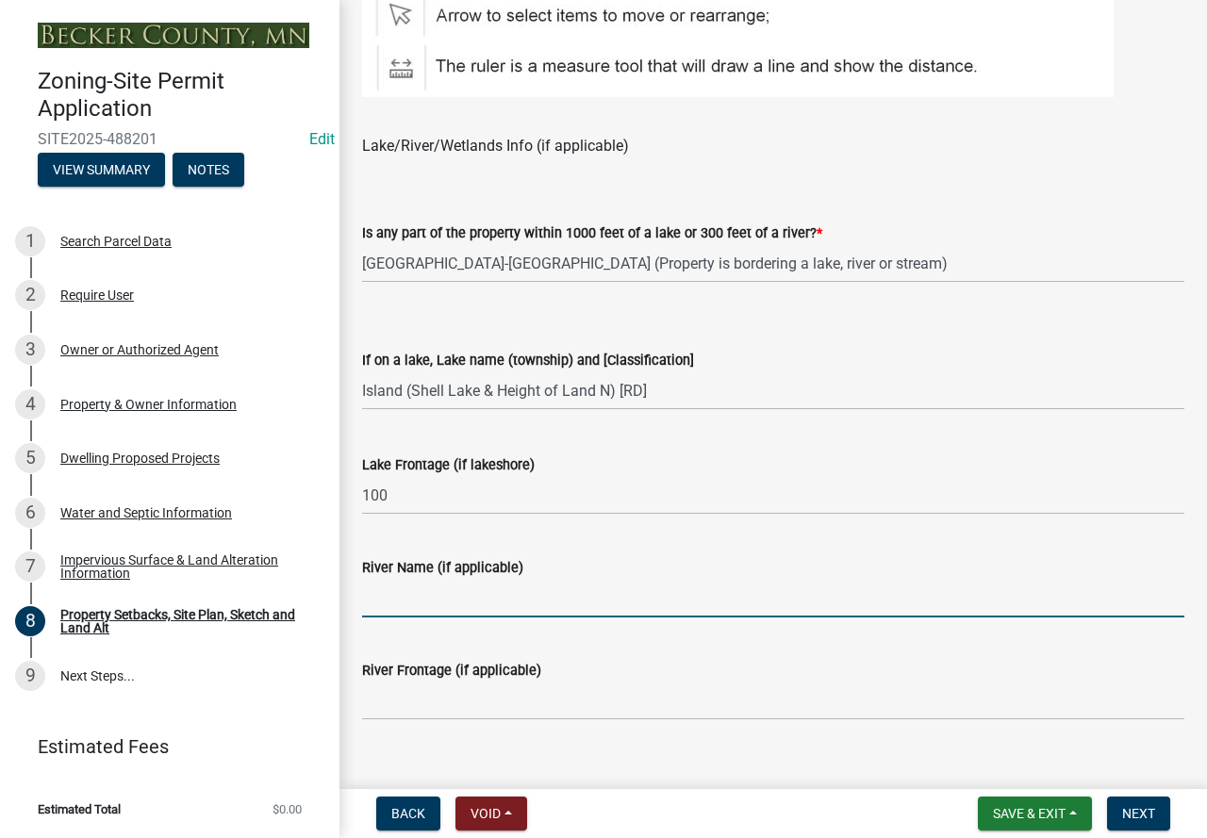
click at [381, 594] on input "River Name (if applicable)" at bounding box center [773, 598] width 822 height 39
type input "N/A"
click at [435, 699] on input "River Frontage (if applicable)" at bounding box center [773, 700] width 822 height 39
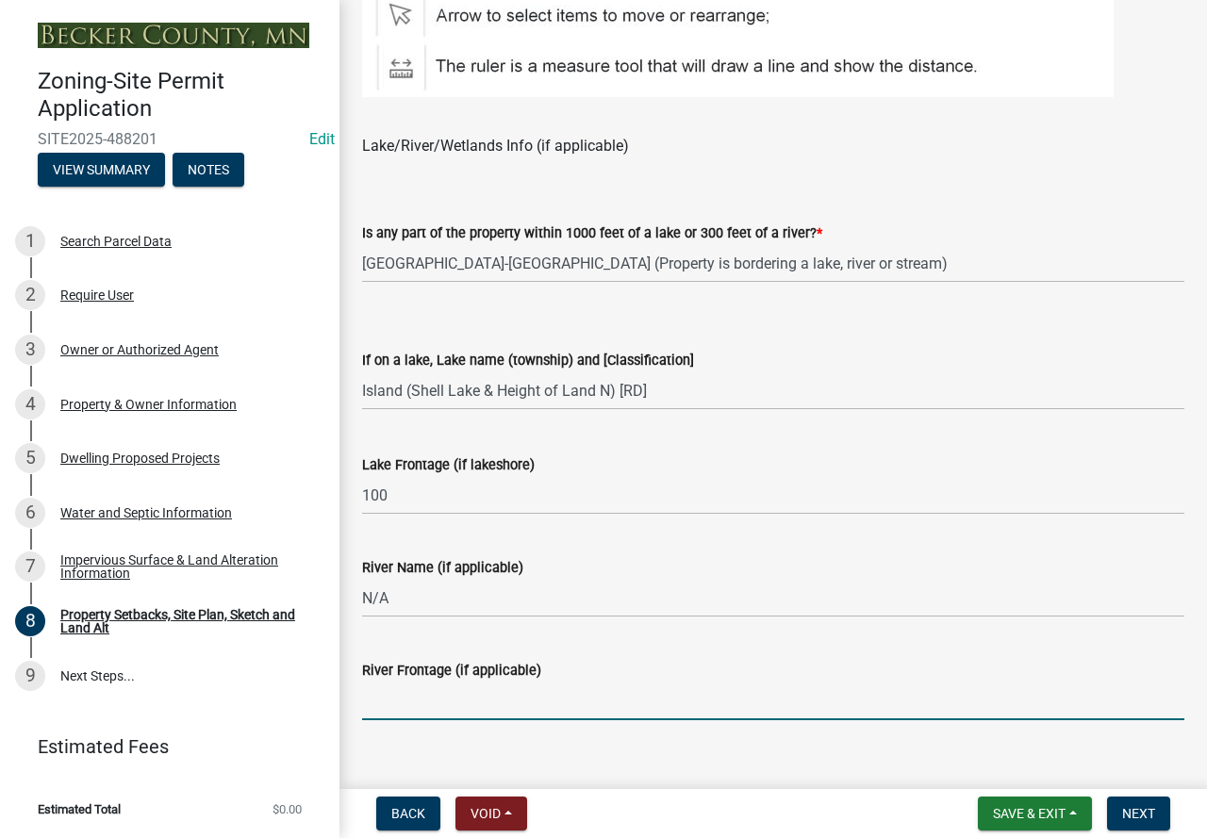
type input "N/A"
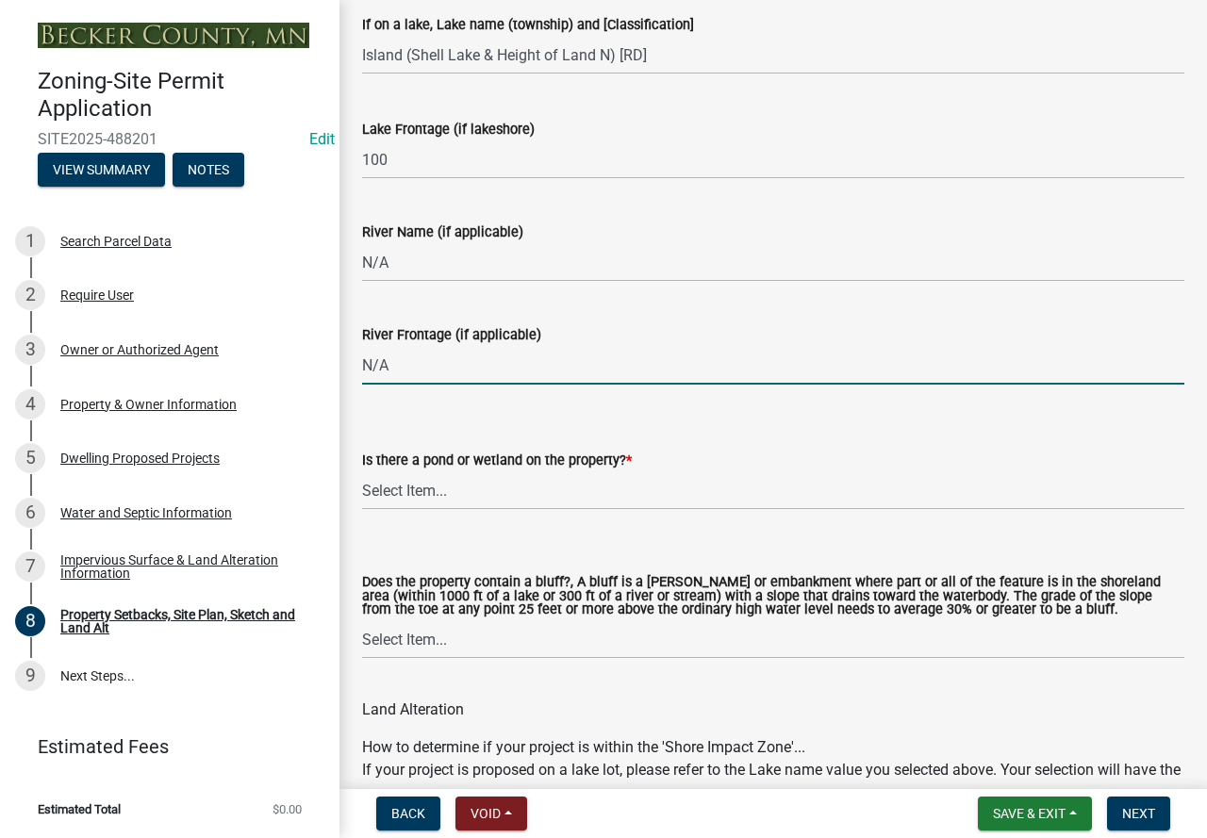
scroll to position [1791, 0]
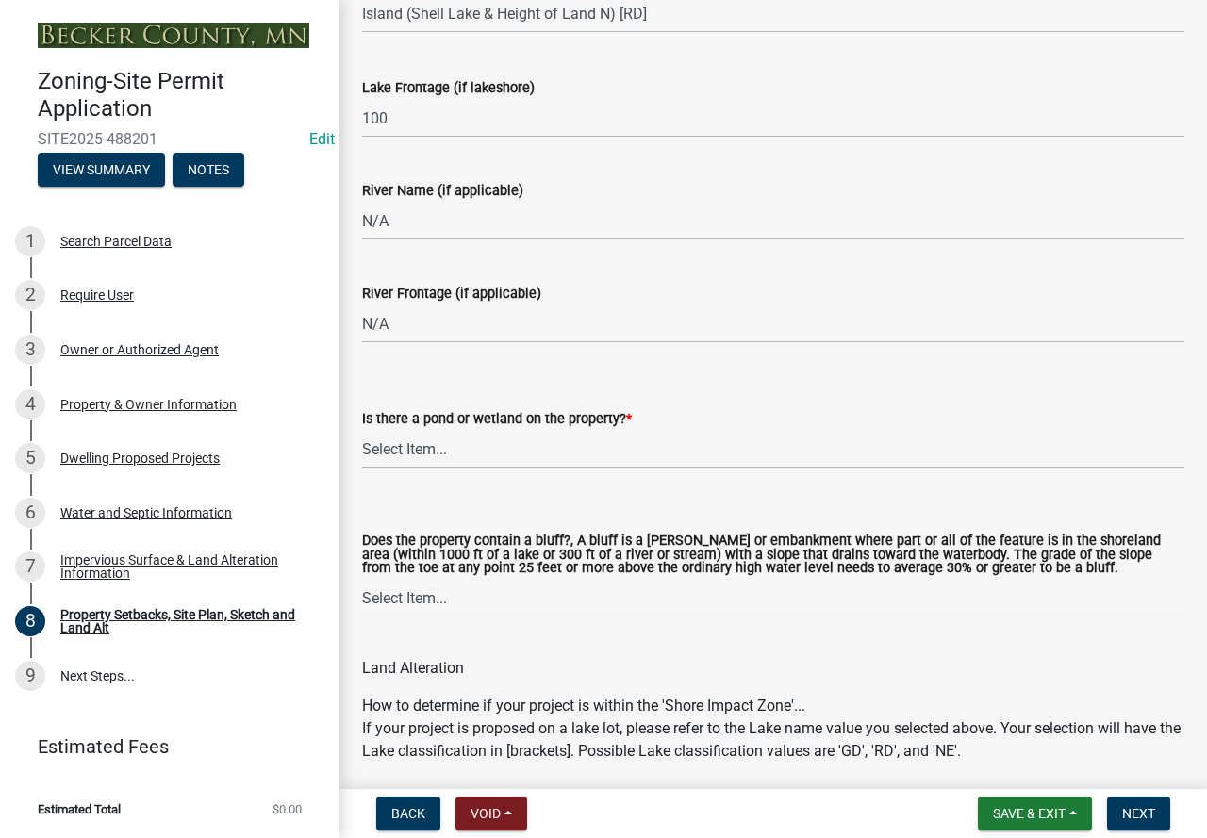
click at [499, 445] on select "Select Item... Yes No" at bounding box center [773, 449] width 822 height 39
click at [362, 431] on select "Select Item... Yes No" at bounding box center [773, 449] width 822 height 39
select select "b56a4575-9846-47cf-8067-c59a4853da22"
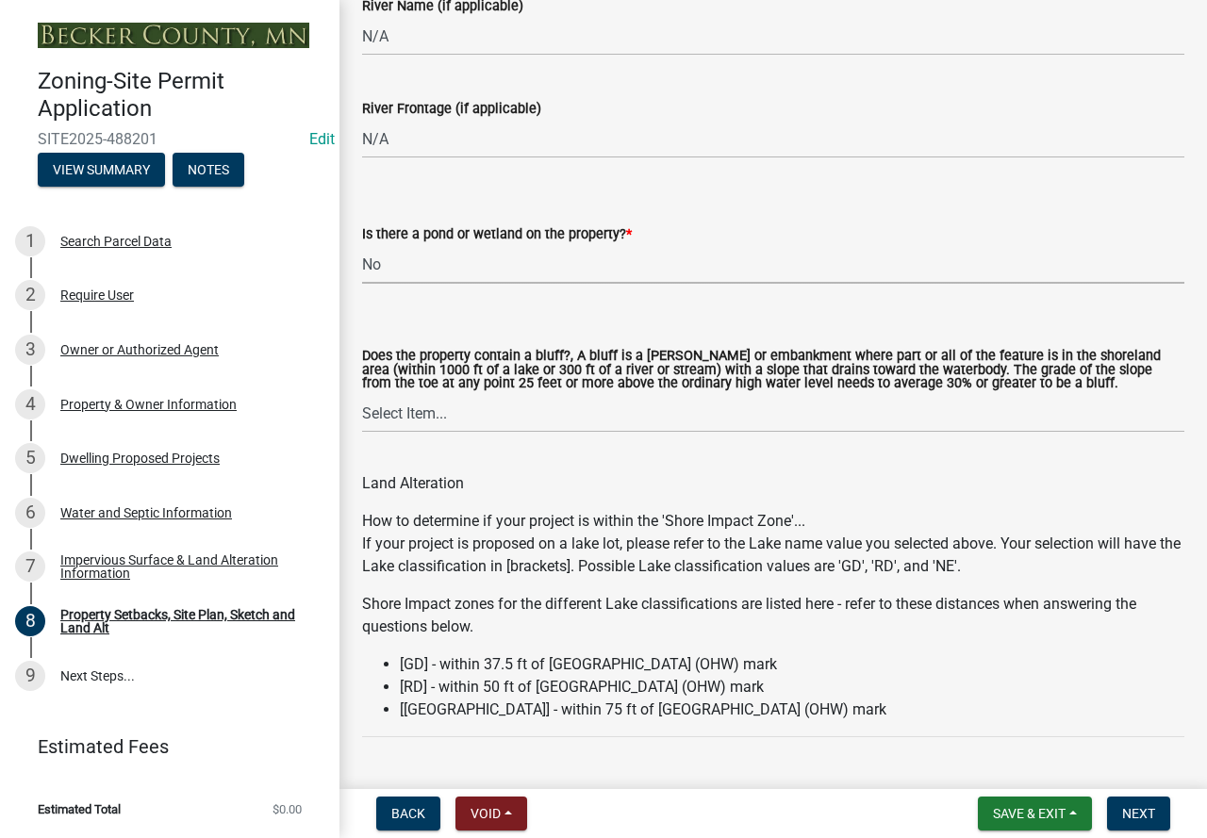
scroll to position [1979, 0]
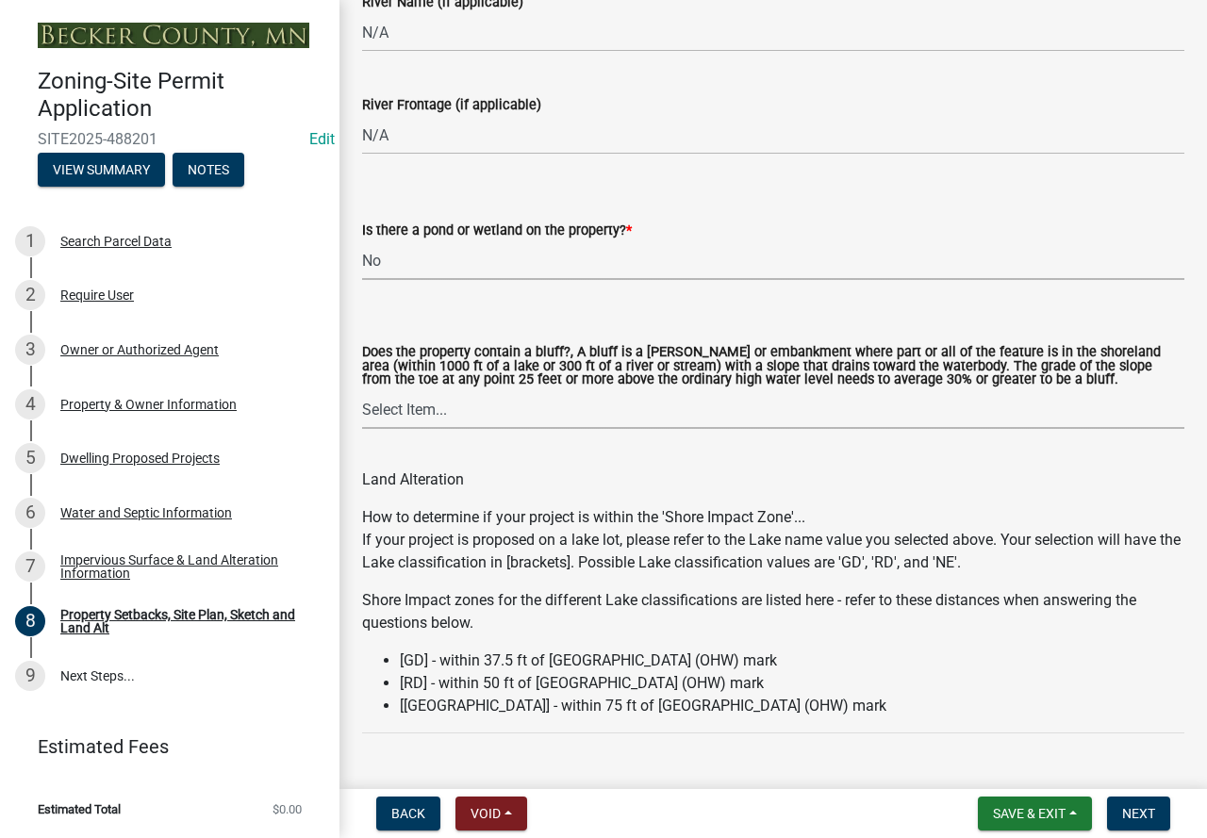
click at [495, 401] on select "Select Item... Yes No" at bounding box center [773, 409] width 822 height 39
click at [544, 412] on select "Select Item... Yes No" at bounding box center [773, 409] width 822 height 39
click at [362, 392] on select "Select Item... Yes No" at bounding box center [773, 409] width 822 height 39
select select "12f785fb-c378-4b18-841c-21c73dc99083"
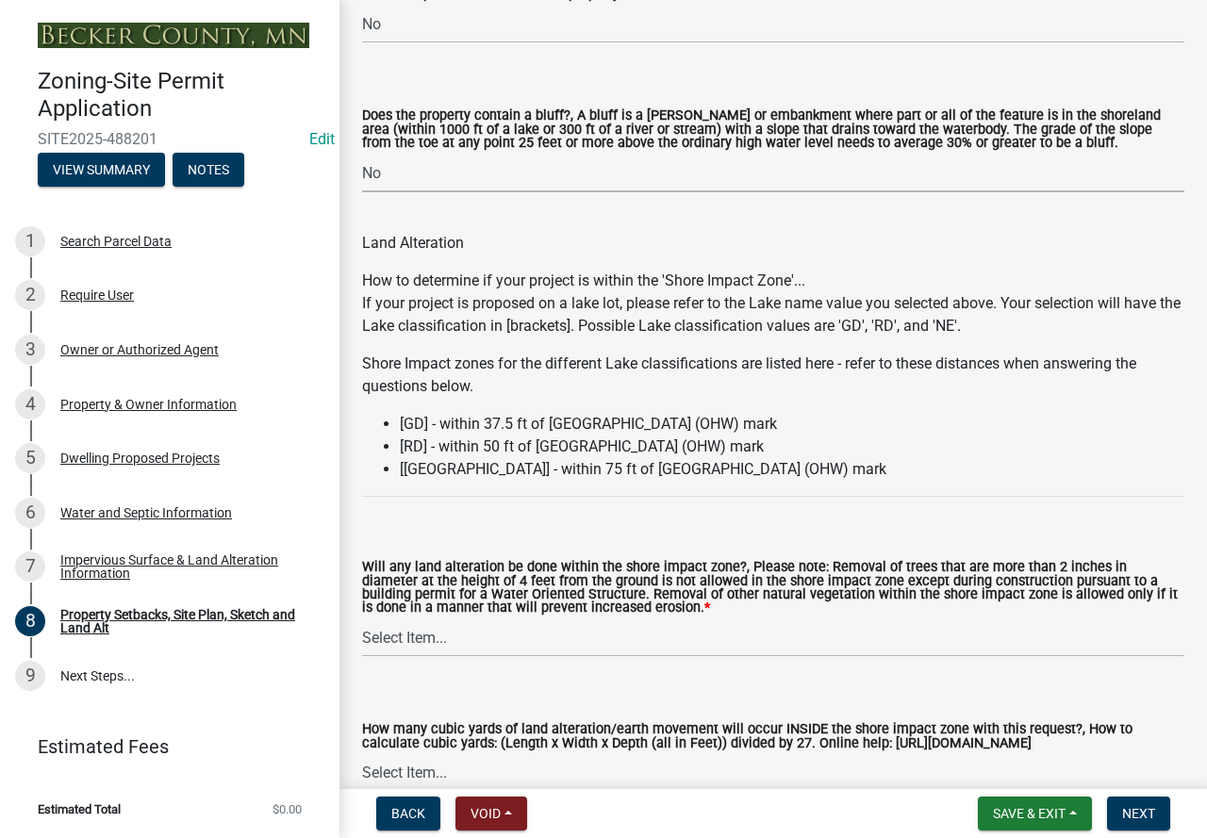
scroll to position [2356, 0]
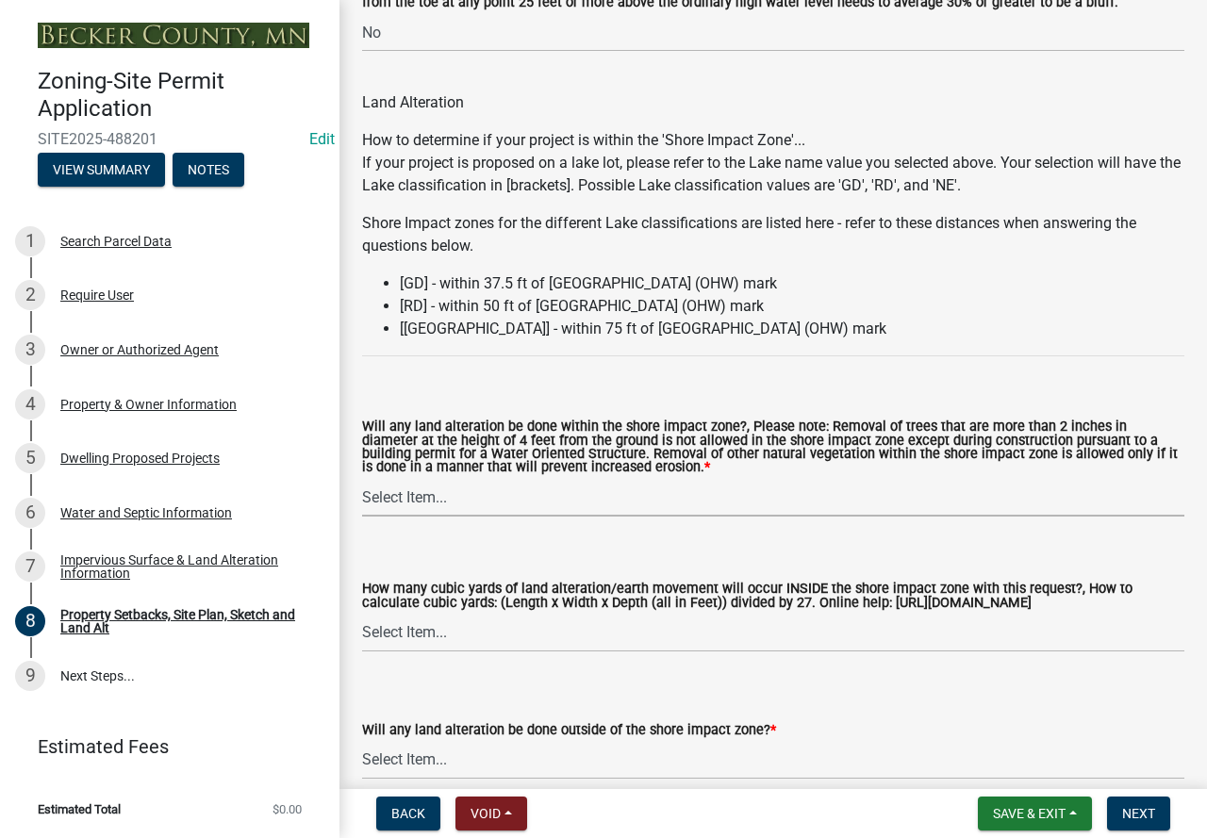
click at [518, 488] on select "Select Item... Yes No N/A" at bounding box center [773, 497] width 822 height 39
click at [362, 481] on select "Select Item... Yes No N/A" at bounding box center [773, 497] width 822 height 39
select select "e8ab2dc3-aa3f-46f3-9b4a-37eb25ad84af"
click at [462, 640] on select "Select Item... None 10 Cubic Yards or less 11-50 Cubic Yards Over 50 Cubic Yards" at bounding box center [773, 633] width 822 height 39
click at [362, 616] on select "Select Item... None 10 Cubic Yards or less 11-50 Cubic Yards Over 50 Cubic Yards" at bounding box center [773, 633] width 822 height 39
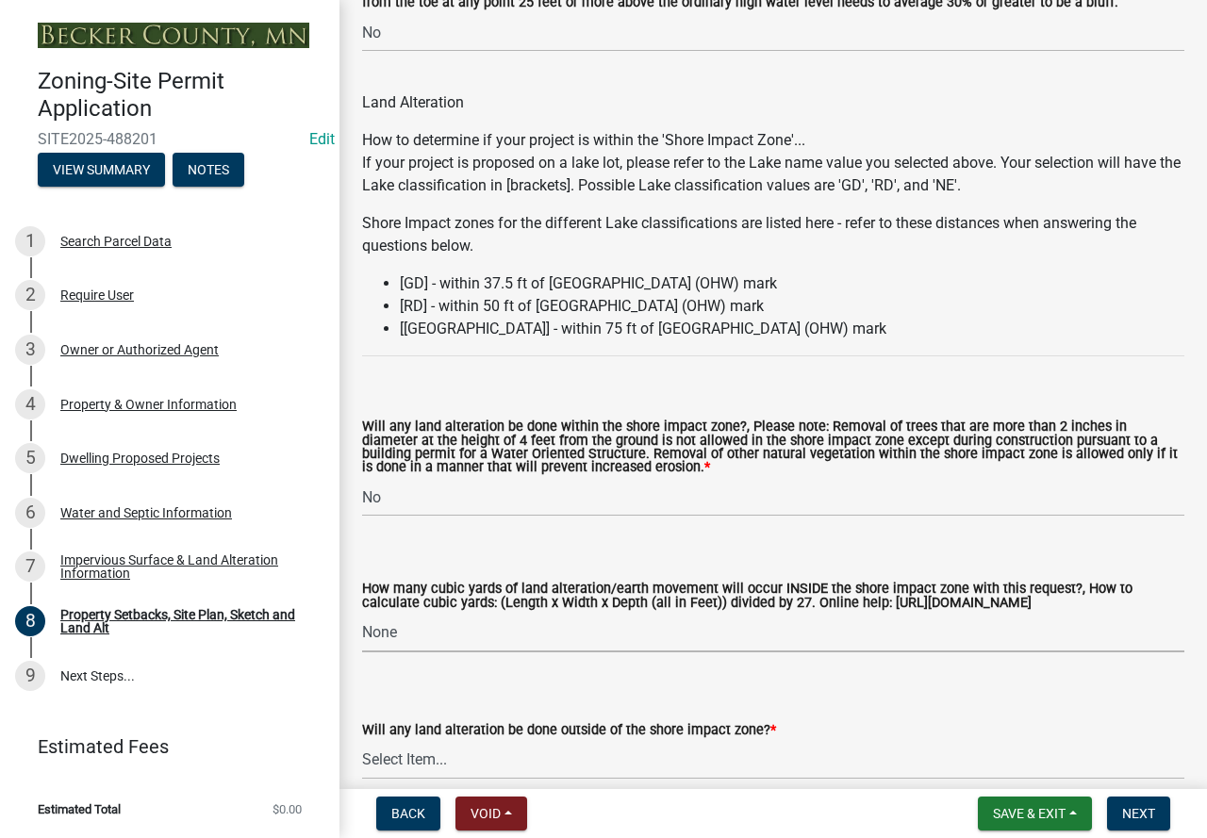
select select "27b2a8b4-abf6-463e-8c0c-7c5d2b4fe26f"
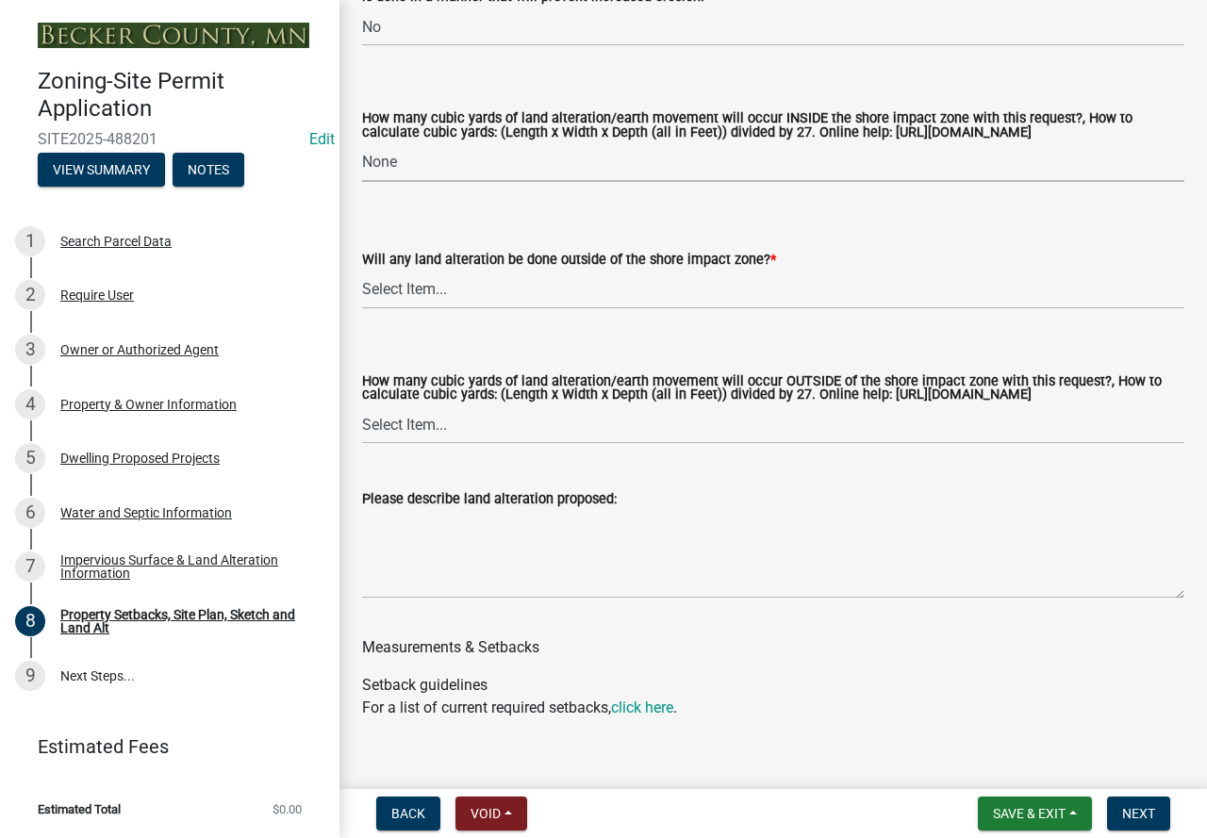
scroll to position [2828, 0]
click at [513, 287] on select "Select Item... Yes No N/A" at bounding box center [773, 289] width 822 height 39
click at [362, 272] on select "Select Item... Yes No N/A" at bounding box center [773, 289] width 822 height 39
select select "5ad4ab64-b44e-481c-9000-9e5907aa74e1"
click at [474, 438] on select "Select Item... None 10 Cubic Yards or less 11-50 Cubic Yards Over 50 Cubic Yards" at bounding box center [773, 423] width 822 height 39
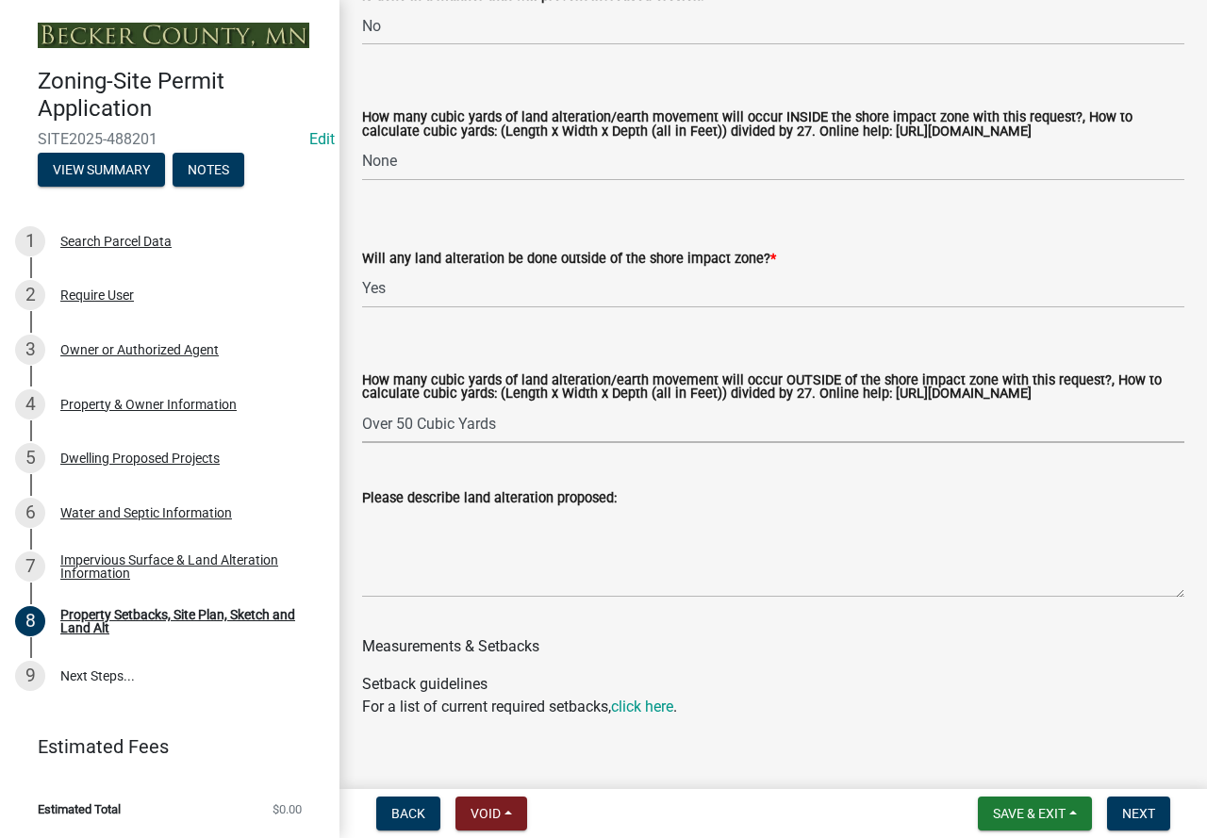
click at [362, 422] on select "Select Item... None 10 Cubic Yards or less 11-50 Cubic Yards Over 50 Cubic Yards" at bounding box center [773, 423] width 822 height 39
select select "e019de12-4845-45f2-ad10-5fb76eee0e55"
click at [508, 570] on textarea "Please describe land alteration proposed:" at bounding box center [773, 553] width 822 height 89
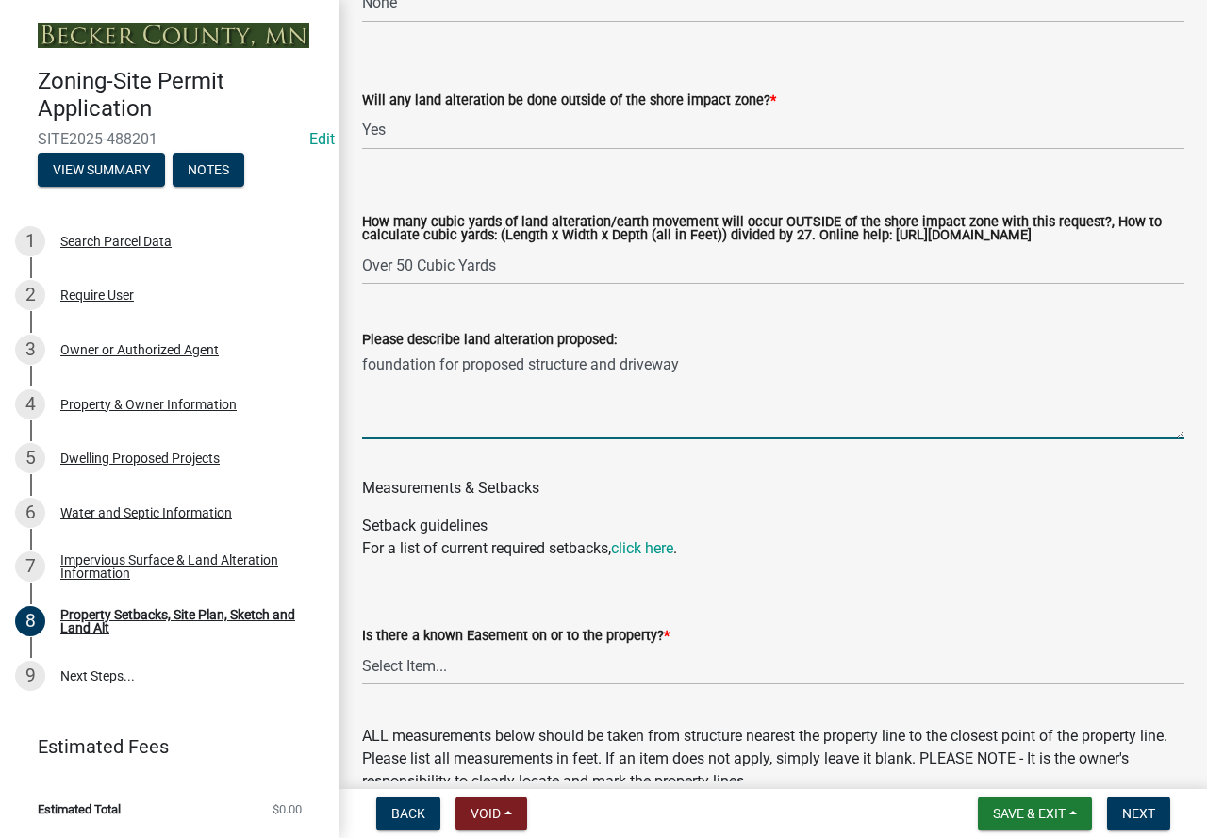
scroll to position [3016, 0]
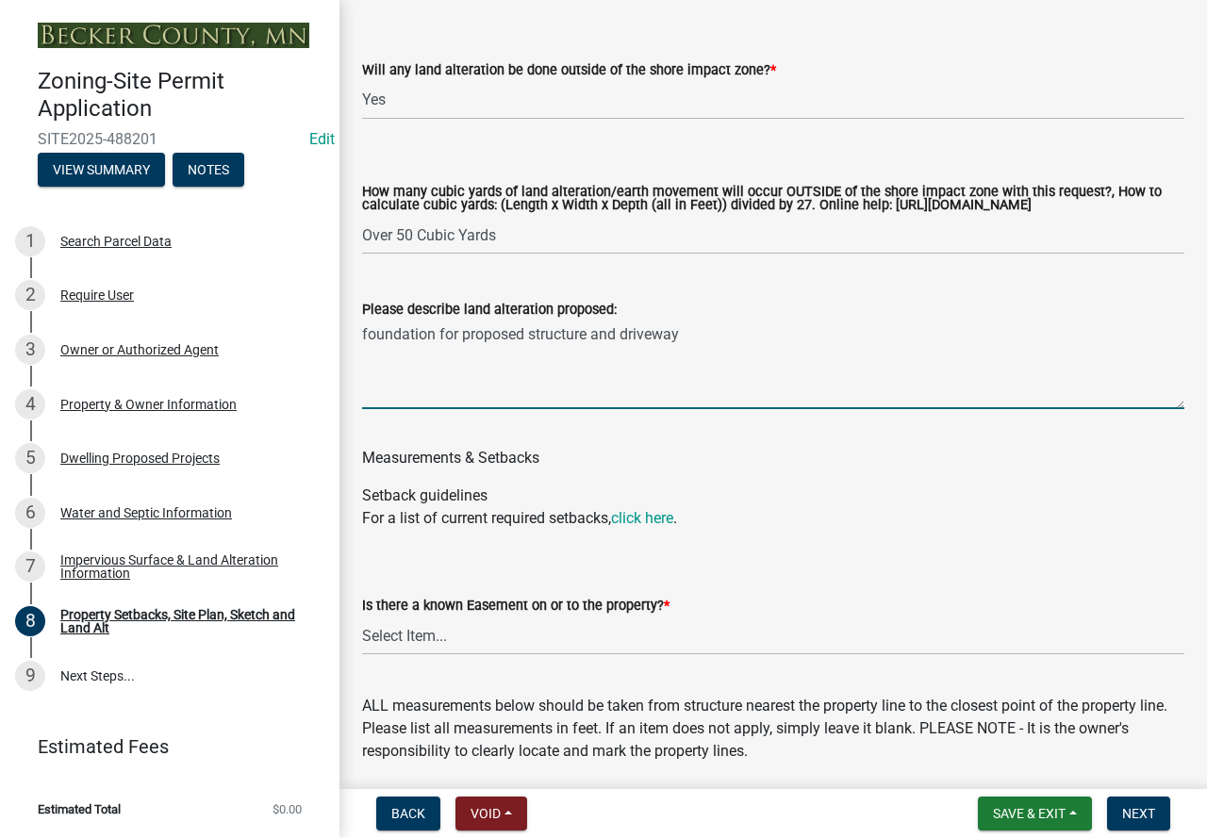
type textarea "foundation for proposed structure and driveway"
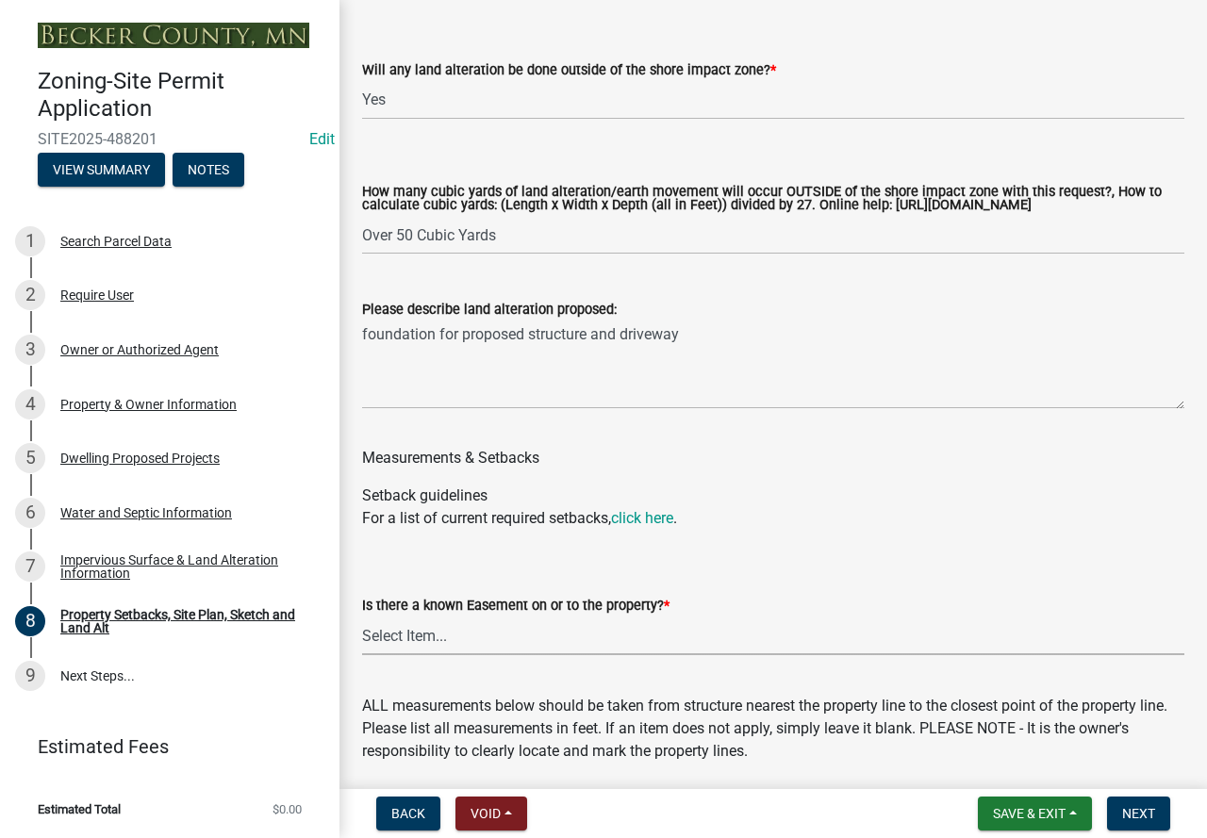
click at [515, 648] on select "Select Item... Yes No" at bounding box center [773, 635] width 822 height 39
click at [362, 634] on select "Select Item... Yes No" at bounding box center [773, 635] width 822 height 39
select select "c8b8ea71-7088-4e87-a493-7bc88cc2835b"
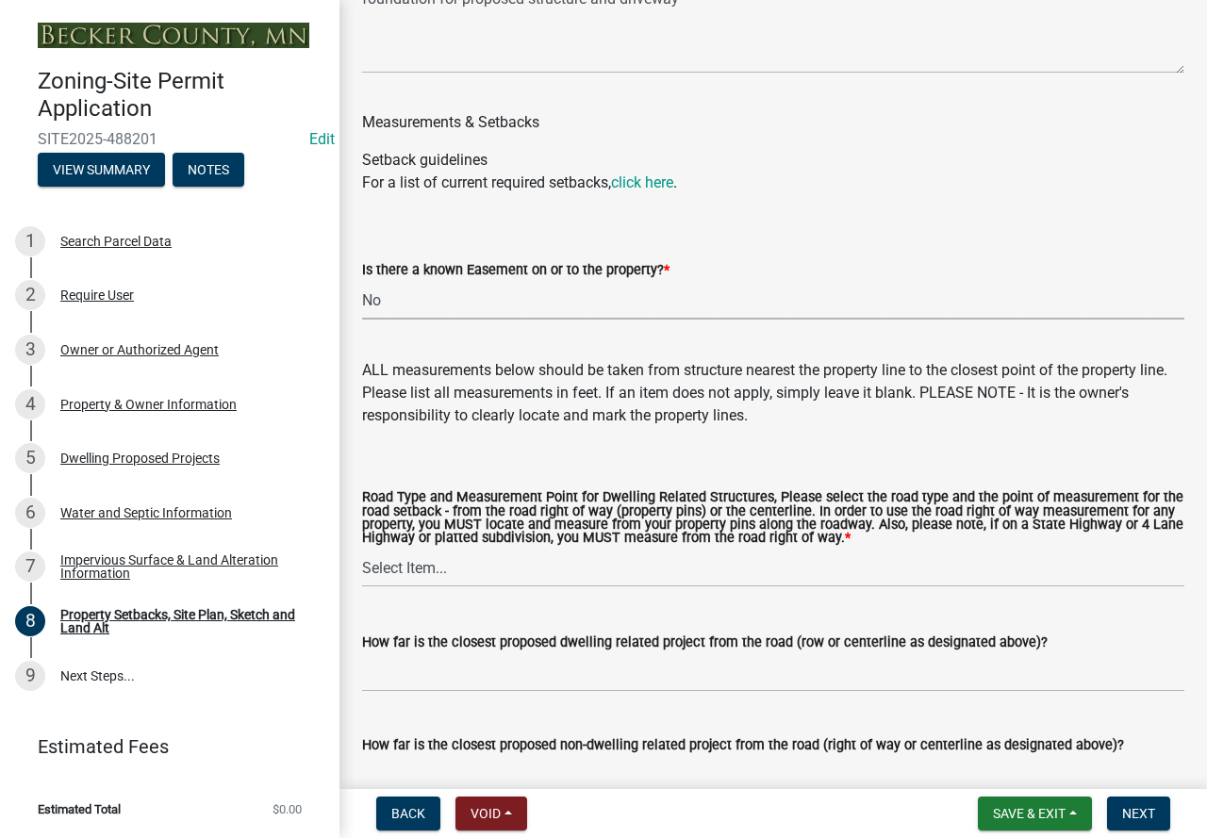
scroll to position [3488, 0]
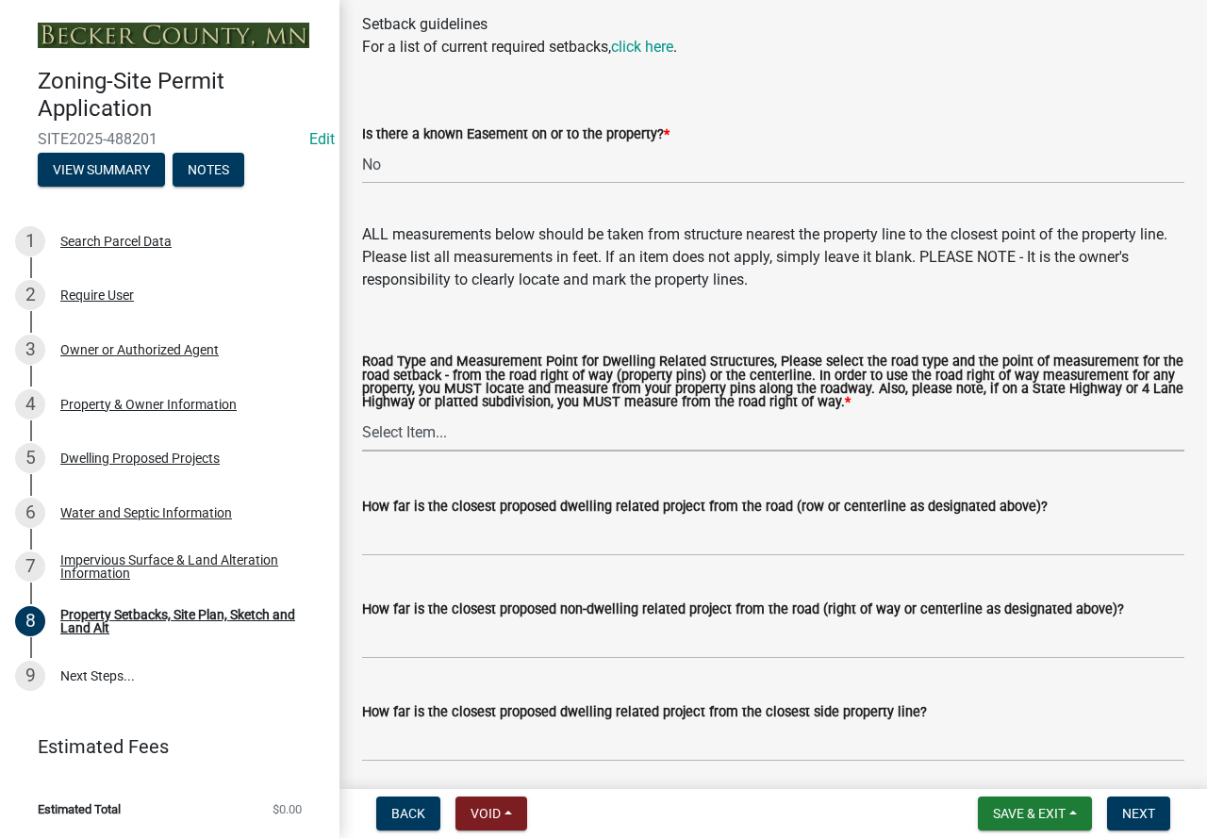
click at [484, 451] on select "Select Item... Private Easement - Right of Way Private Easement - Centerline Pu…" at bounding box center [773, 432] width 822 height 39
click at [362, 432] on select "Select Item... Private Easement - Right of Way Private Easement - Centerline Pu…" at bounding box center [773, 432] width 822 height 39
select select "133211ff-91ce-4a0a-9235-b48a7e2069a0"
click at [485, 554] on input "How far is the closest proposed dwelling related project from the road (row or …" at bounding box center [773, 536] width 822 height 39
click at [486, 555] on input "How far is the closest proposed dwelling related project from the road (row or …" at bounding box center [773, 536] width 822 height 39
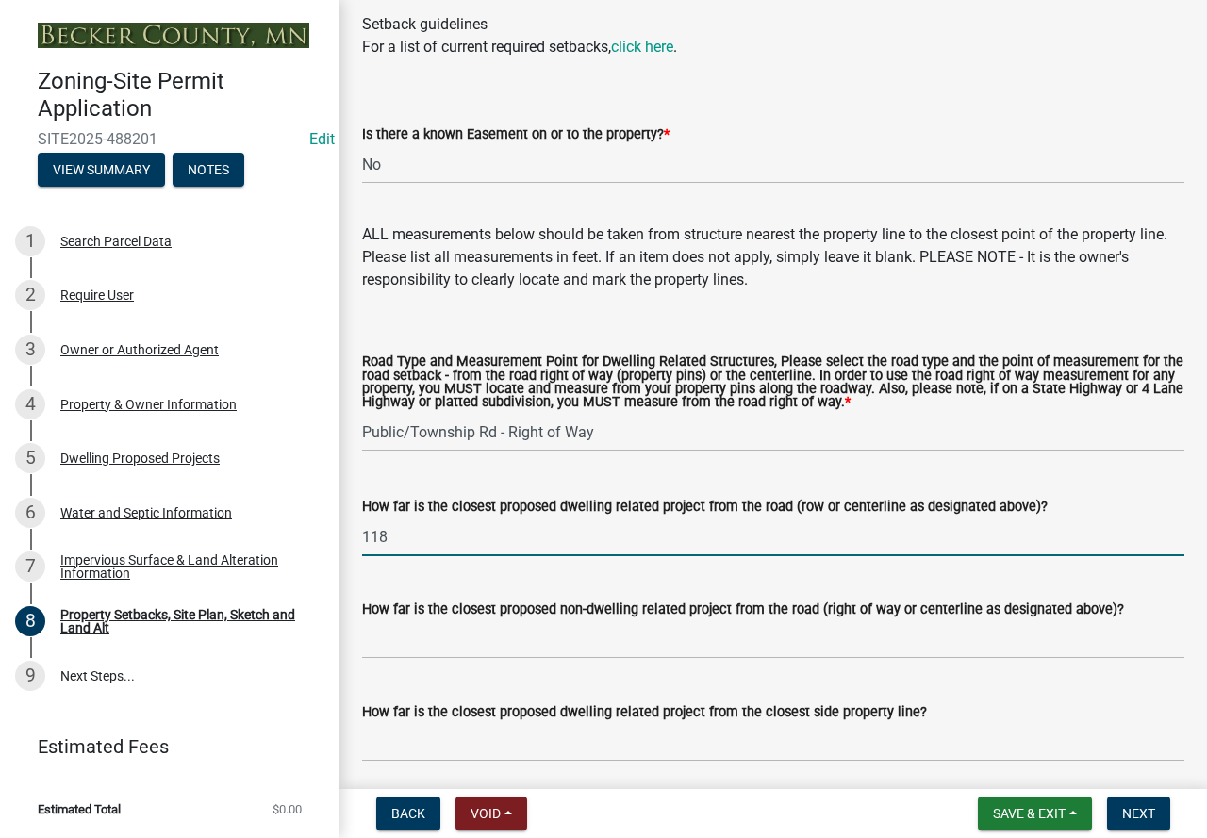
scroll to position [3676, 0]
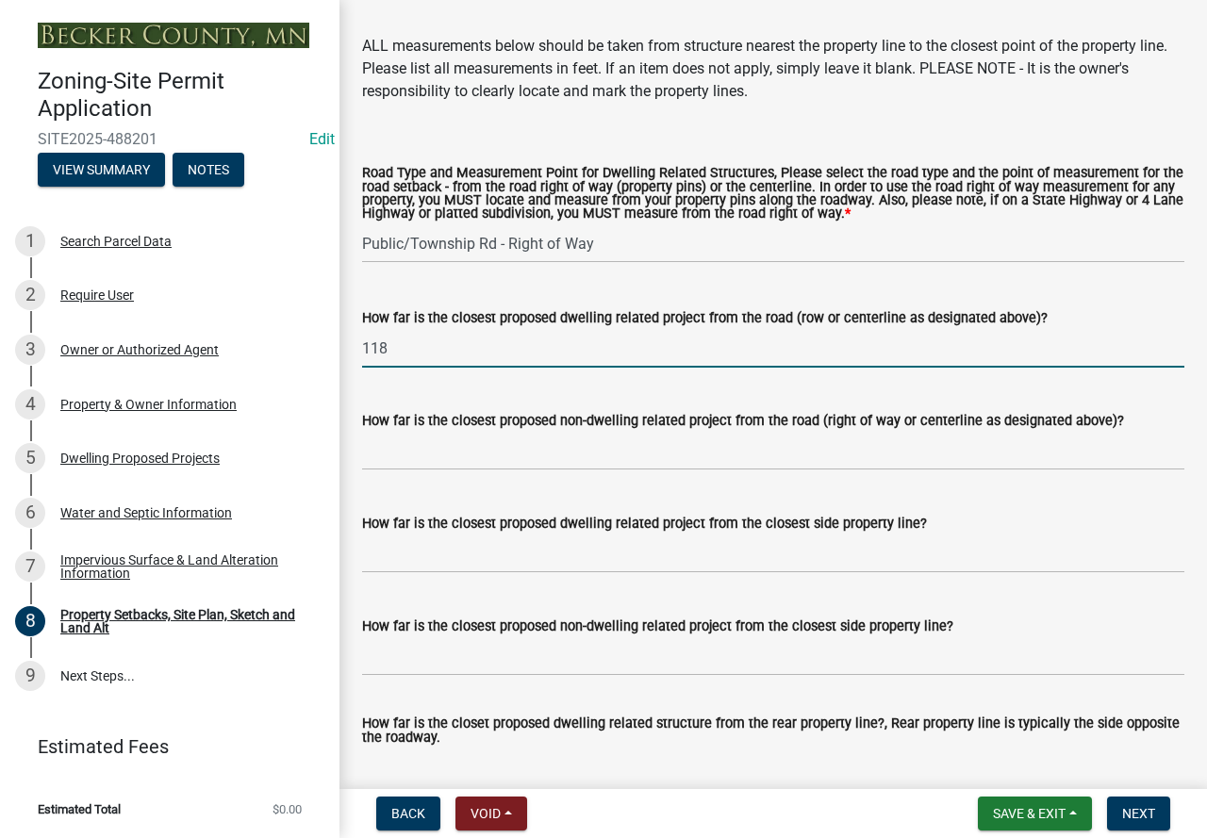
type input "118"
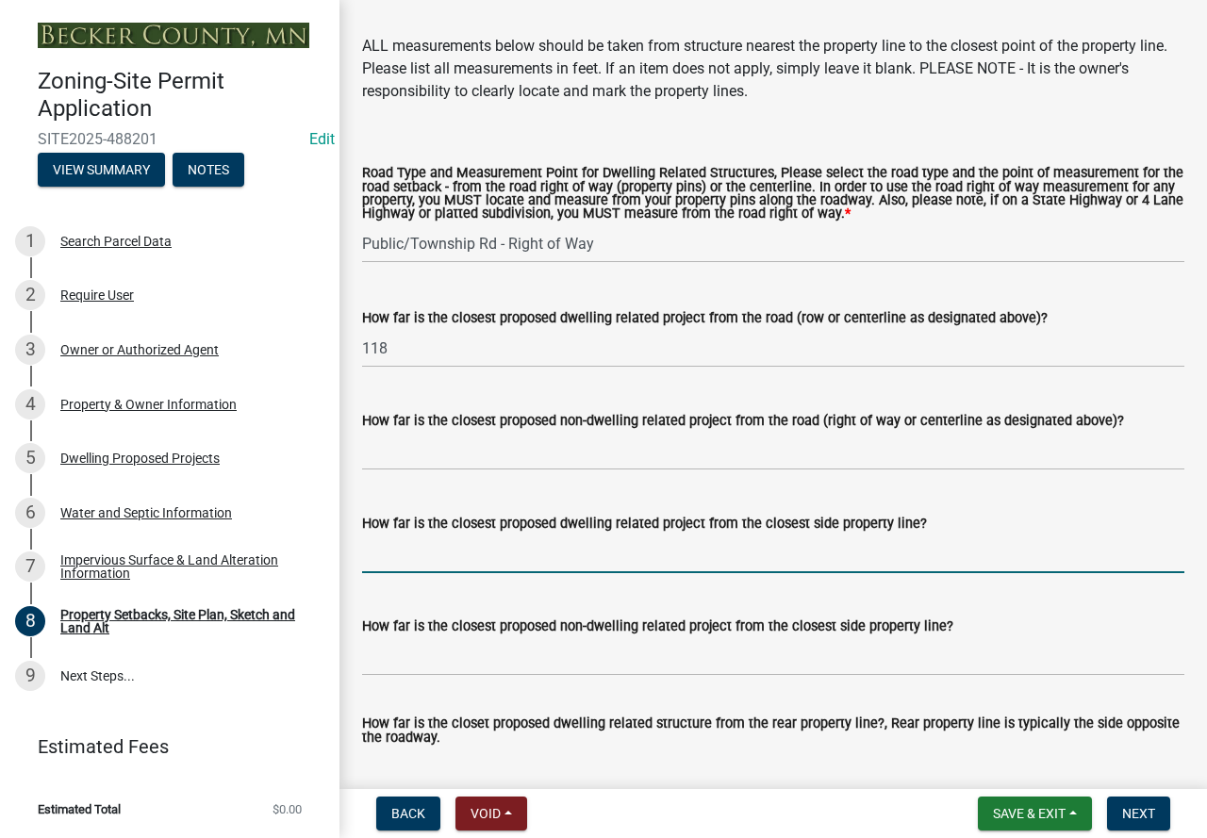
click at [481, 564] on input "How far is the closest proposed dwelling related project from the closest side …" at bounding box center [773, 553] width 822 height 39
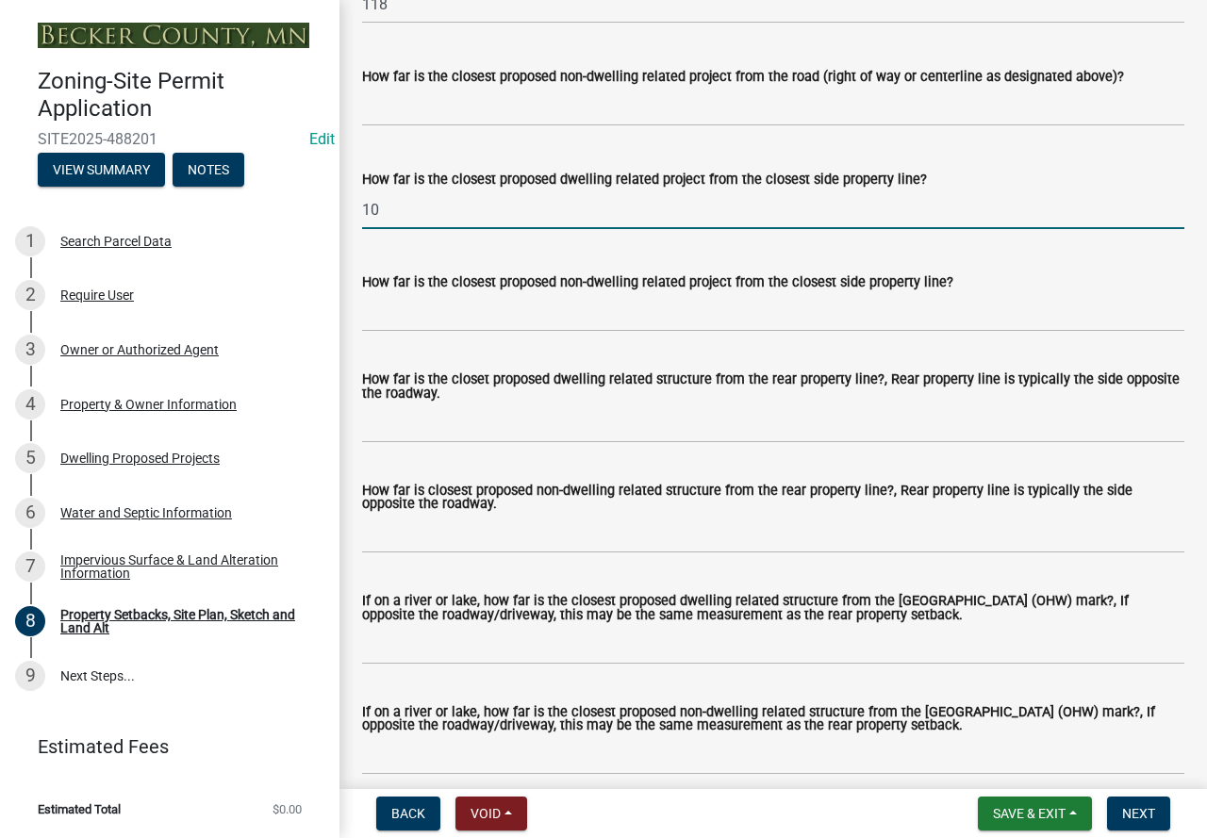
scroll to position [4053, 0]
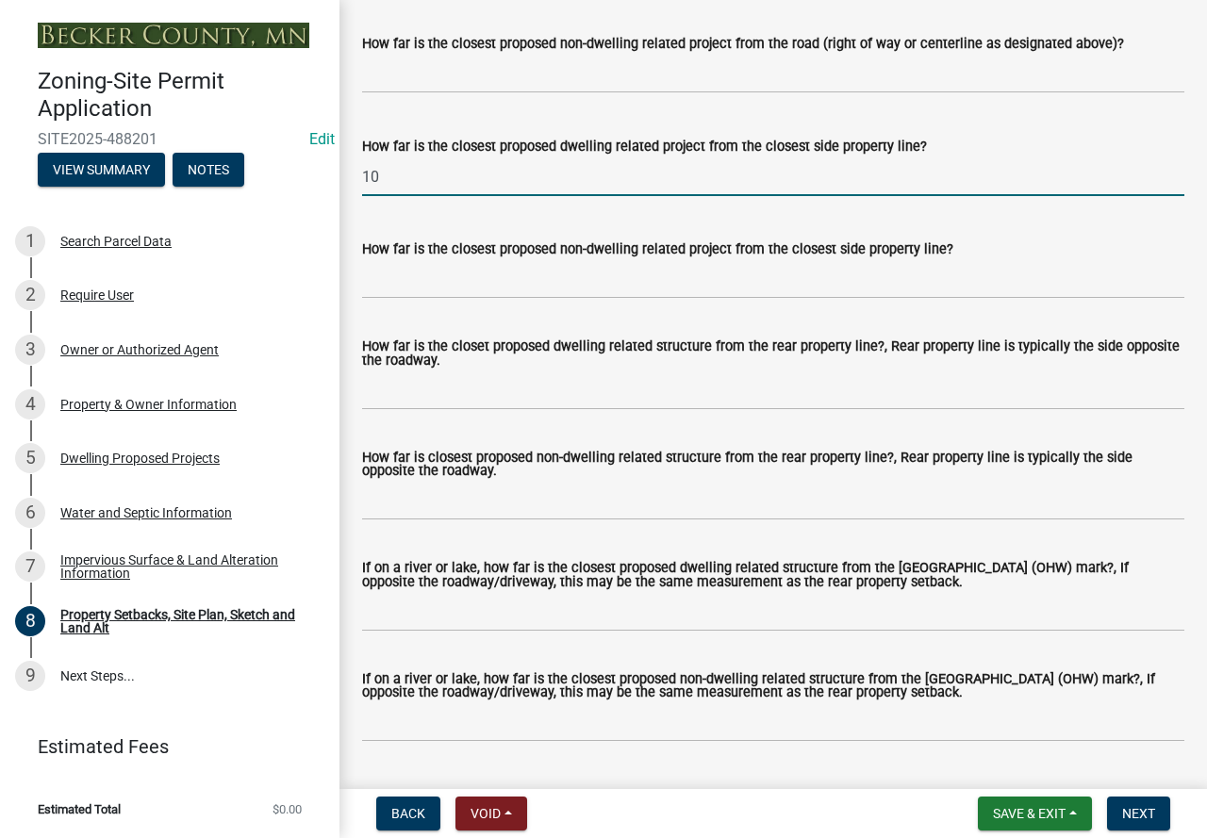
type input "10"
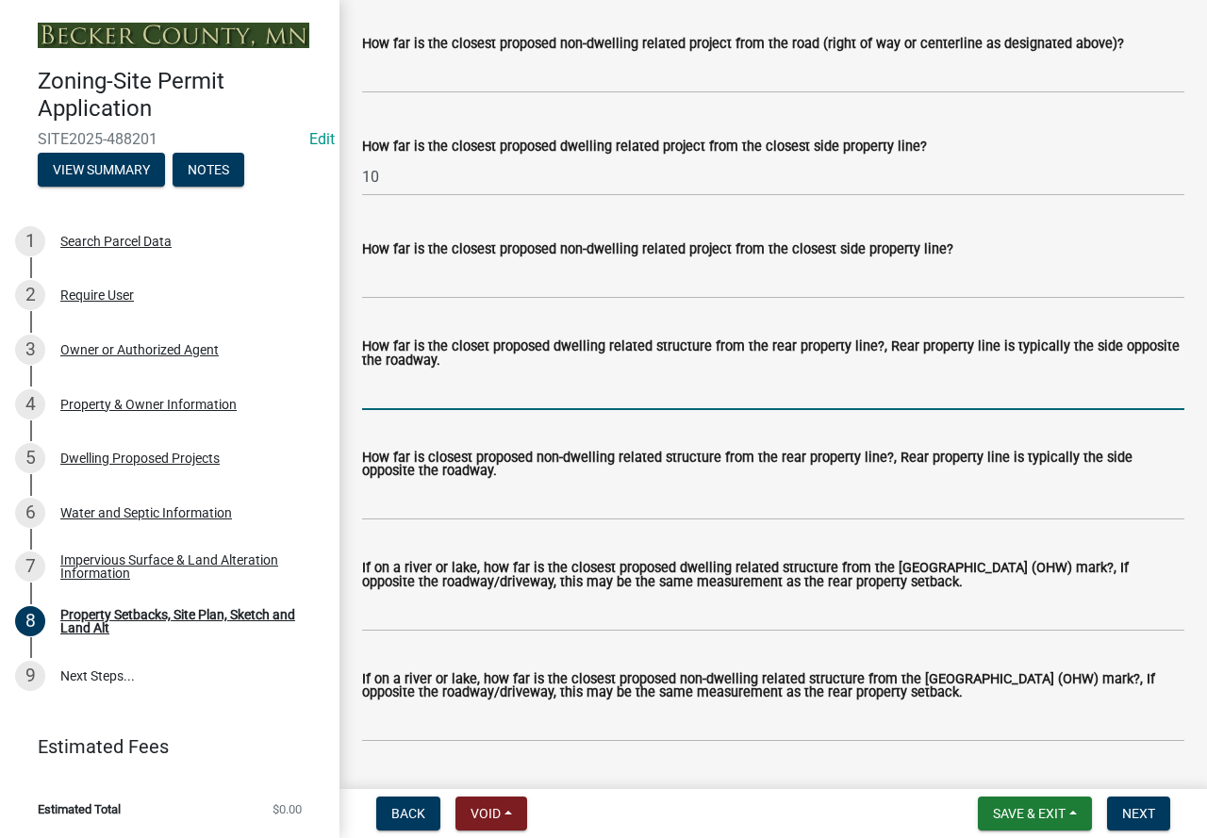
click at [523, 410] on input "How far is the closet proposed dwelling related structure from the rear propert…" at bounding box center [773, 390] width 822 height 39
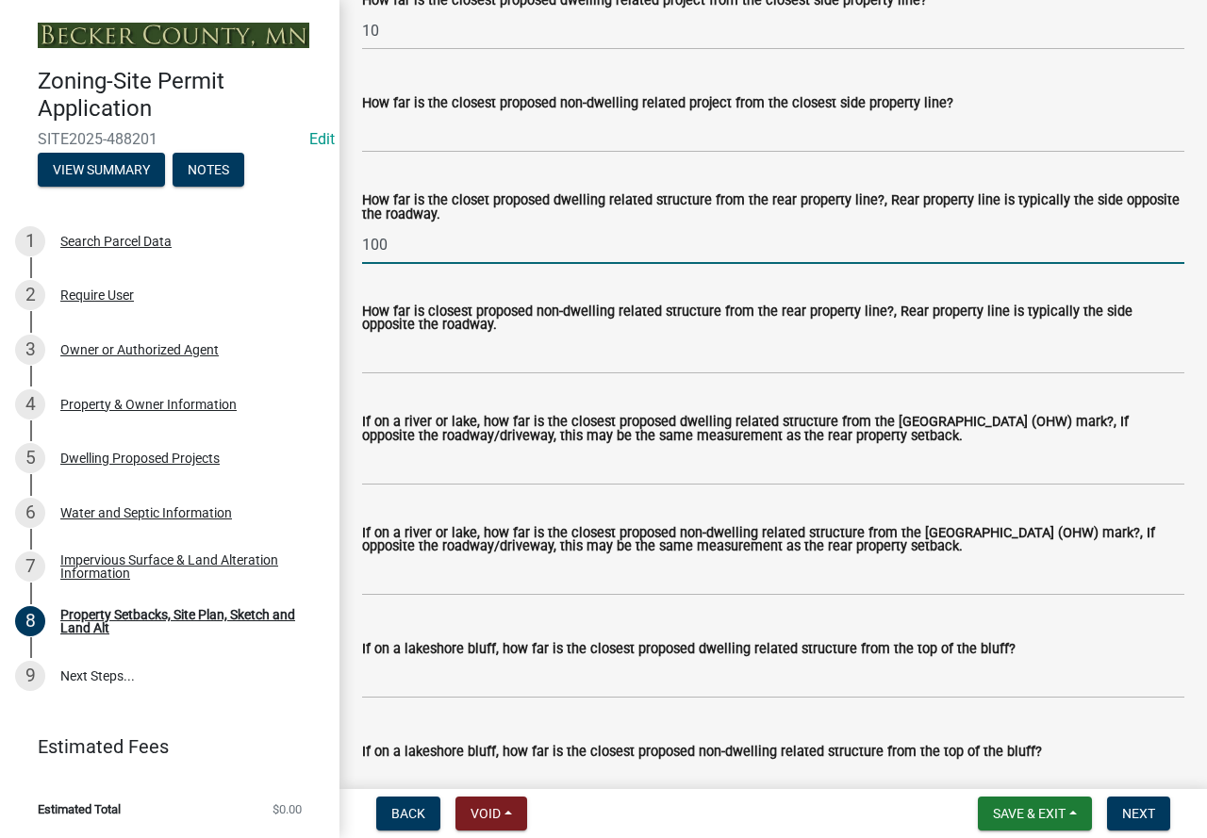
scroll to position [4242, 0]
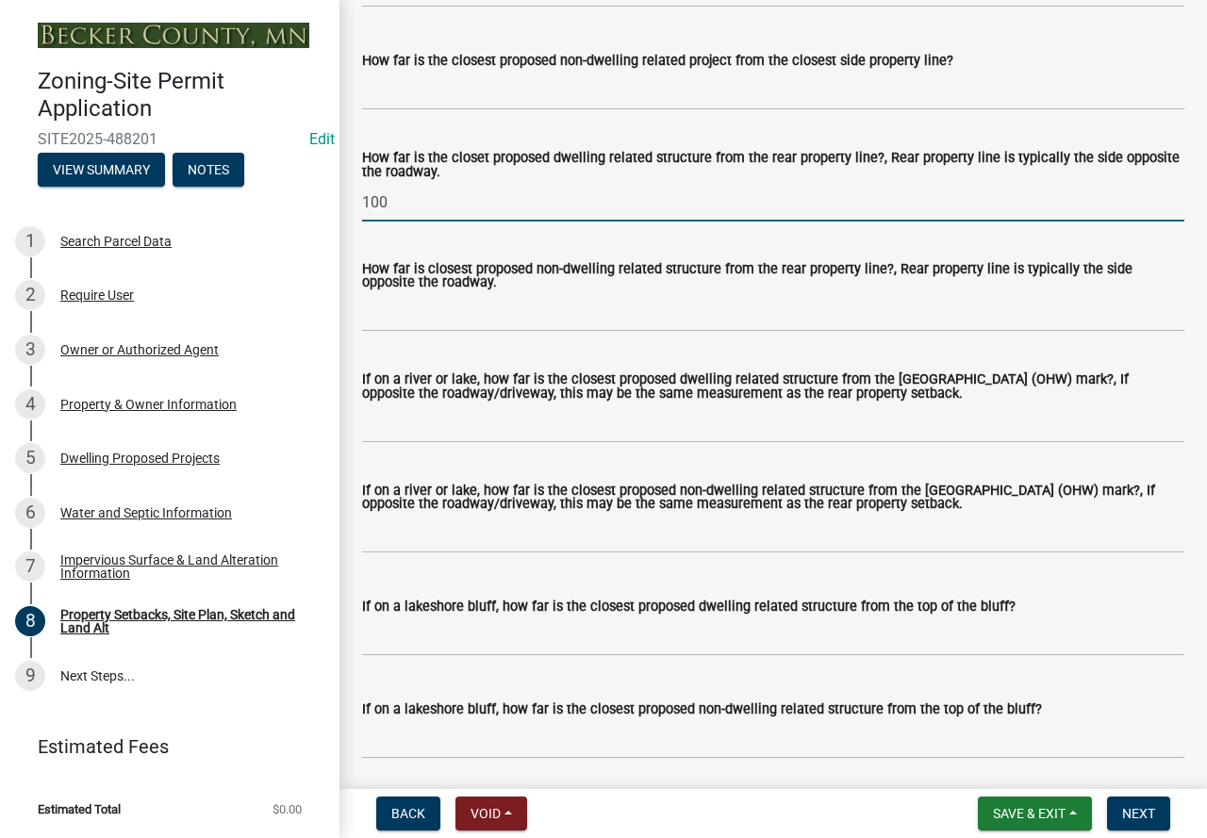
type input "100"
click at [364, 443] on input "If on a river or lake, how far is the closest proposed dwelling related structu…" at bounding box center [773, 423] width 822 height 39
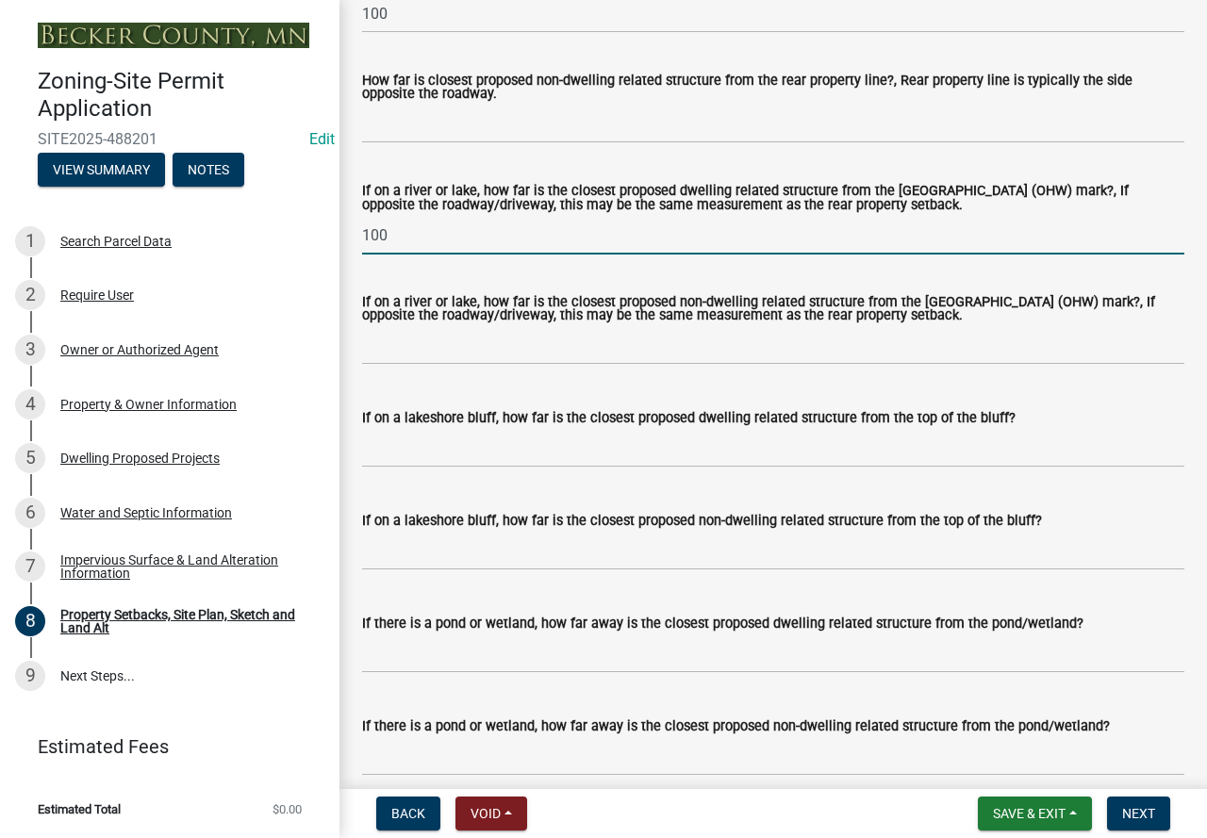
scroll to position [4336, 0]
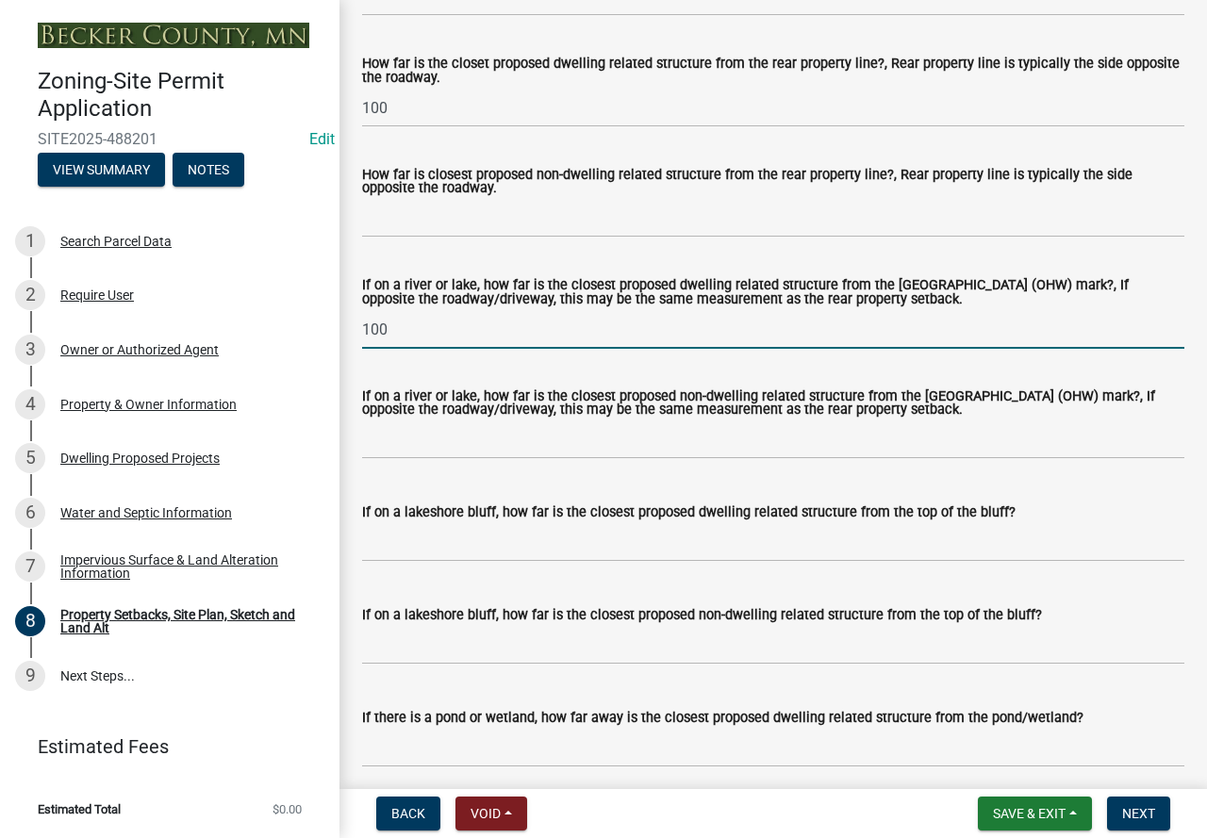
type input "100"
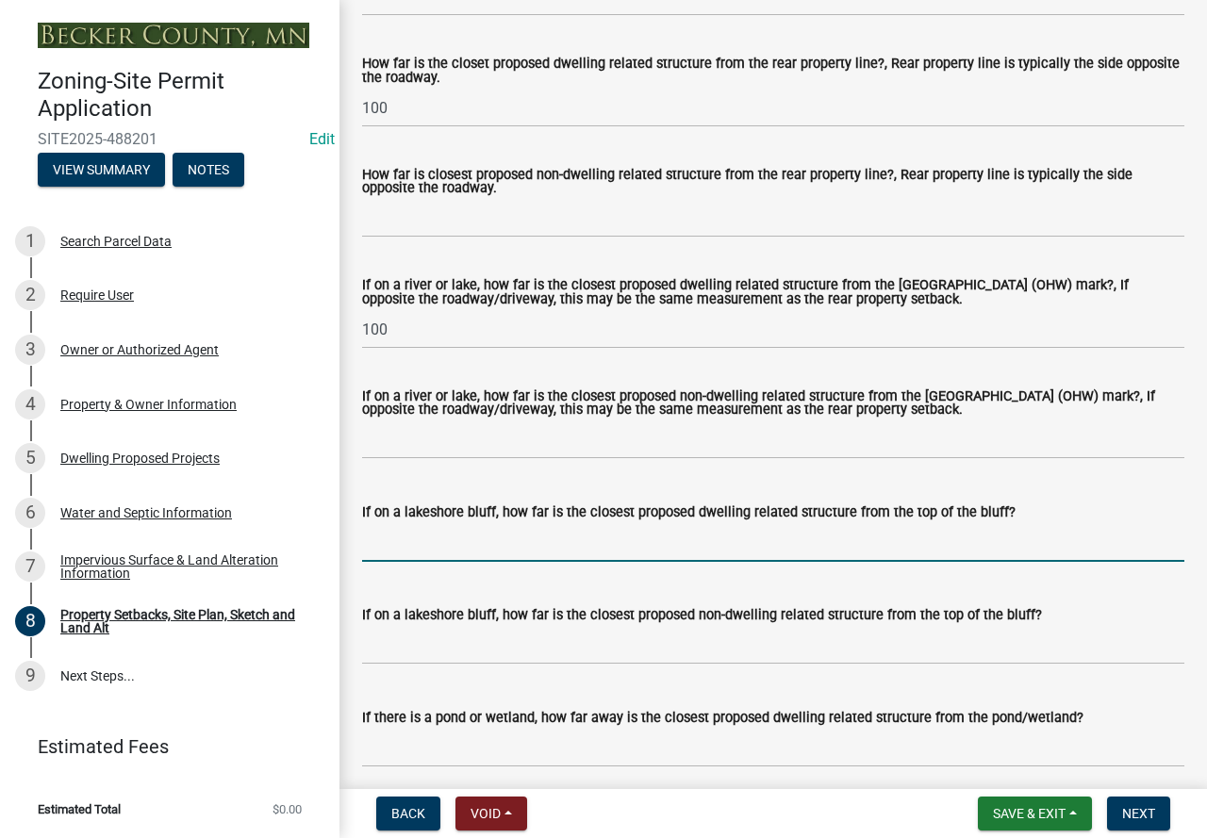
click at [781, 557] on input "If on a lakeshore bluff, how far is the closest proposed dwelling related struc…" at bounding box center [773, 542] width 822 height 39
type input "N/A"
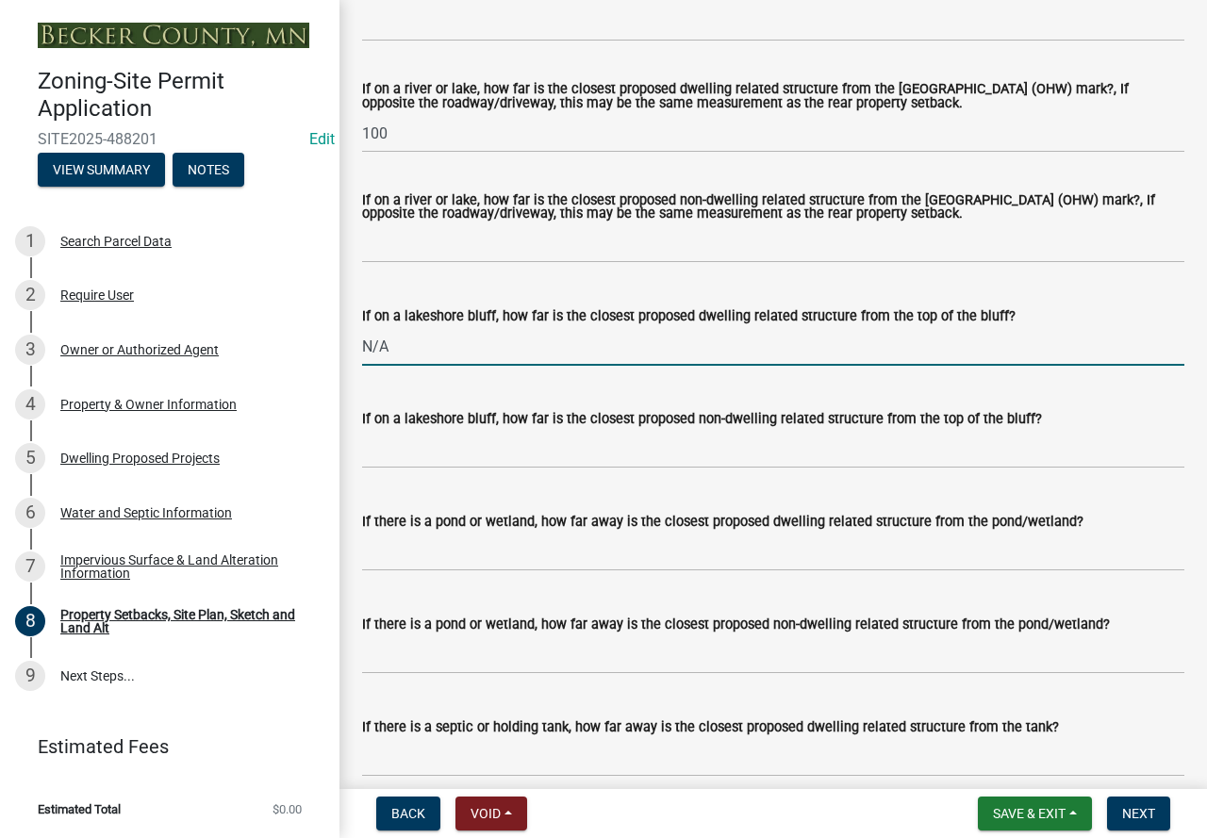
scroll to position [4619, 0]
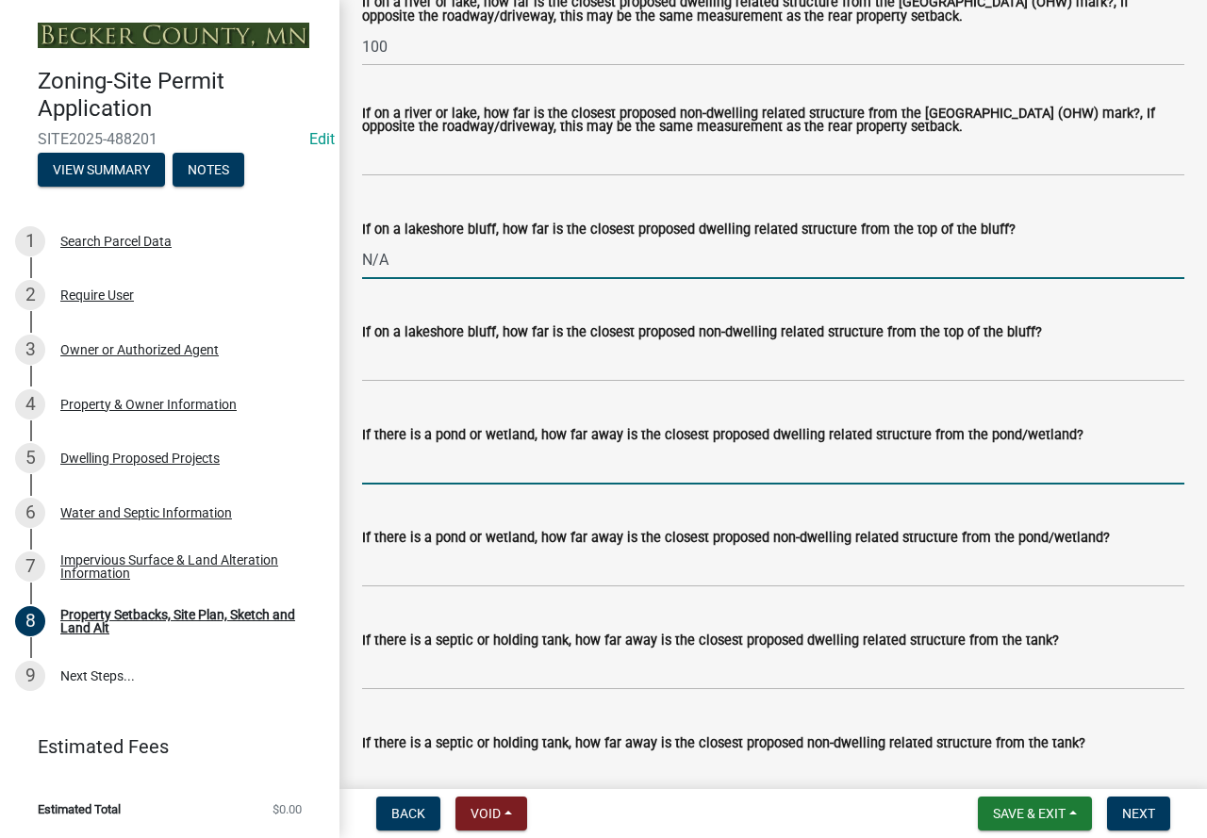
click at [590, 484] on input "If there is a pond or wetland, how far away is the closest proposed dwelling re…" at bounding box center [773, 465] width 822 height 39
type input "N/A"
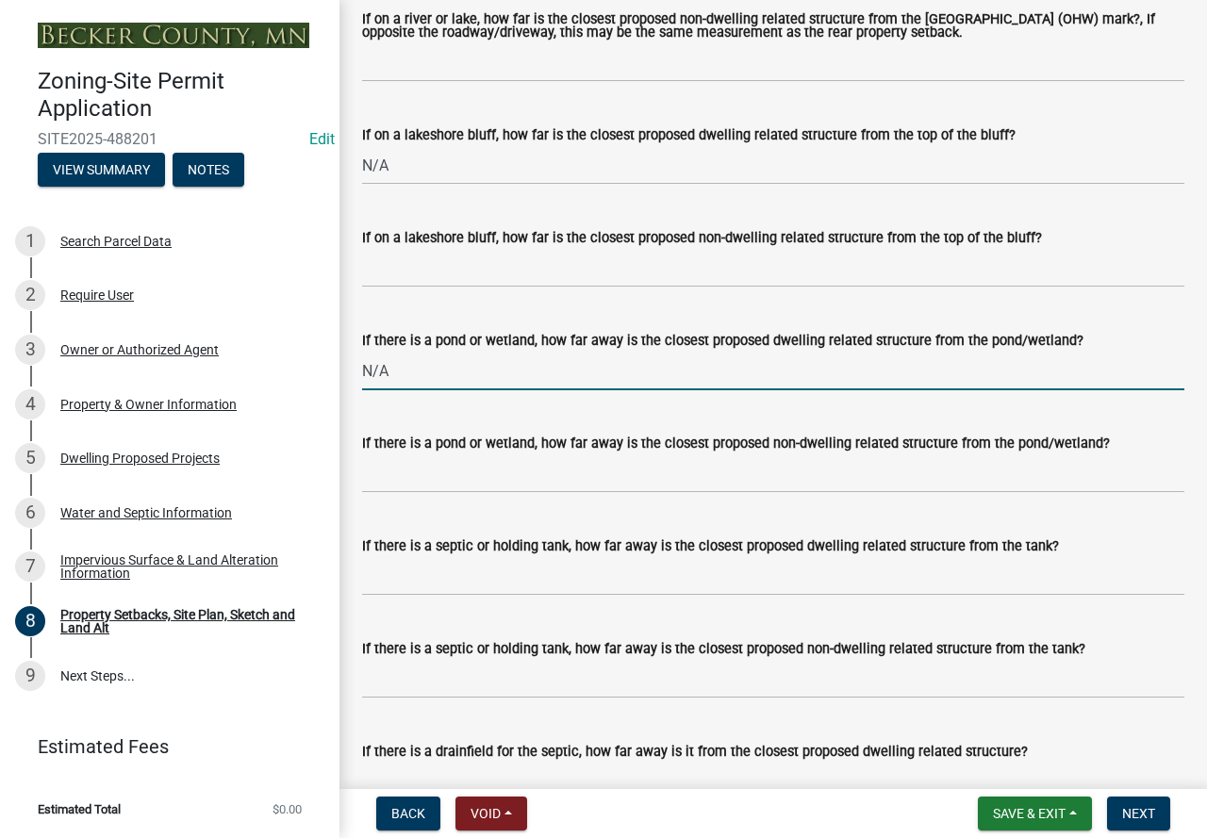
scroll to position [4807, 0]
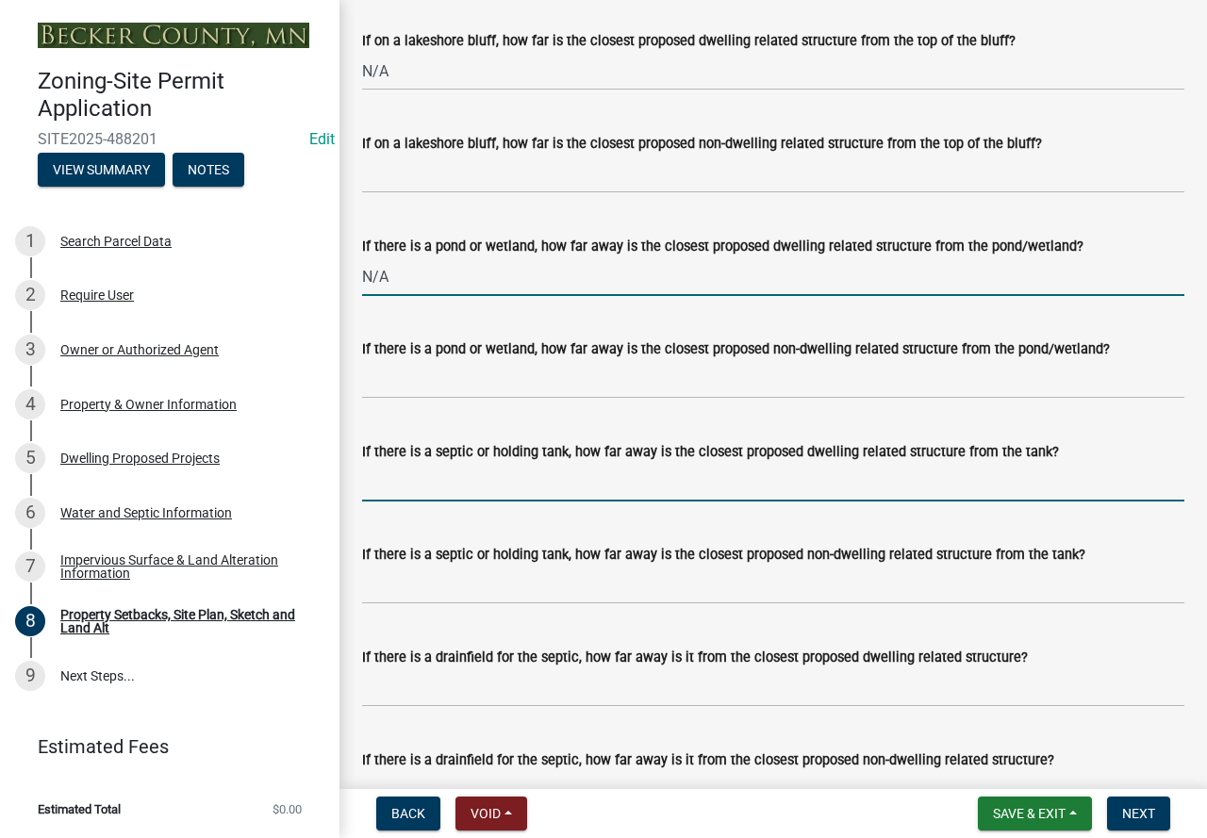
click at [470, 501] on input "If there is a septic or holding tank, how far away is the closest proposed dwel…" at bounding box center [773, 482] width 822 height 39
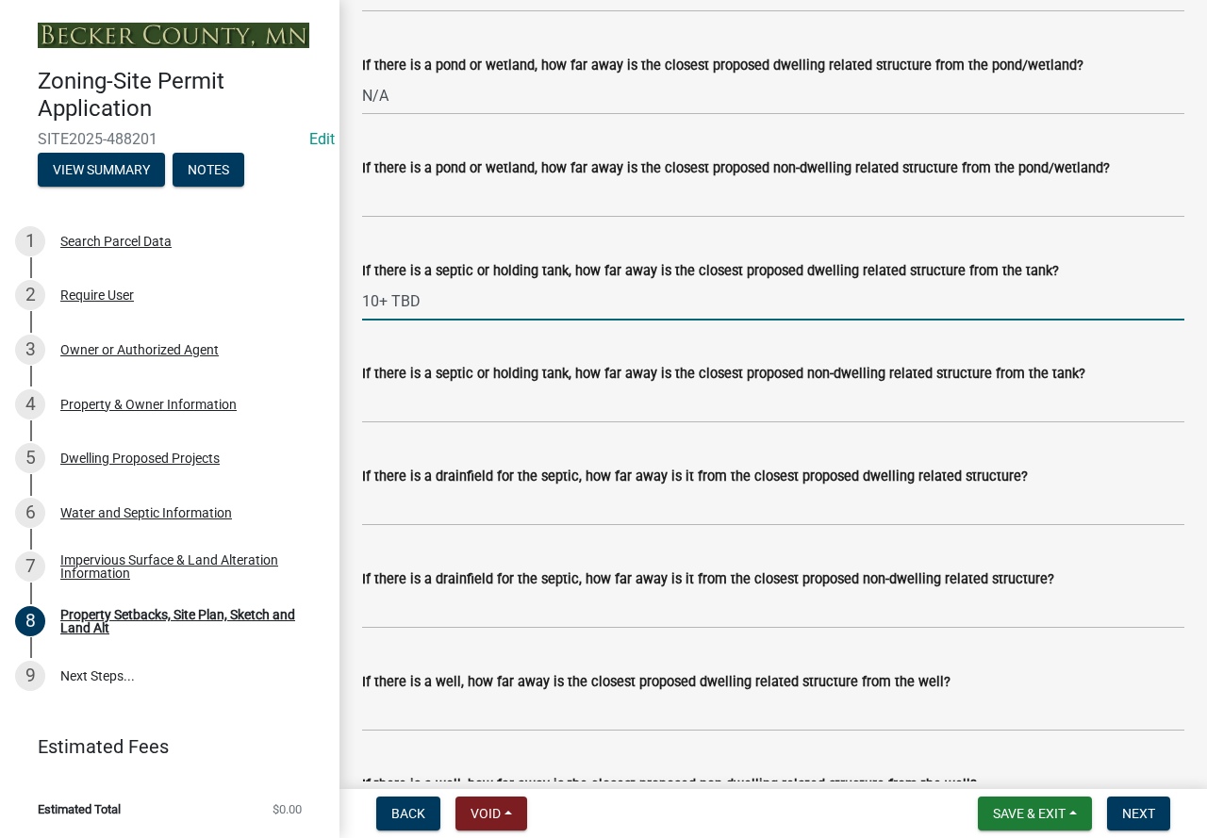
scroll to position [4996, 0]
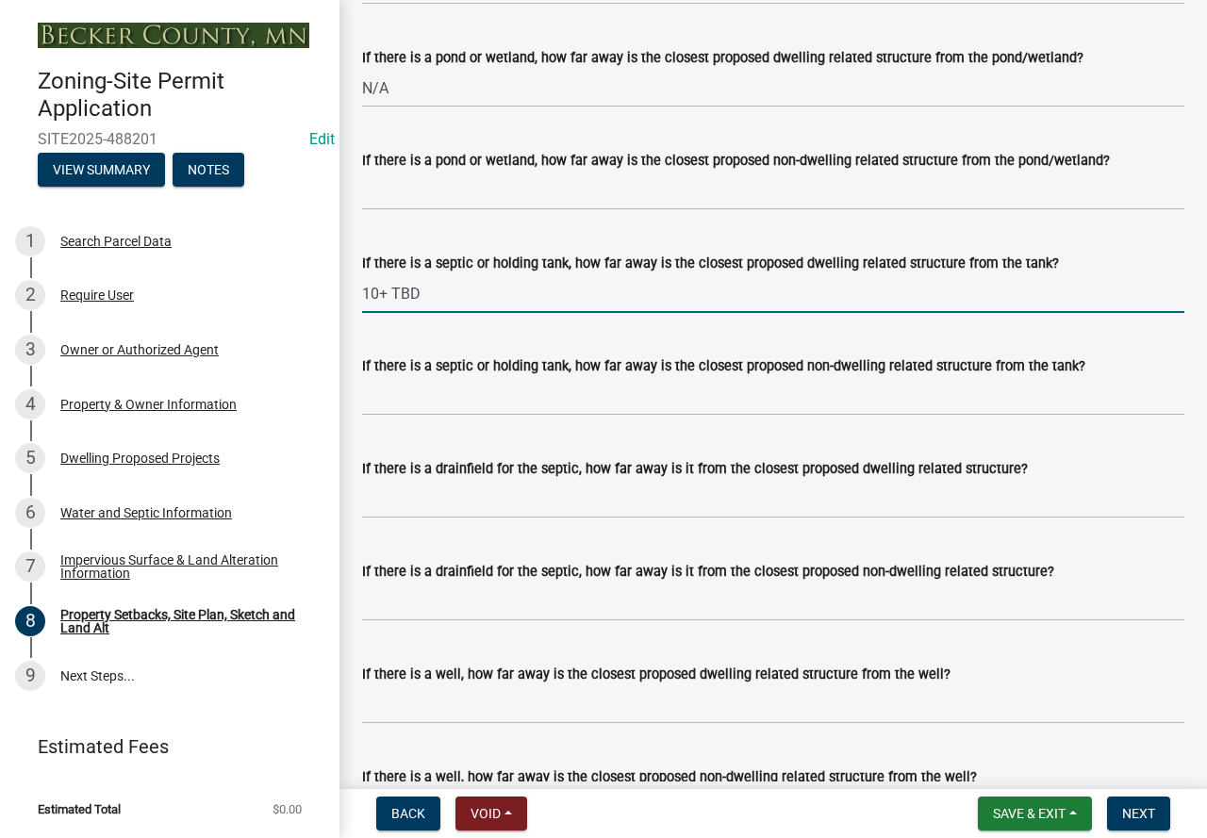
type input "10+ TBD"
click at [493, 518] on input "If there is a drainfield for the septic, how far away is it from the closest pr…" at bounding box center [773, 499] width 822 height 39
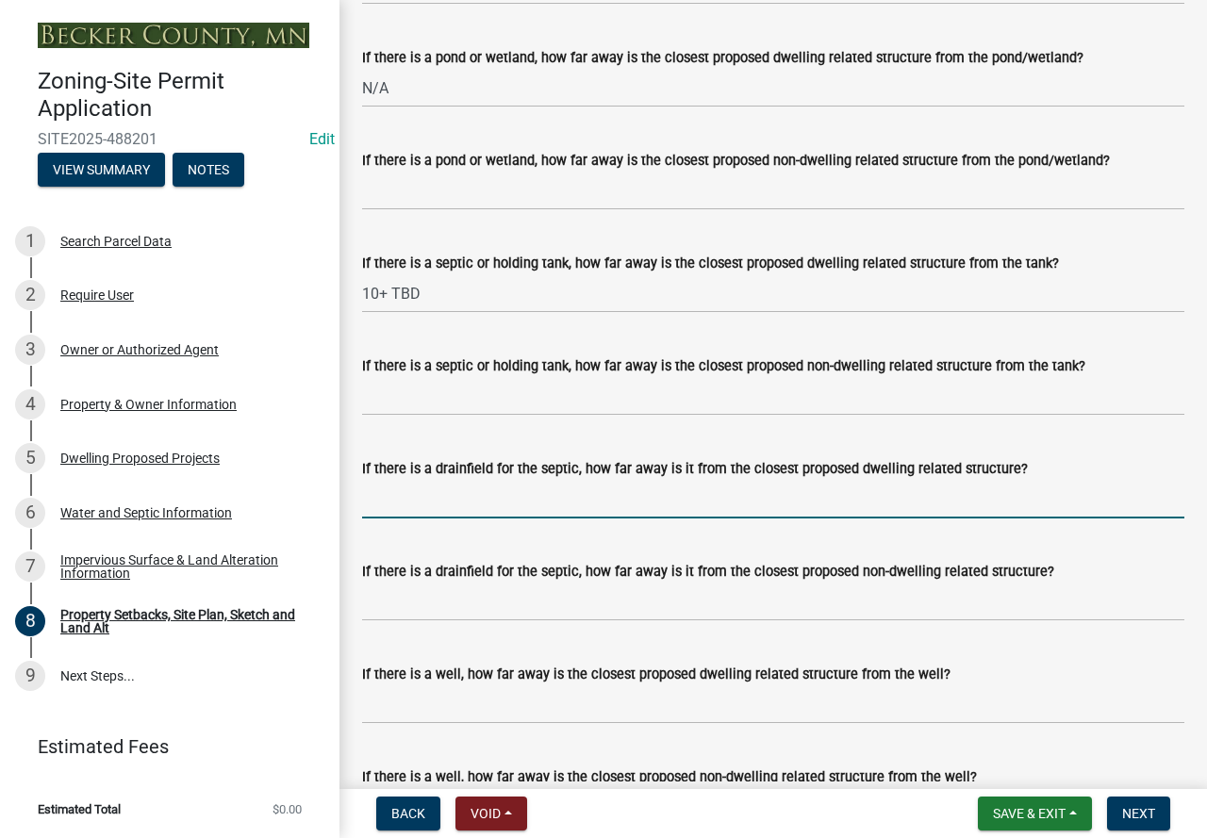
type input "N/A"
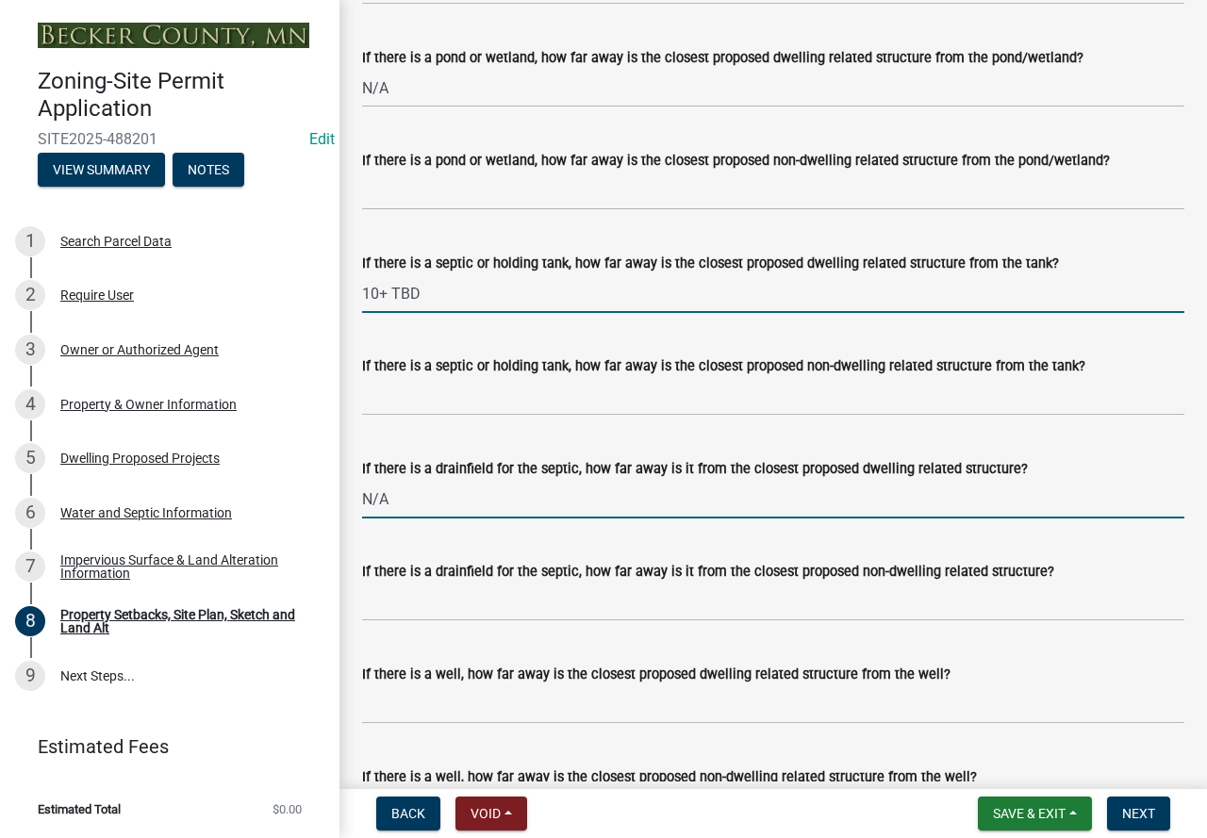
click at [530, 313] on input "10+ TBD" at bounding box center [773, 293] width 822 height 39
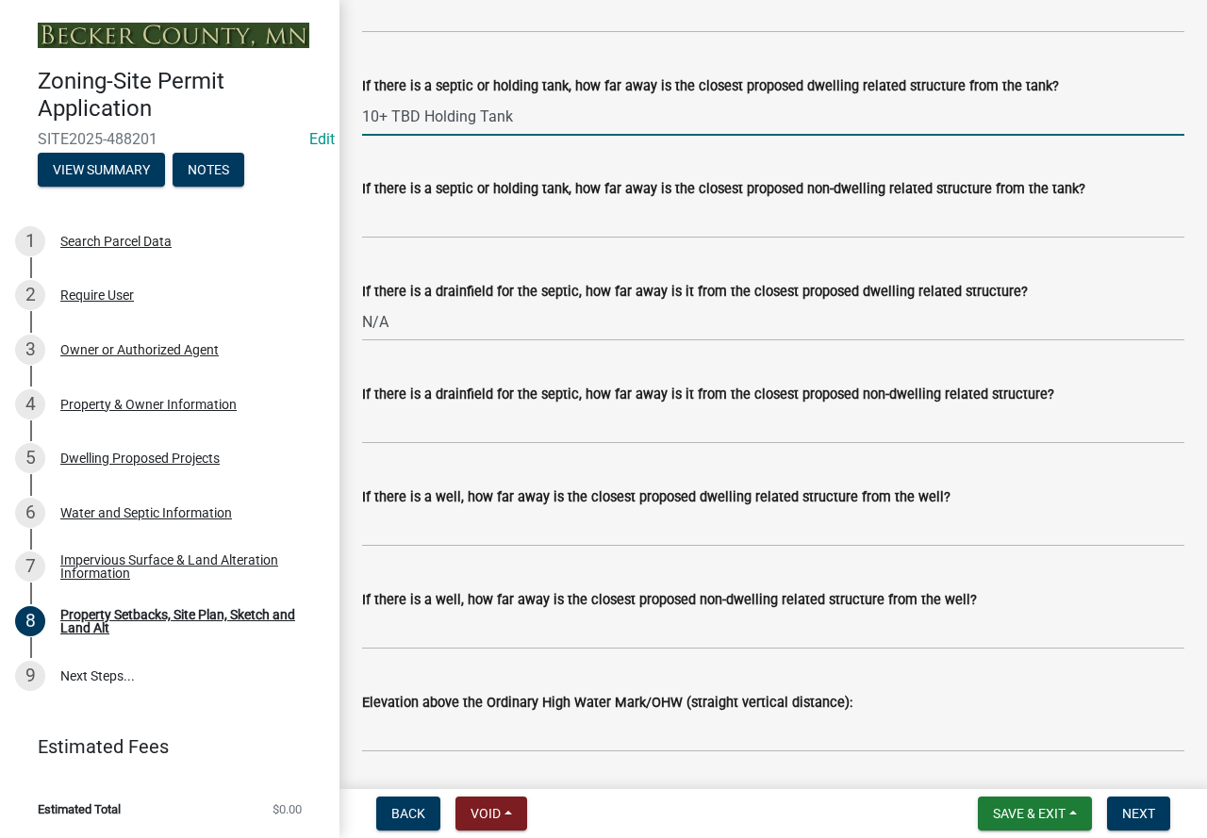
scroll to position [5184, 0]
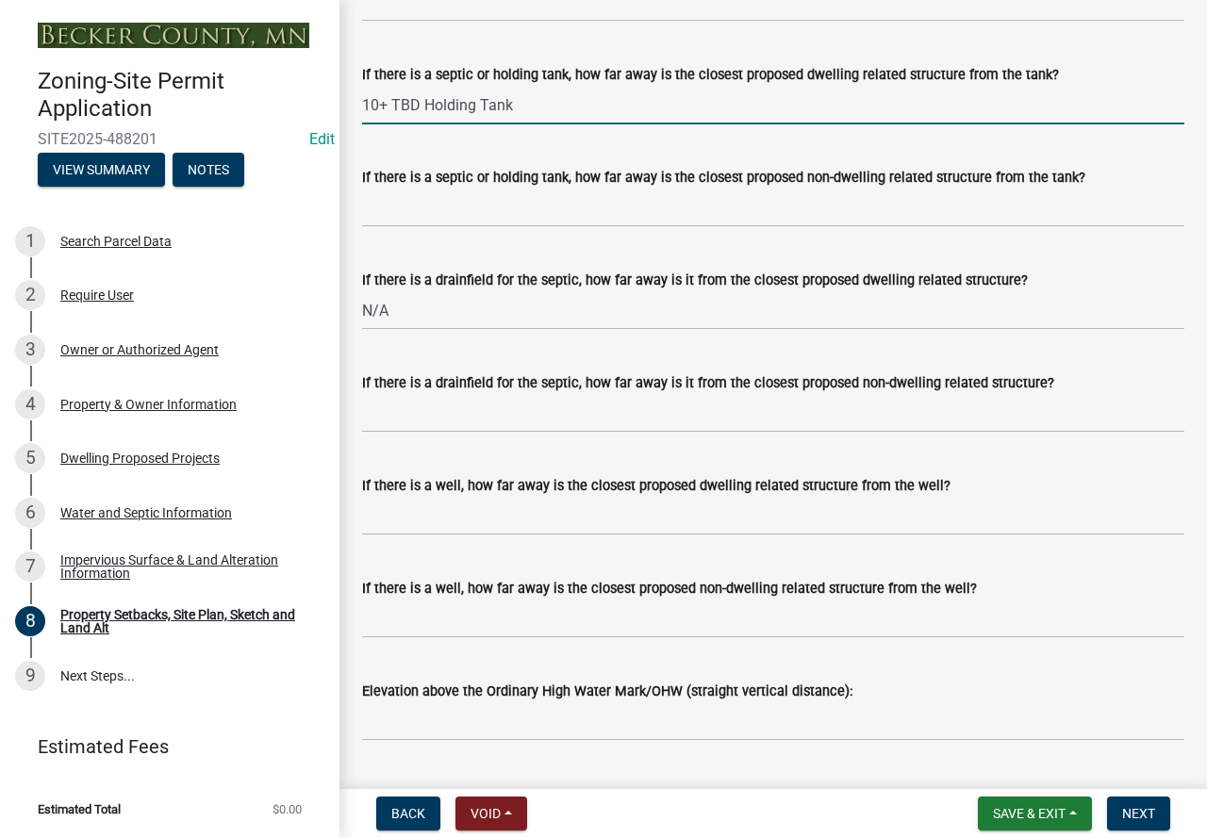
type input "10+ TBD Holding Tank"
click at [494, 535] on input "If there is a well, how far away is the closest proposed dwelling related struc…" at bounding box center [773, 516] width 822 height 39
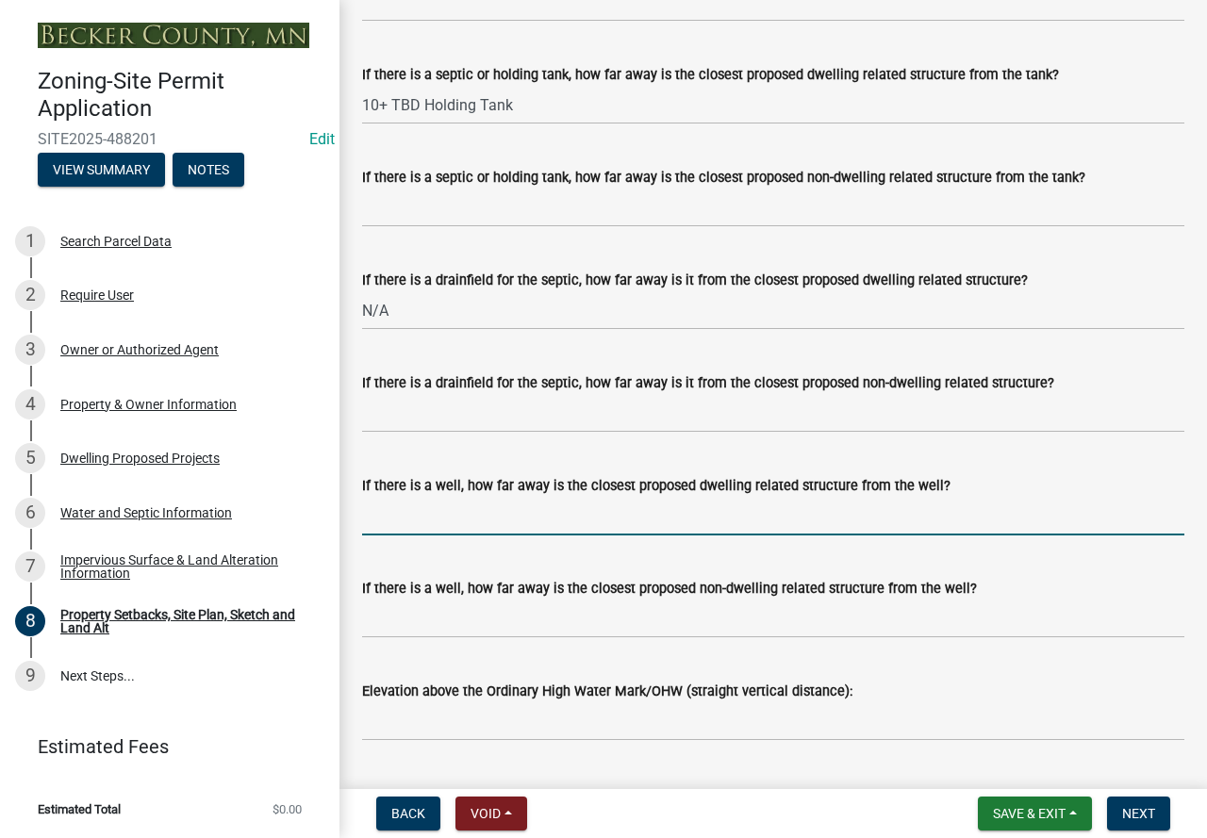
type input "N/A"
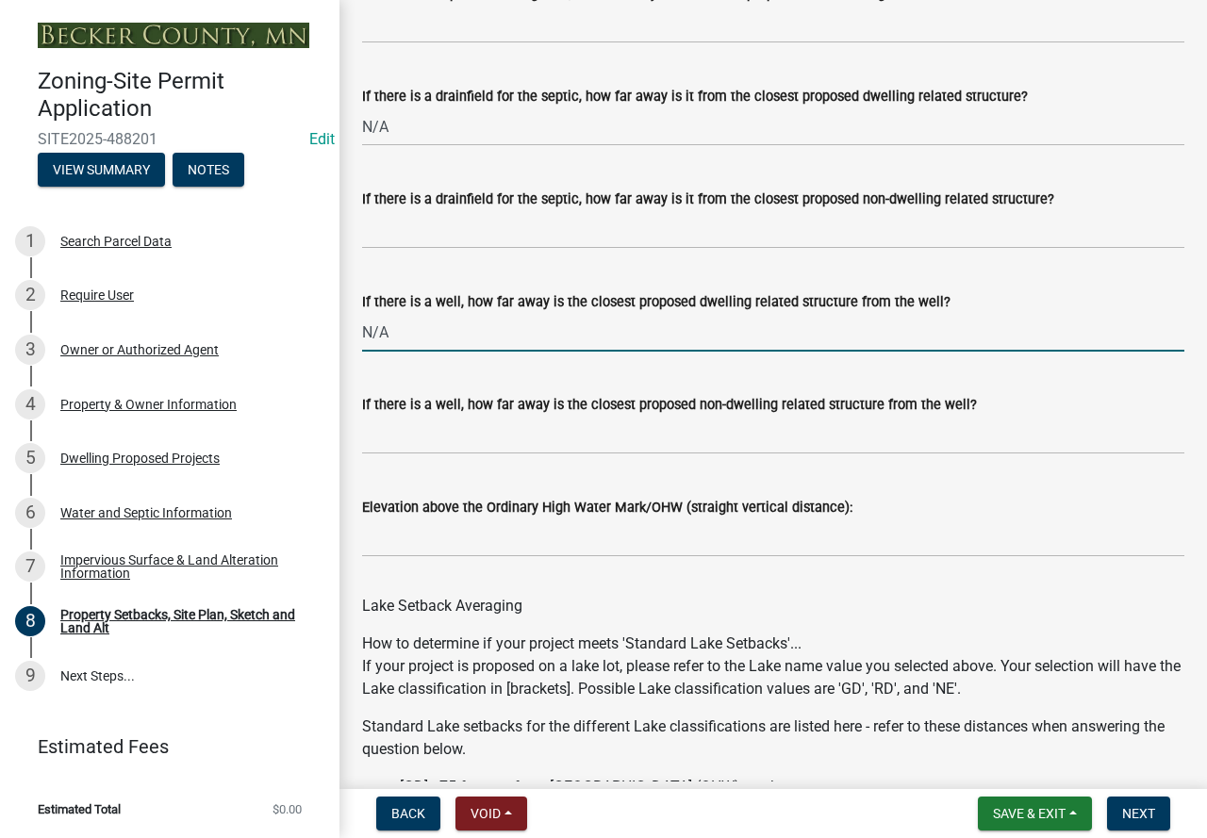
scroll to position [5373, 0]
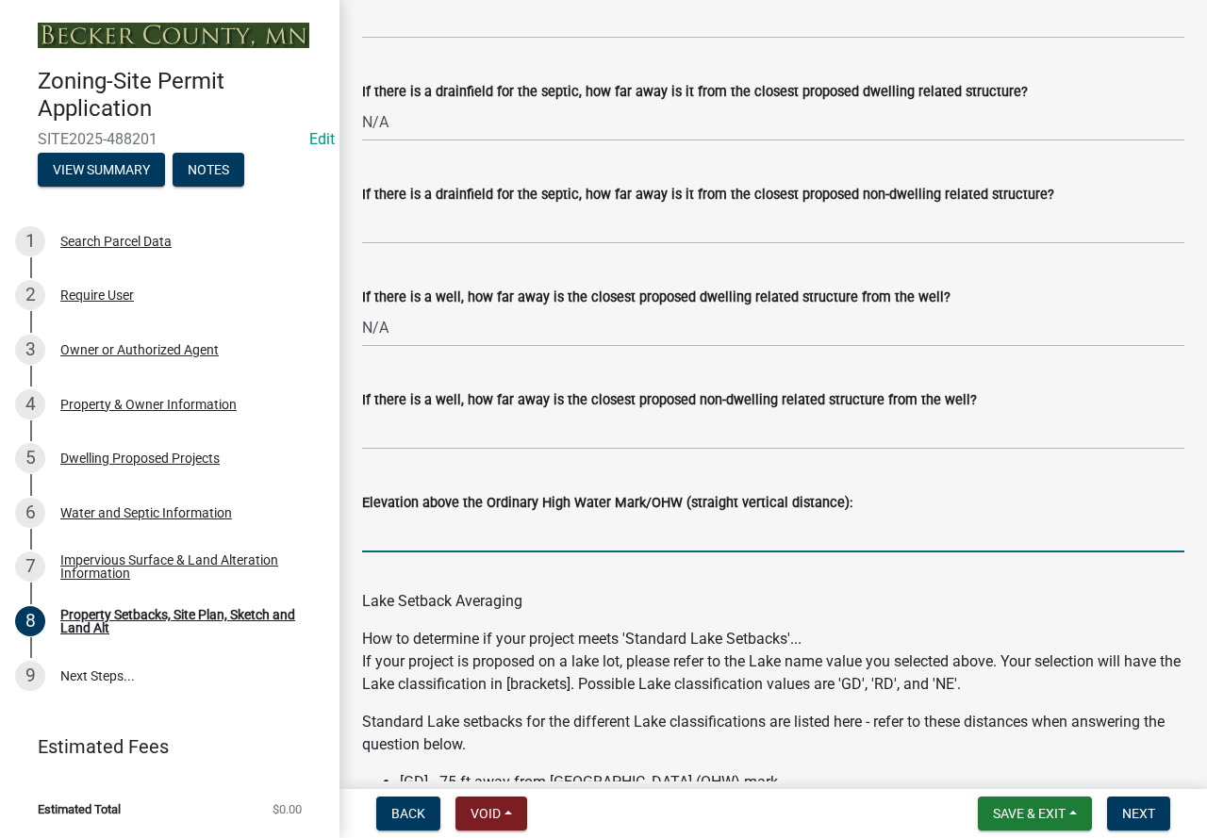
click at [435, 552] on input "Elevation above the Ordinary High Water Mark/OHW (straight vertical distance):" at bounding box center [773, 533] width 822 height 39
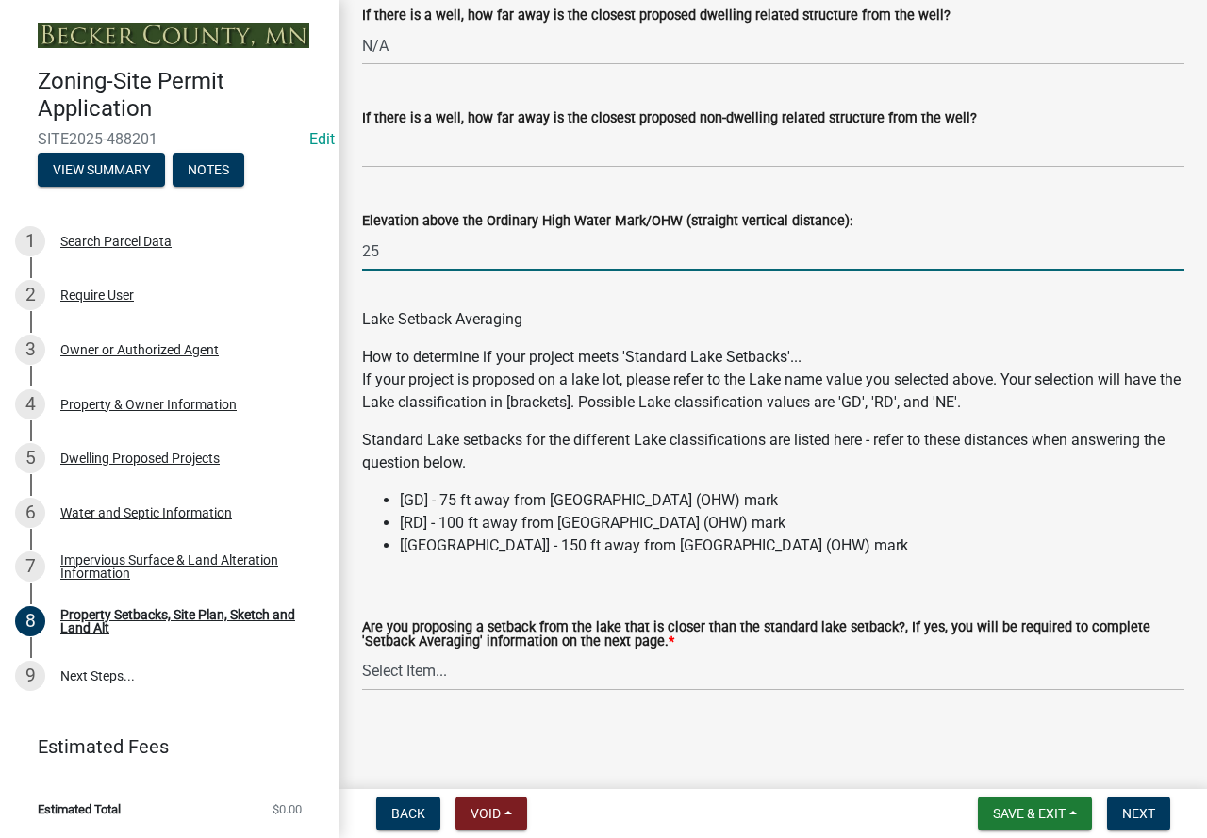
scroll to position [5678, 0]
type input "25"
click at [695, 675] on select "Select Item... Yes No N/A" at bounding box center [773, 671] width 822 height 39
click at [362, 652] on select "Select Item... Yes No N/A" at bounding box center [773, 671] width 822 height 39
select select "19d13e65-c93d-443e-910a-7a17299544cc"
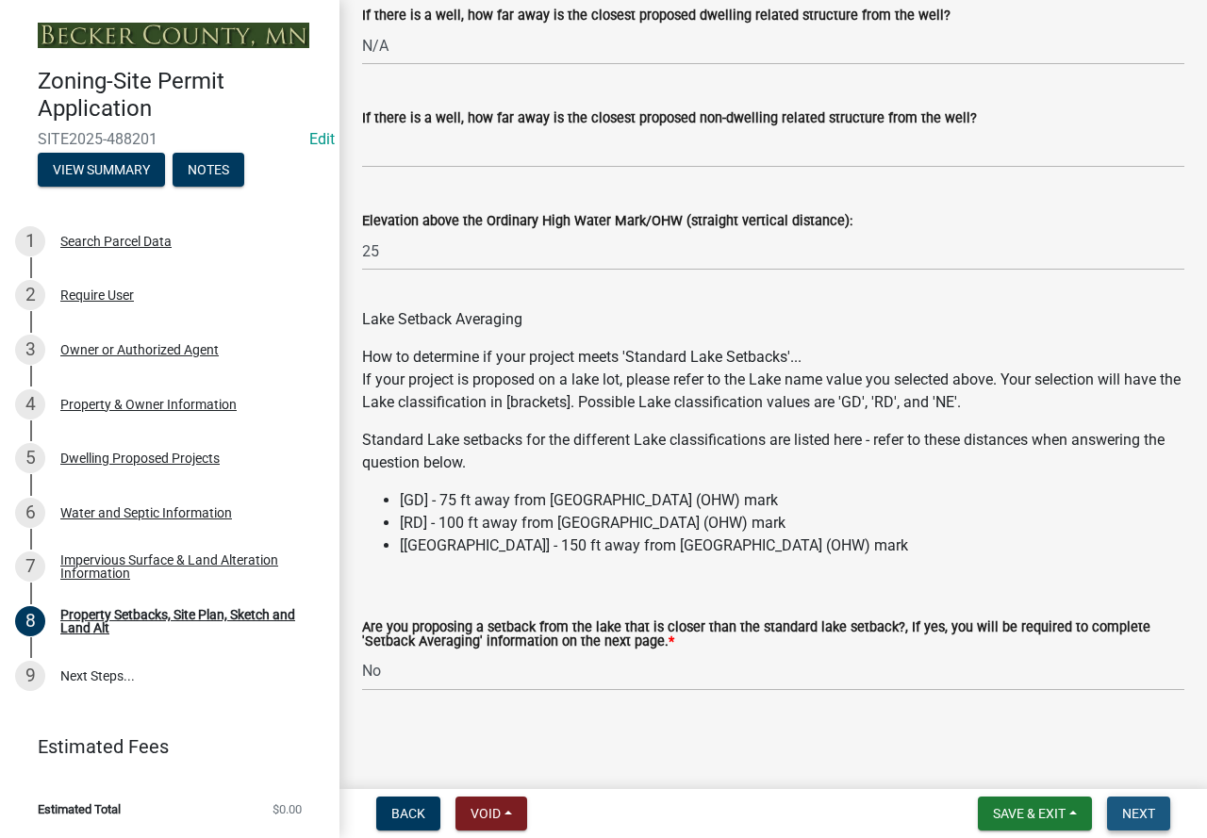
click at [1125, 812] on span "Next" at bounding box center [1138, 813] width 33 height 15
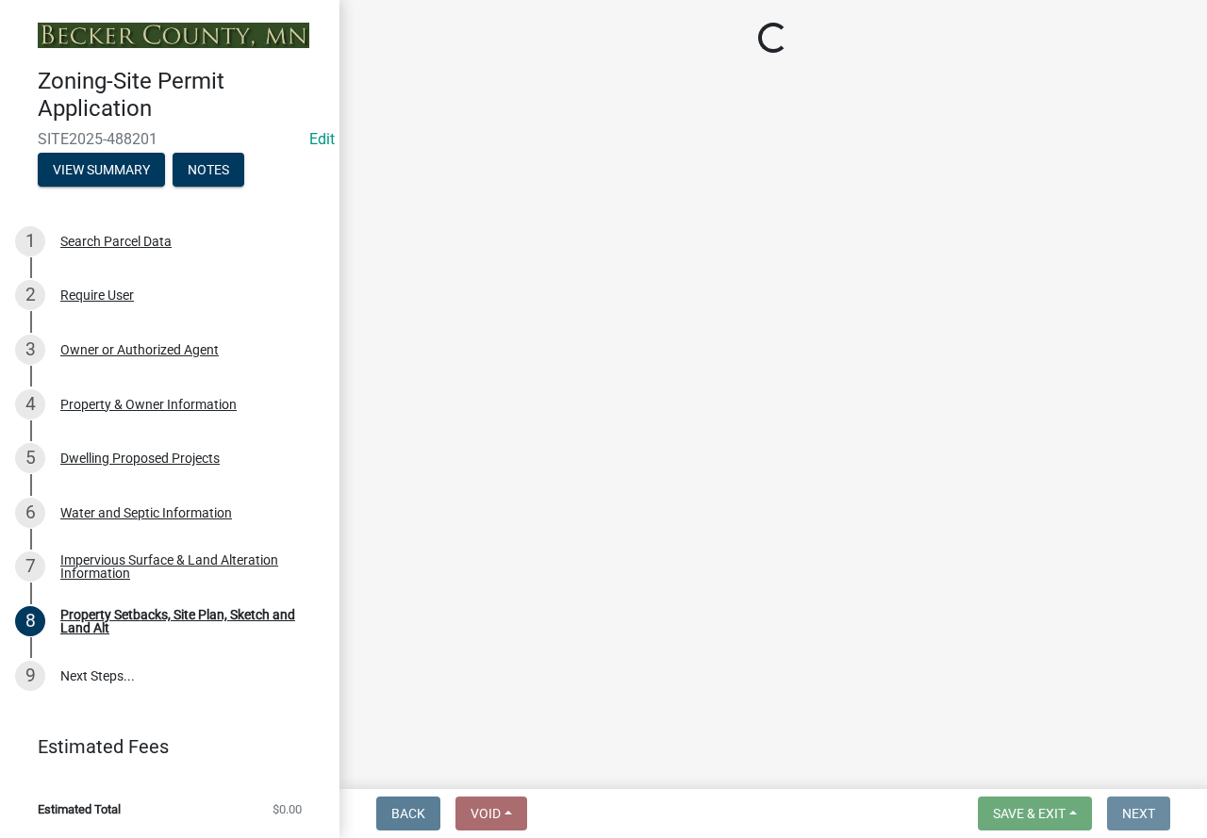
scroll to position [0, 0]
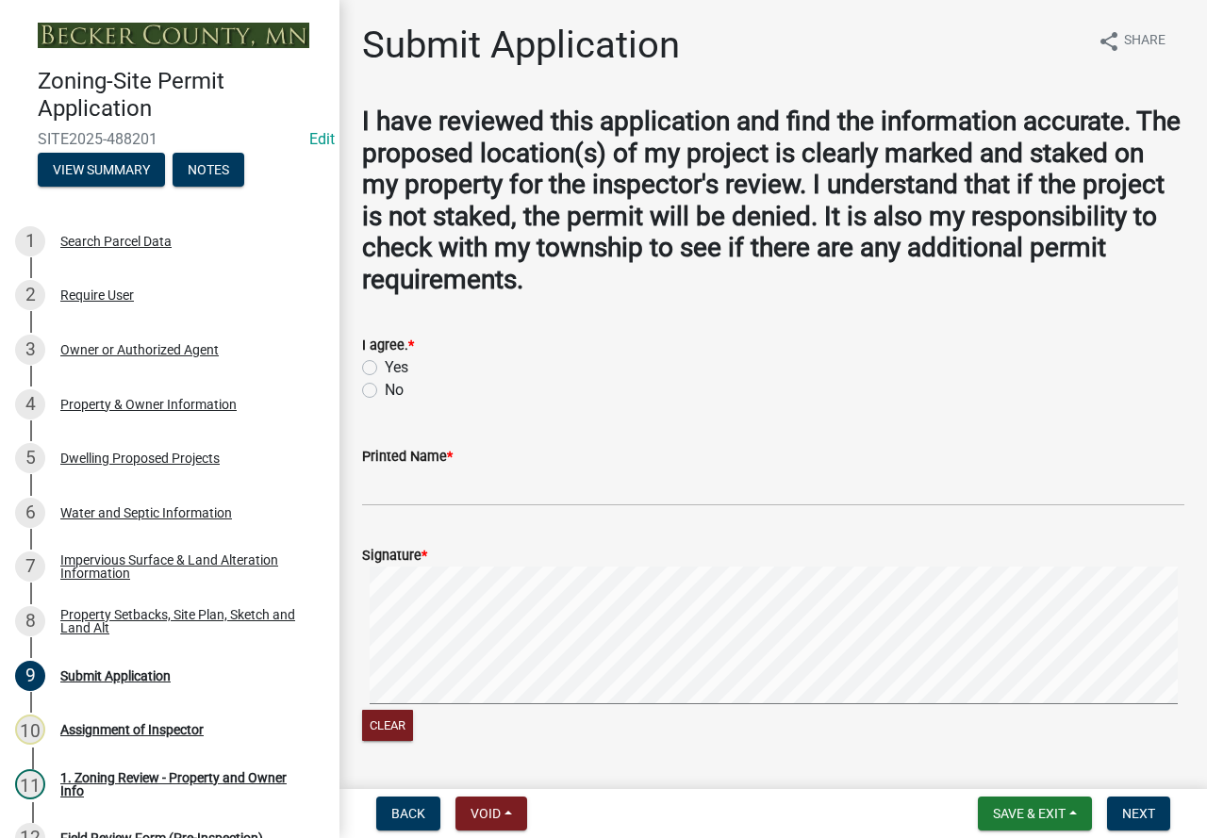
click at [385, 368] on label "Yes" at bounding box center [397, 367] width 24 height 23
click at [385, 368] on input "Yes" at bounding box center [391, 362] width 12 height 12
radio input "true"
click at [412, 484] on input "Printed Name *" at bounding box center [773, 487] width 822 height 39
type input "[PERSON_NAME]"
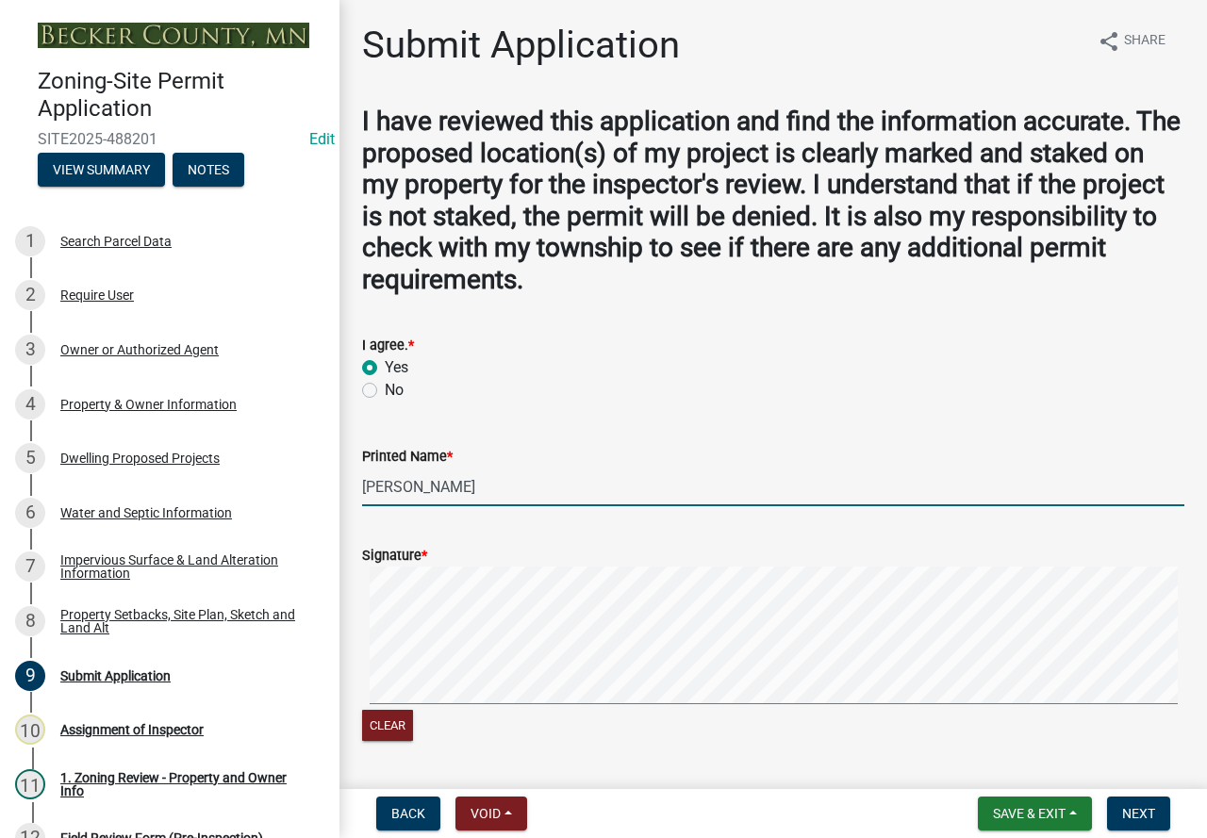
click at [394, 732] on div "Clear" at bounding box center [773, 655] width 822 height 179
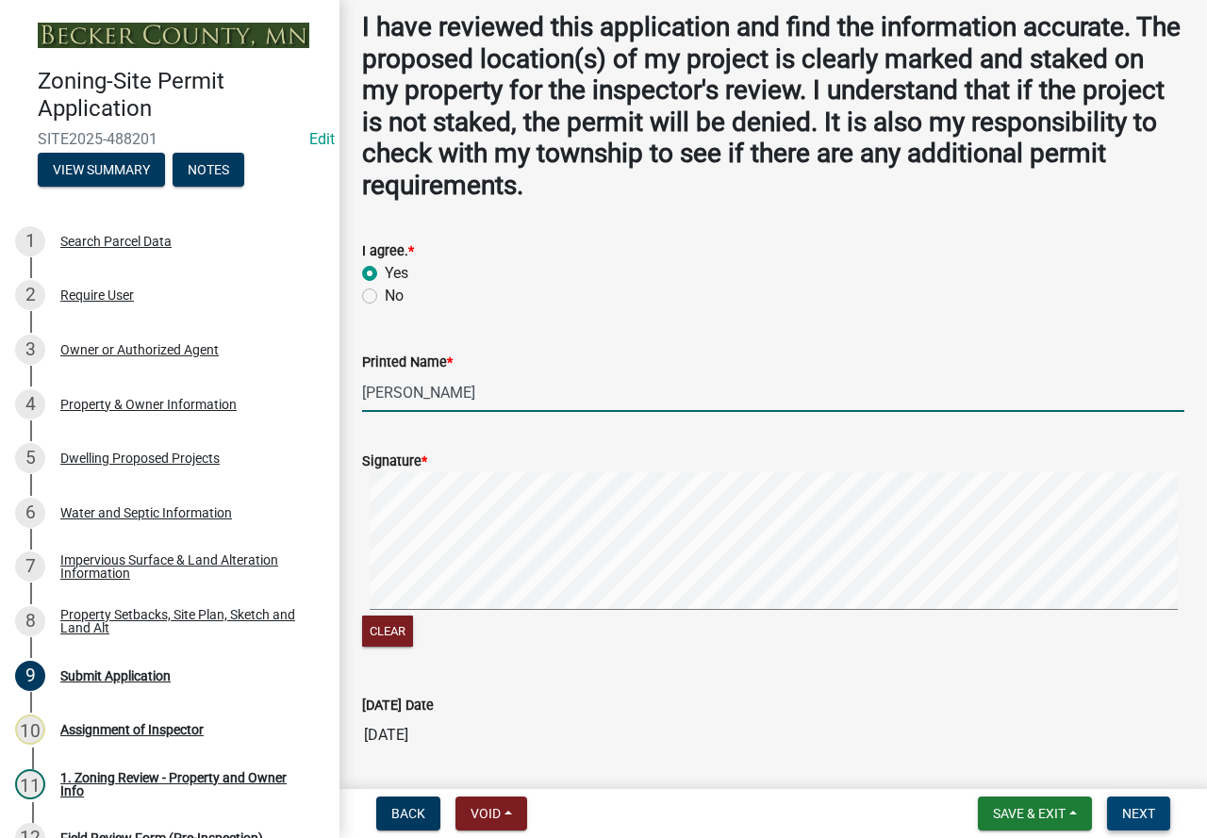
click at [1140, 810] on span "Next" at bounding box center [1138, 813] width 33 height 15
